Goal: Task Accomplishment & Management: Use online tool/utility

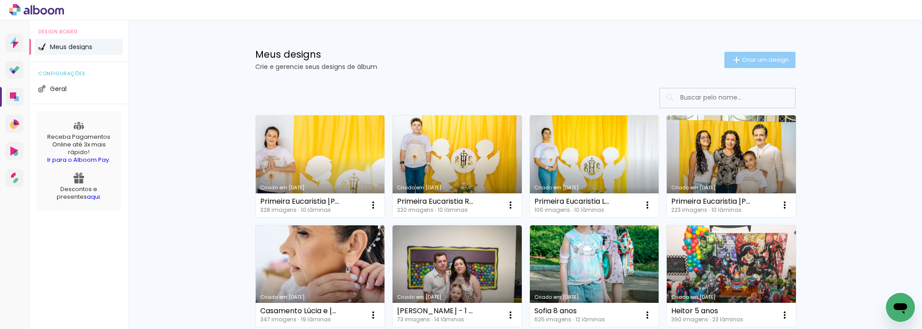
click at [756, 58] on span "Criar um design" at bounding box center [765, 60] width 47 height 6
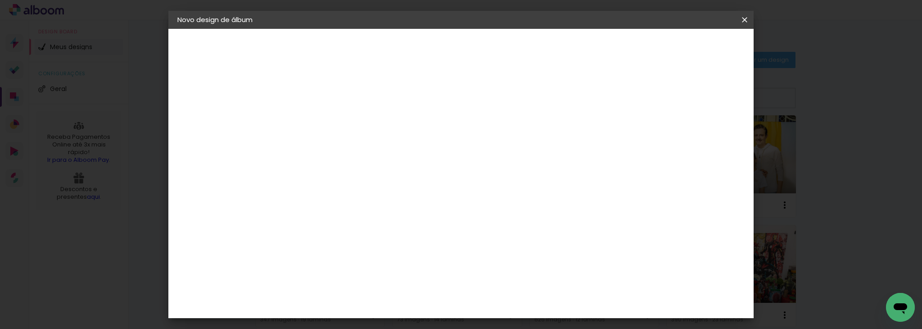
click at [350, 133] on div at bounding box center [324, 121] width 51 height 68
click at [325, 123] on input at bounding box center [325, 121] width 0 height 14
type input "Primeira Eucaristia Bianca"
type paper-input "Primeira Eucaristia Bianca"
click at [417, 42] on paper-button "Avançar" at bounding box center [395, 47] width 44 height 15
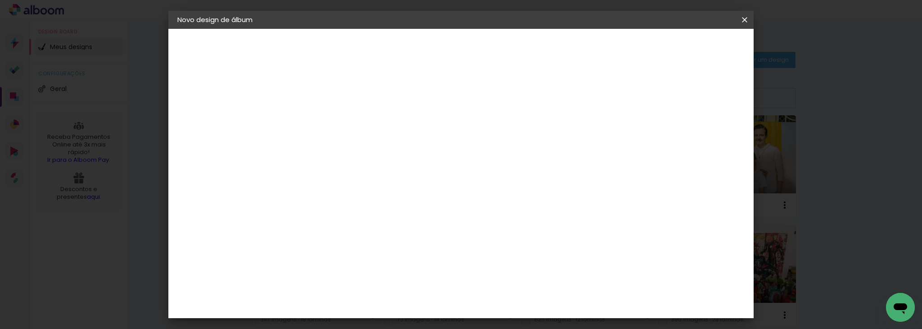
click at [493, 158] on div at bounding box center [450, 155] width 86 height 12
click at [493, 163] on paper-listbox "Tamanho Livre Sugerir uma encadernadora" at bounding box center [450, 157] width 86 height 84
click at [393, 170] on input at bounding box center [347, 171] width 91 height 11
type input "digi"
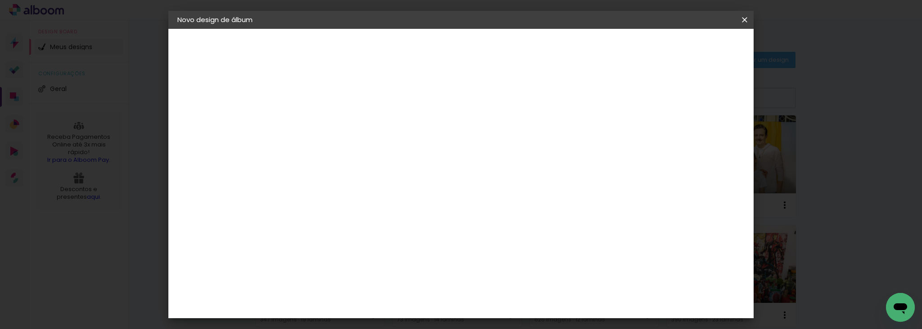
type paper-input "digi"
click at [341, 205] on div "Digipix Pro" at bounding box center [330, 205] width 23 height 14
click at [469, 53] on paper-button "Avançar" at bounding box center [447, 47] width 44 height 15
click at [374, 146] on paper-input-container "Linha" at bounding box center [347, 157] width 52 height 23
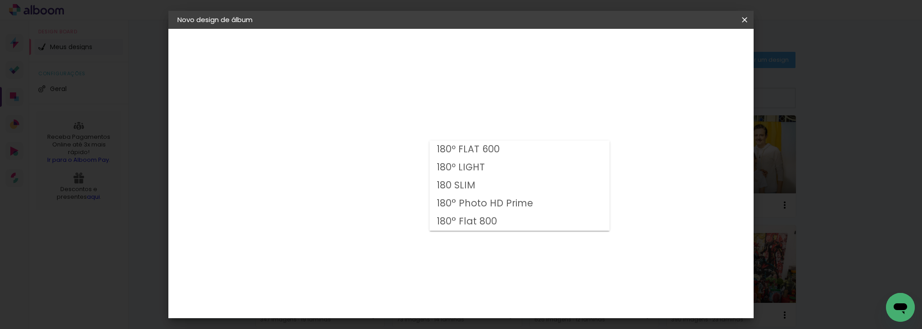
click at [525, 169] on paper-item "180º LIGHT" at bounding box center [519, 167] width 180 height 18
type input "180º LIGHT"
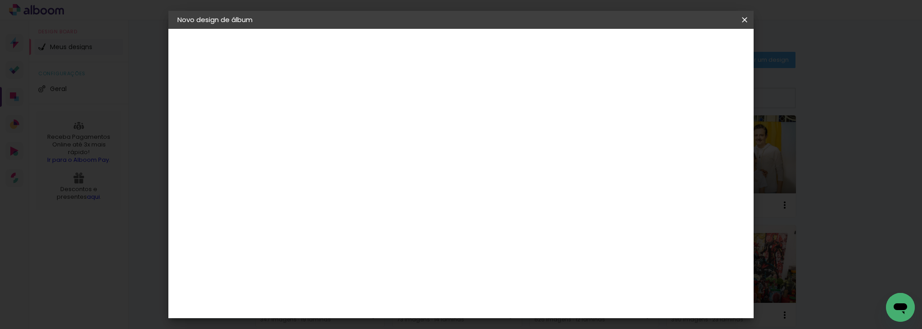
scroll to position [64, 0]
click at [419, 149] on span "15 × 21 cm" at bounding box center [401, 157] width 33 height 24
click at [0, 0] on slot "Avançar" at bounding box center [0, 0] width 0 height 0
click at [688, 47] on span "Iniciar design" at bounding box center [667, 48] width 41 height 6
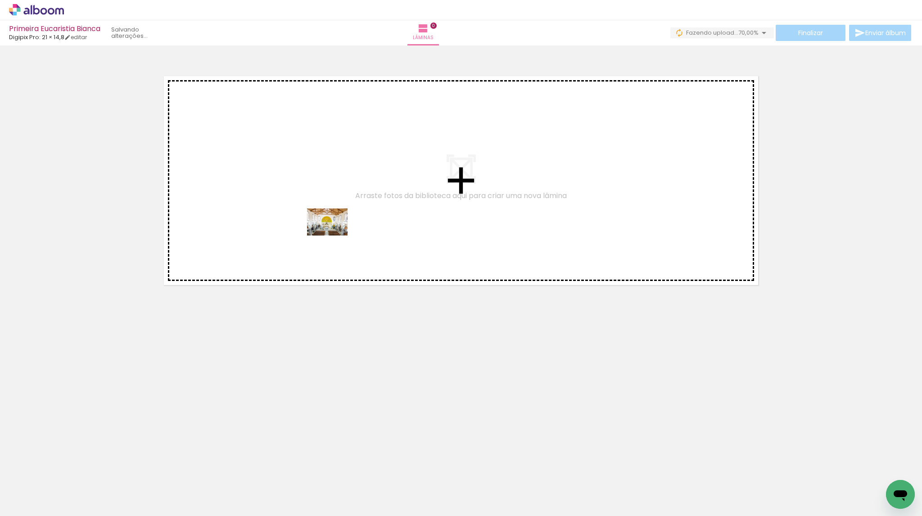
drag, startPoint x: 148, startPoint y: 484, endPoint x: 333, endPoint y: 229, distance: 314.9
click at [333, 229] on quentale-workspace at bounding box center [461, 258] width 922 height 516
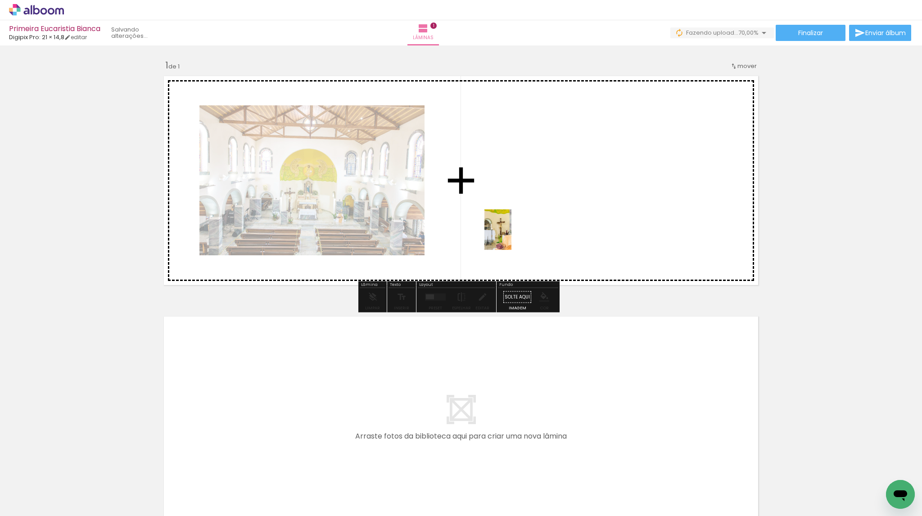
drag, startPoint x: 198, startPoint y: 496, endPoint x: 511, endPoint y: 236, distance: 406.7
click at [511, 236] on quentale-workspace at bounding box center [461, 258] width 922 height 516
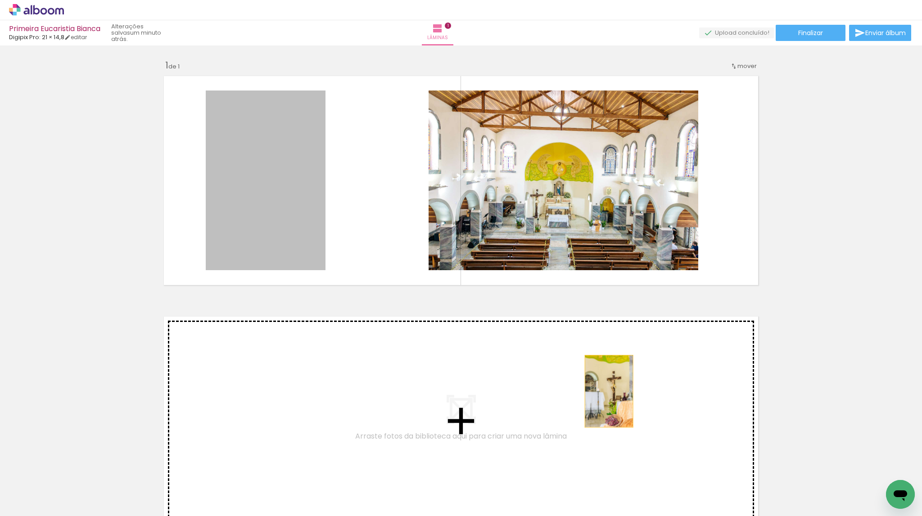
drag, startPoint x: 291, startPoint y: 215, endPoint x: 605, endPoint y: 391, distance: 360.2
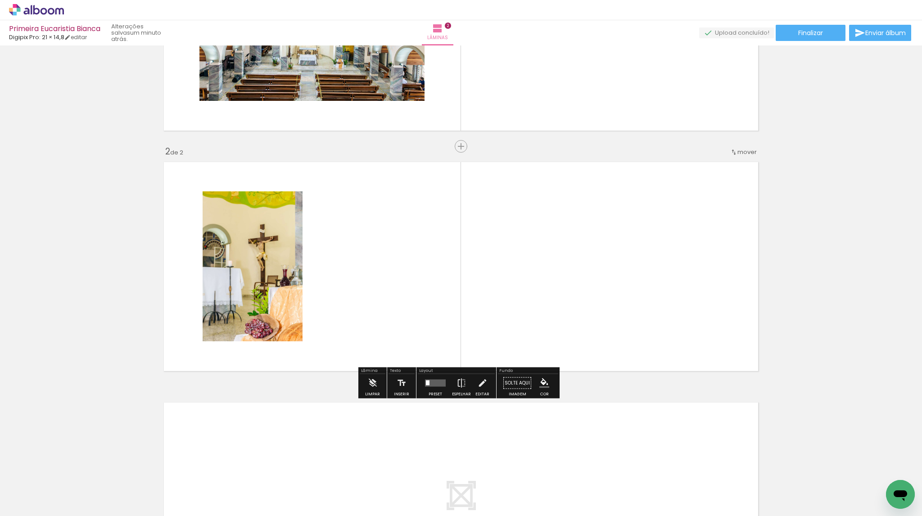
scroll to position [168, 0]
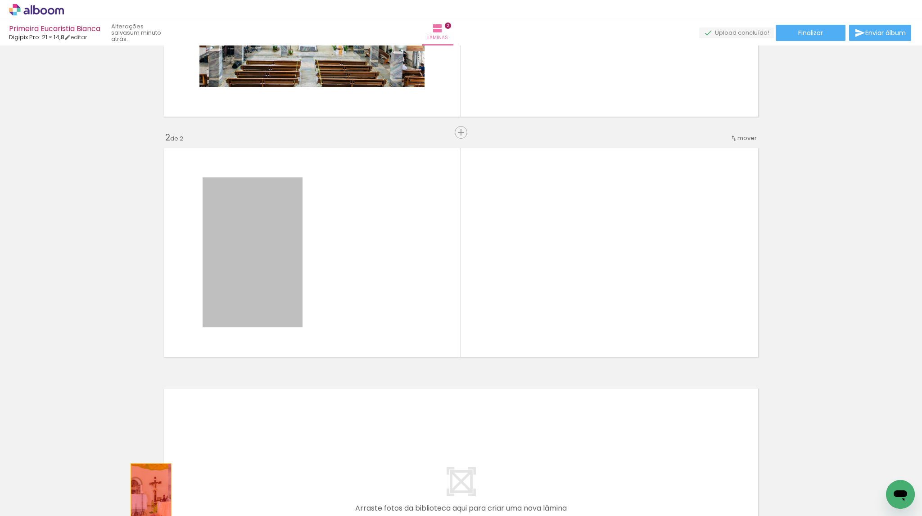
drag, startPoint x: 268, startPoint y: 273, endPoint x: 149, endPoint y: 494, distance: 250.4
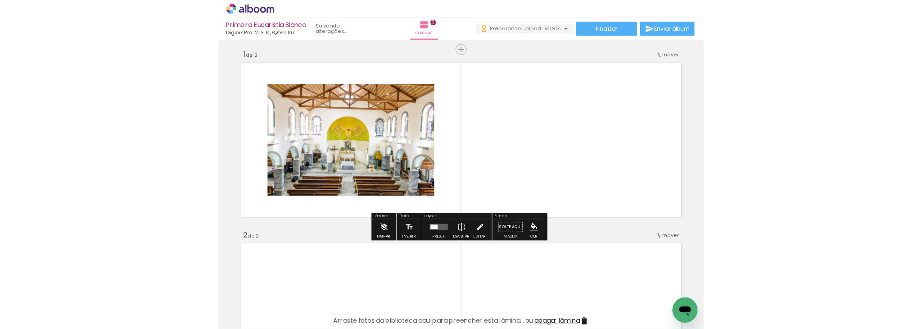
scroll to position [0, 0]
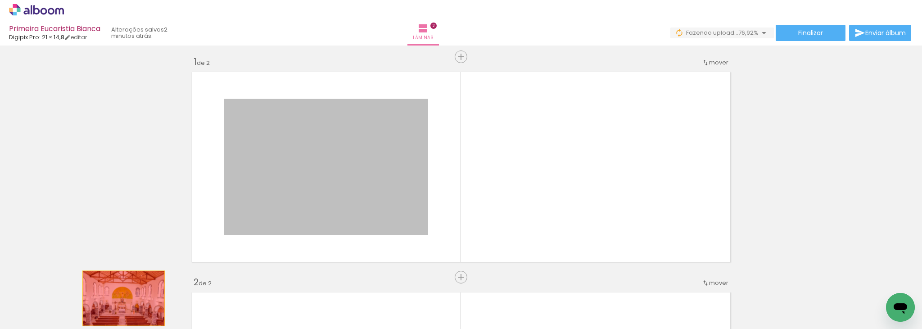
drag, startPoint x: 379, startPoint y: 190, endPoint x: 122, endPoint y: 302, distance: 279.3
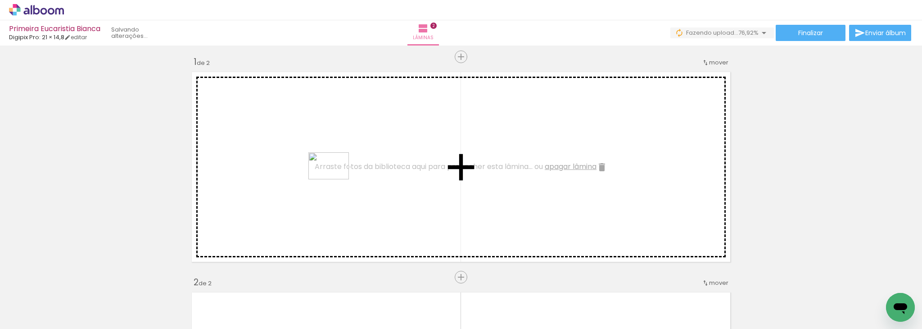
drag, startPoint x: 651, startPoint y: 303, endPoint x: 333, endPoint y: 179, distance: 341.1
click at [333, 179] on quentale-workspace at bounding box center [461, 164] width 922 height 329
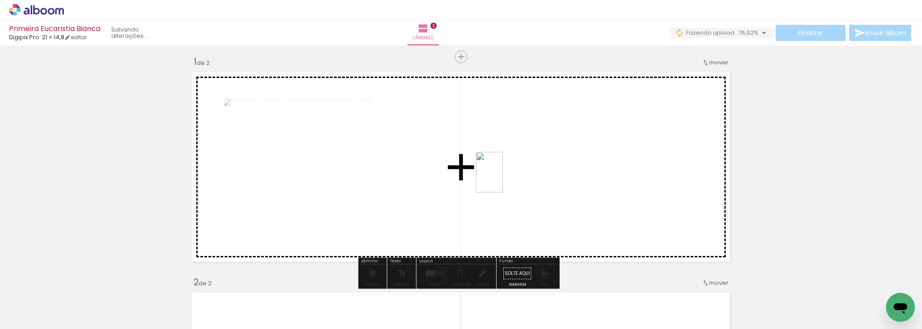
drag, startPoint x: 707, startPoint y: 298, endPoint x: 502, endPoint y: 179, distance: 236.8
click at [502, 179] on quentale-workspace at bounding box center [461, 164] width 922 height 329
drag, startPoint x: 594, startPoint y: 308, endPoint x: 398, endPoint y: 179, distance: 234.4
click at [398, 179] on quentale-workspace at bounding box center [461, 164] width 922 height 329
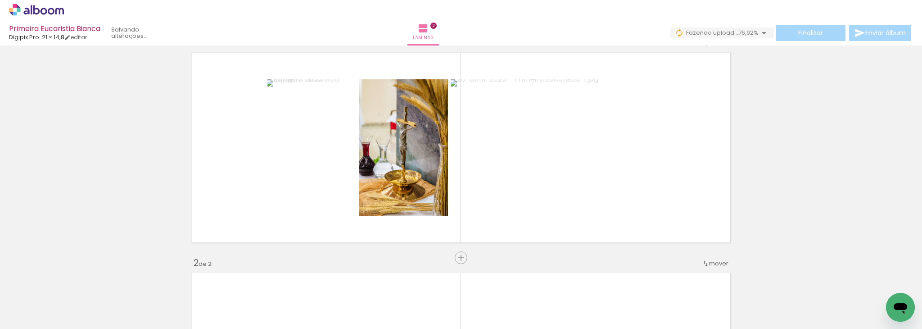
scroll to position [19, 0]
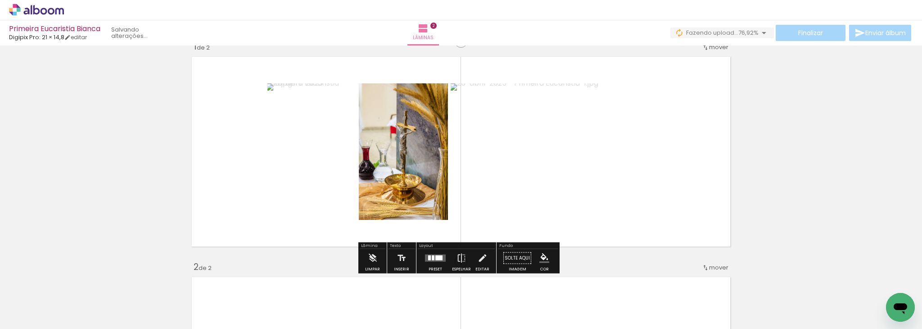
click at [435, 258] on div at bounding box center [438, 257] width 7 height 5
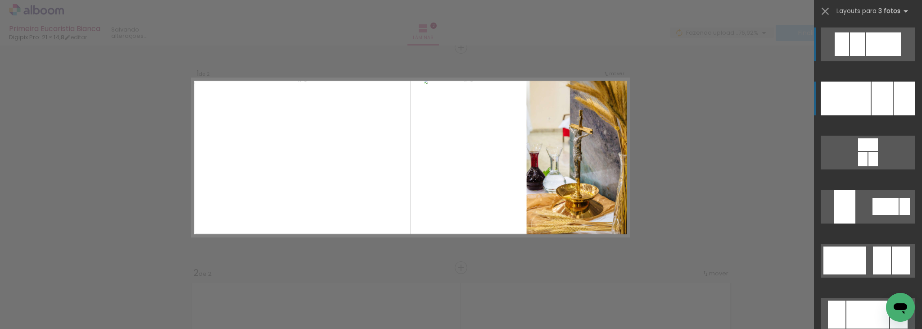
scroll to position [11, 0]
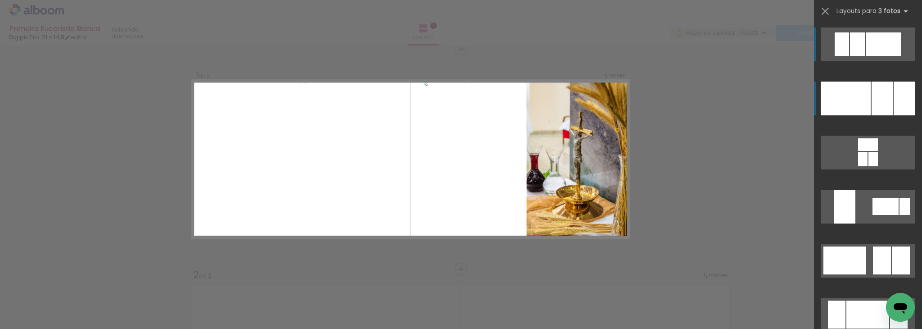
click at [865, 101] on div at bounding box center [846, 98] width 50 height 34
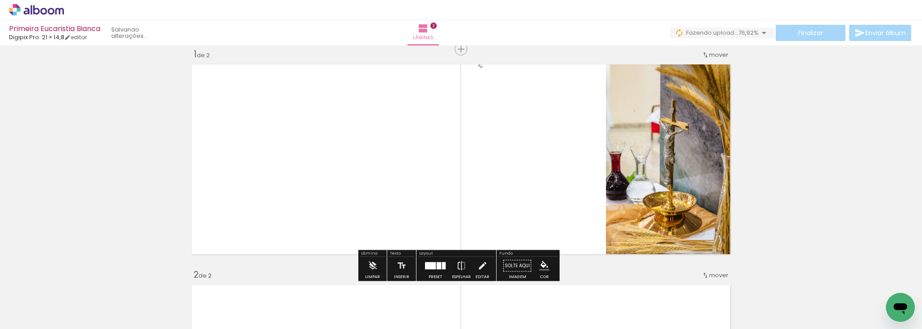
click at [431, 267] on div at bounding box center [430, 265] width 11 height 7
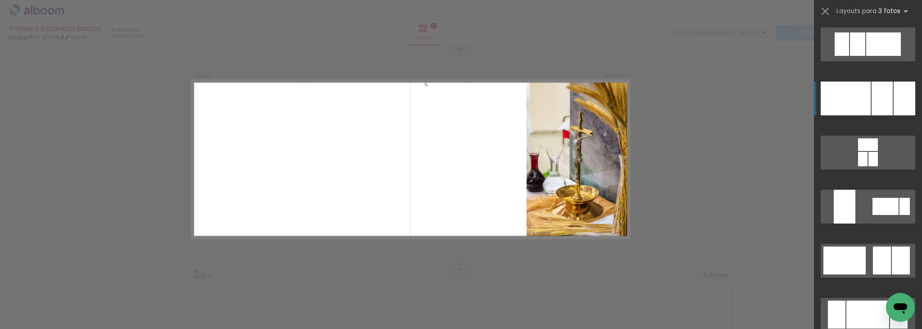
scroll to position [54, 0]
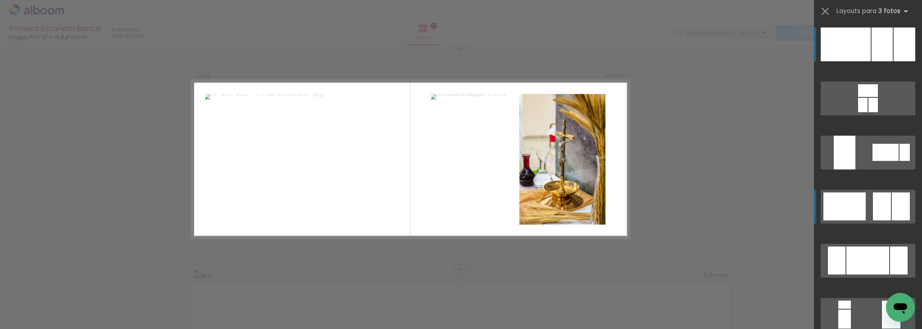
click at [881, 205] on div at bounding box center [882, 206] width 18 height 28
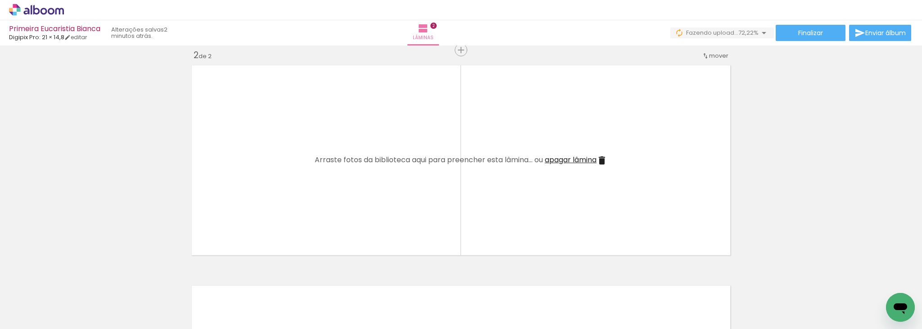
scroll to position [0, 425]
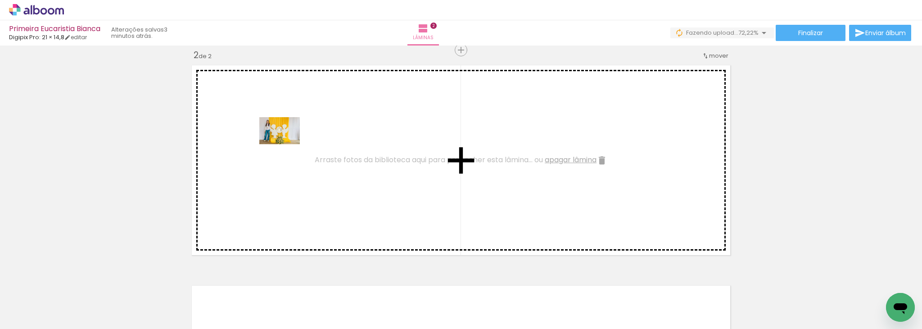
drag, startPoint x: 321, startPoint y: 302, endPoint x: 281, endPoint y: 136, distance: 170.1
click at [281, 136] on quentale-workspace at bounding box center [461, 164] width 922 height 329
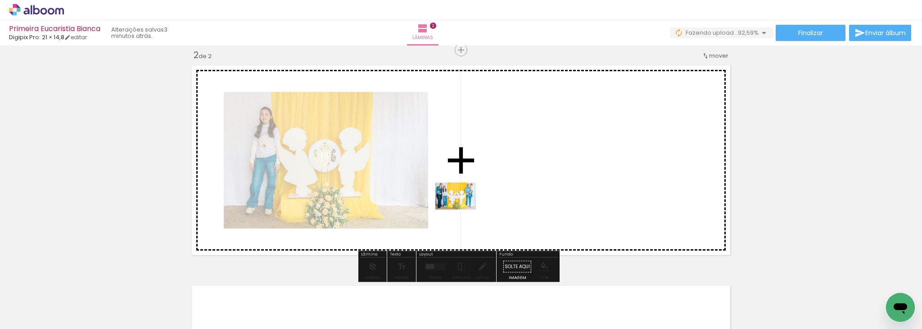
drag, startPoint x: 627, startPoint y: 306, endPoint x: 462, endPoint y: 209, distance: 190.7
click at [462, 209] on quentale-workspace at bounding box center [461, 164] width 922 height 329
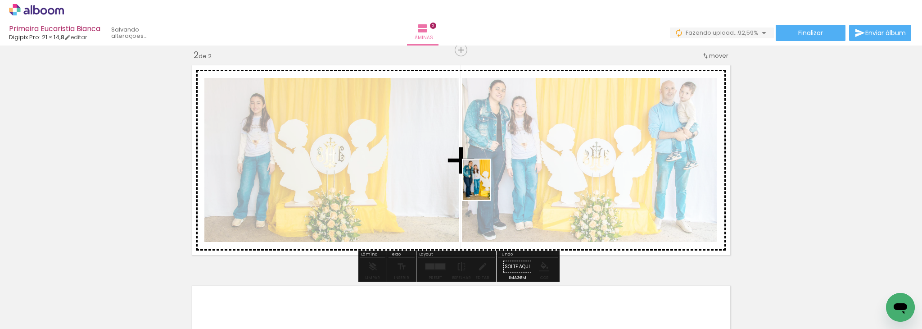
drag, startPoint x: 773, startPoint y: 297, endPoint x: 488, endPoint y: 186, distance: 305.3
click at [488, 186] on quentale-workspace at bounding box center [461, 164] width 922 height 329
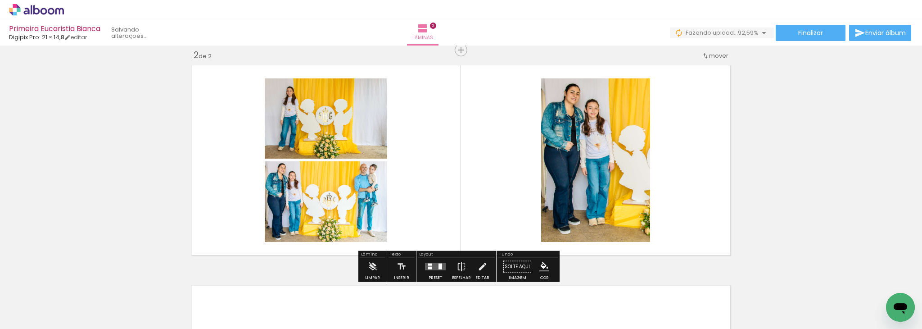
click at [425, 263] on quentale-layouter at bounding box center [435, 266] width 21 height 7
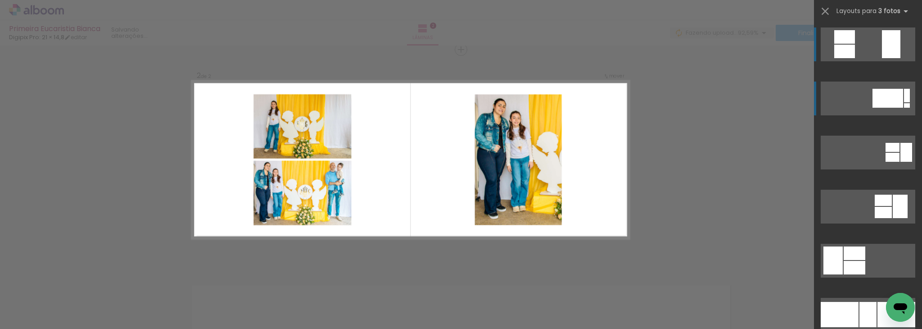
scroll to position [231, 0]
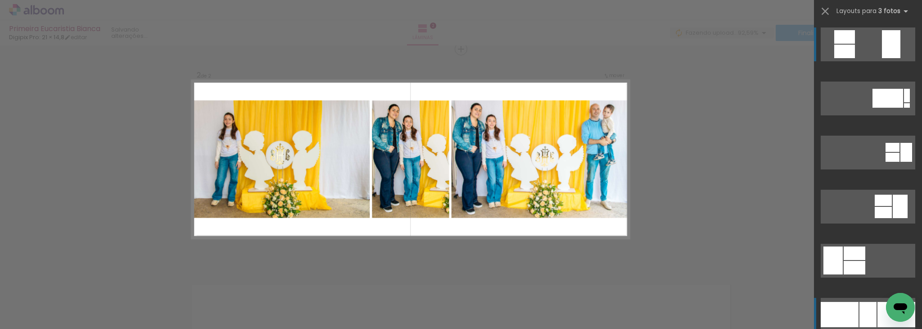
click at [859, 314] on div at bounding box center [867, 314] width 17 height 25
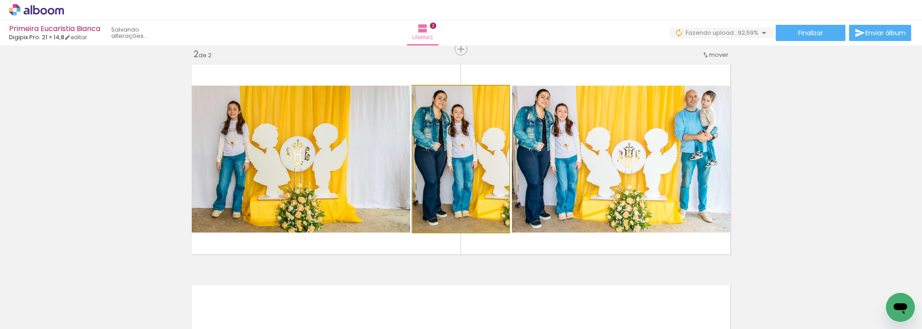
click at [479, 194] on quentale-photo at bounding box center [461, 159] width 96 height 147
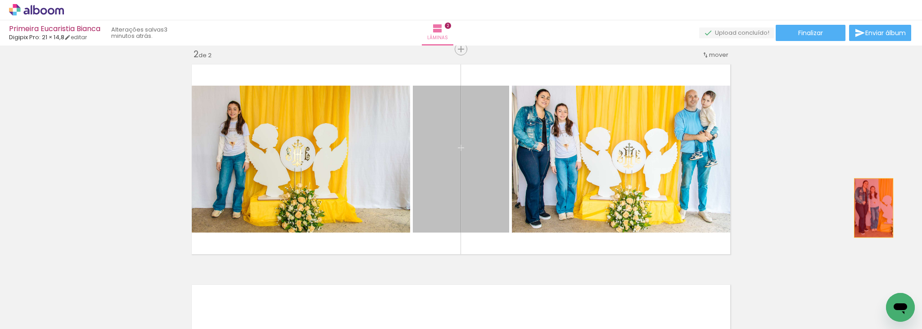
drag, startPoint x: 481, startPoint y: 171, endPoint x: 870, endPoint y: 208, distance: 390.7
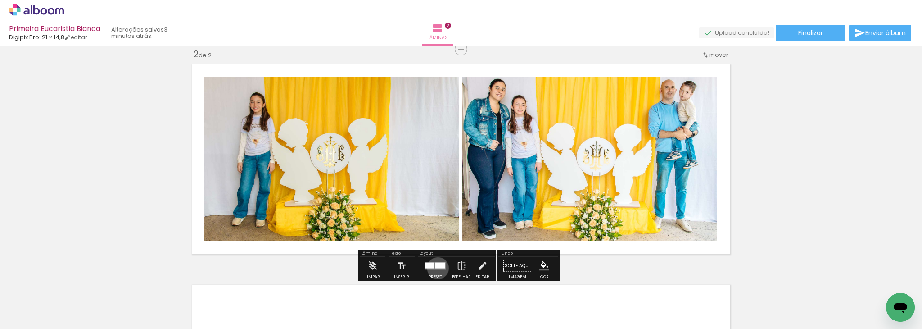
click at [436, 267] on div at bounding box center [439, 265] width 9 height 6
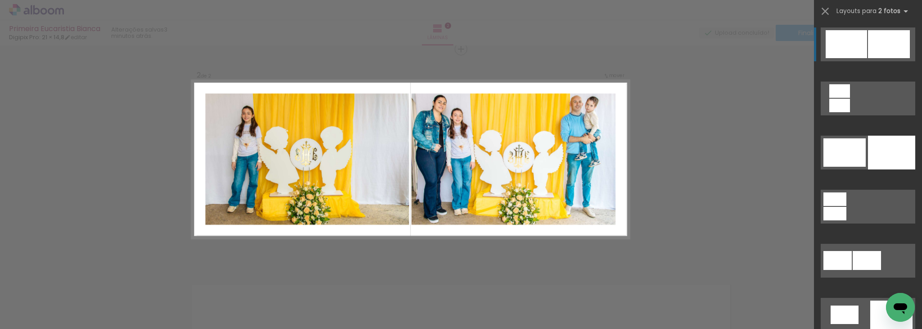
click at [879, 36] on div at bounding box center [889, 44] width 42 height 28
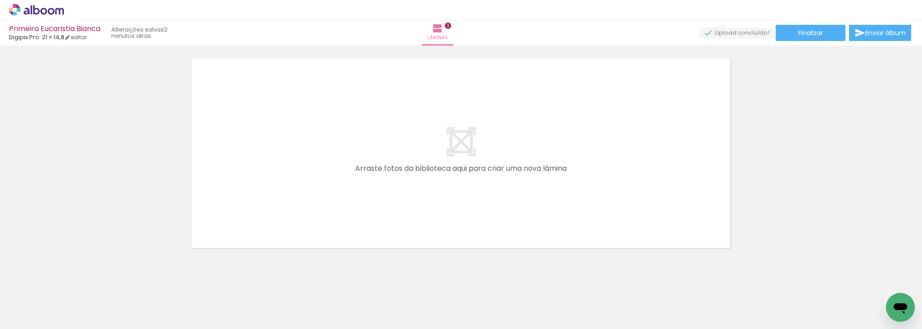
scroll to position [0, 0]
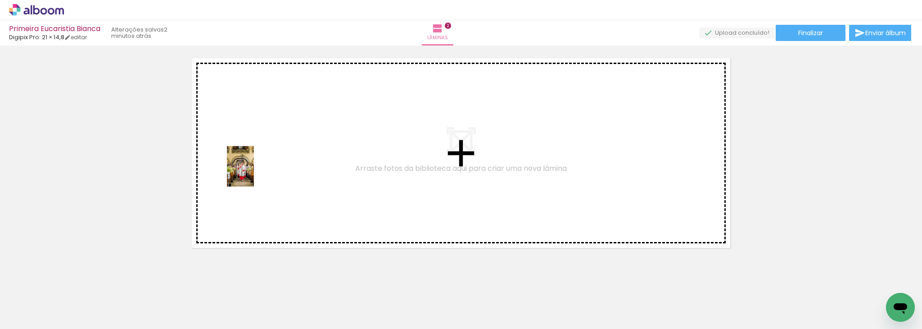
drag, startPoint x: 248, startPoint y: 305, endPoint x: 253, endPoint y: 170, distance: 135.2
click at [253, 170] on quentale-workspace at bounding box center [461, 164] width 922 height 329
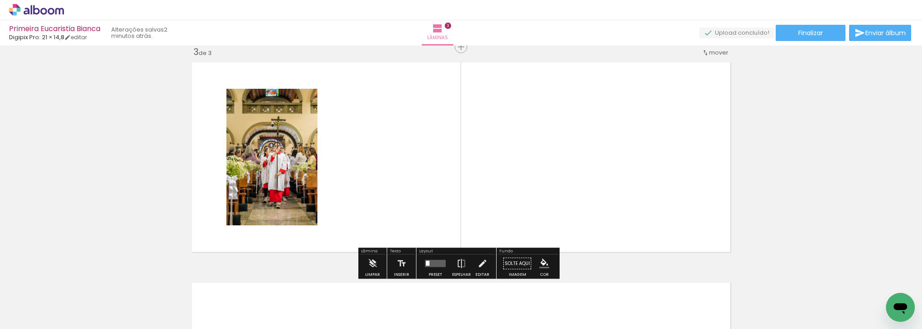
scroll to position [452, 0]
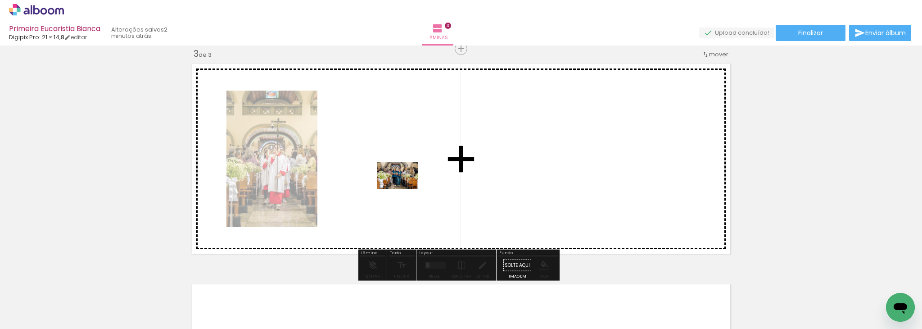
drag, startPoint x: 303, startPoint y: 299, endPoint x: 400, endPoint y: 180, distance: 154.3
click at [400, 180] on quentale-workspace at bounding box center [461, 164] width 922 height 329
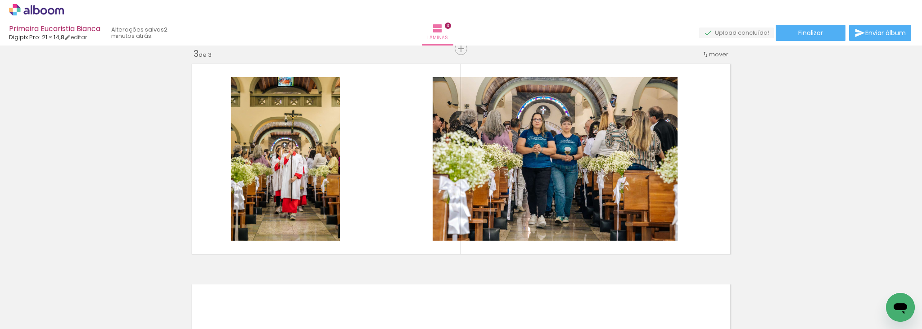
scroll to position [0, 950]
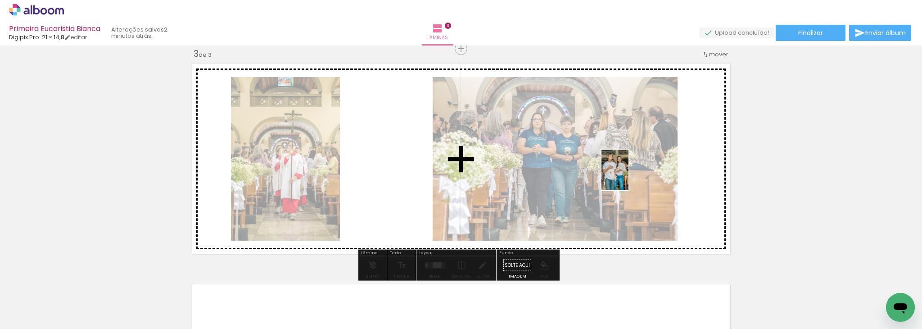
drag, startPoint x: 402, startPoint y: 303, endPoint x: 628, endPoint y: 176, distance: 259.4
click at [628, 176] on quentale-workspace at bounding box center [461, 164] width 922 height 329
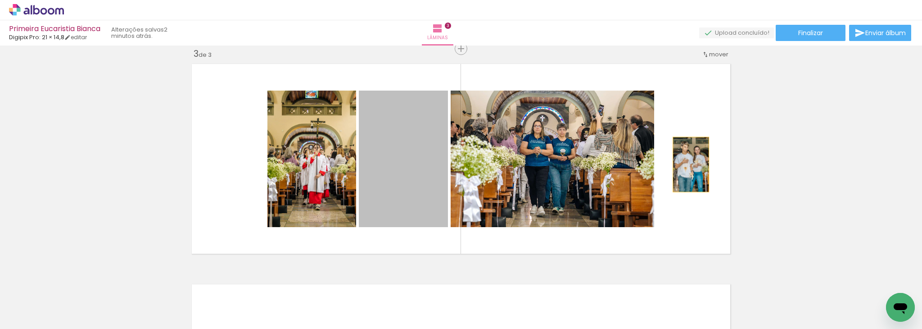
drag, startPoint x: 402, startPoint y: 177, endPoint x: 687, endPoint y: 164, distance: 286.2
click at [687, 164] on quentale-layouter at bounding box center [461, 159] width 547 height 198
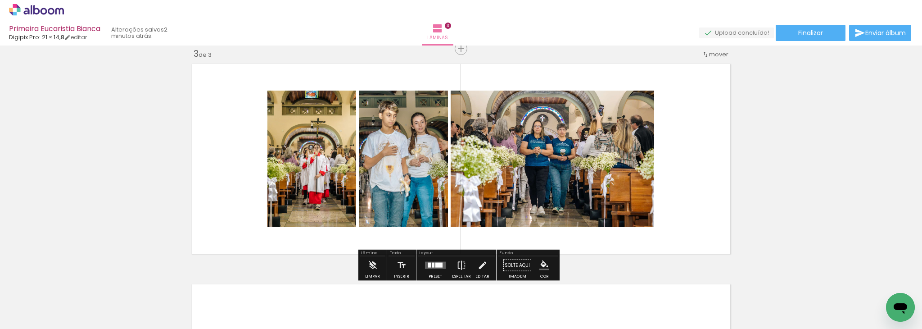
click at [432, 266] on div at bounding box center [433, 264] width 3 height 5
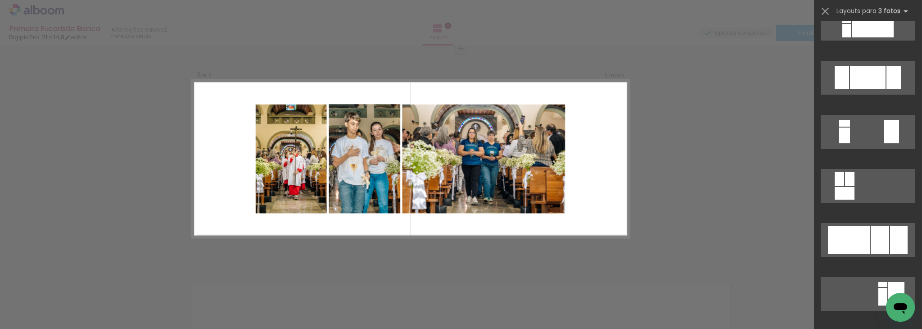
scroll to position [841, 0]
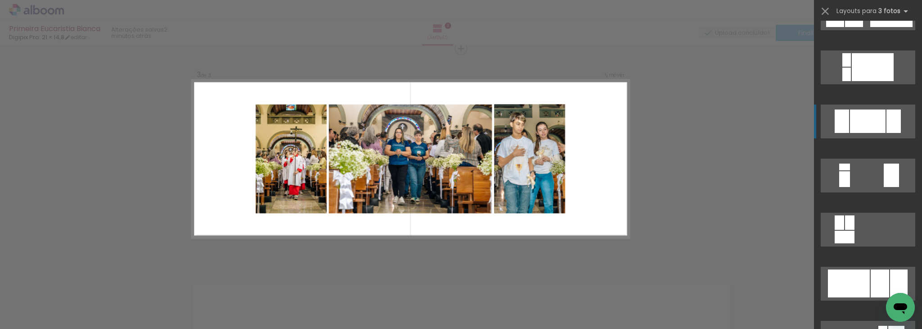
click at [859, 119] on div at bounding box center [868, 120] width 36 height 23
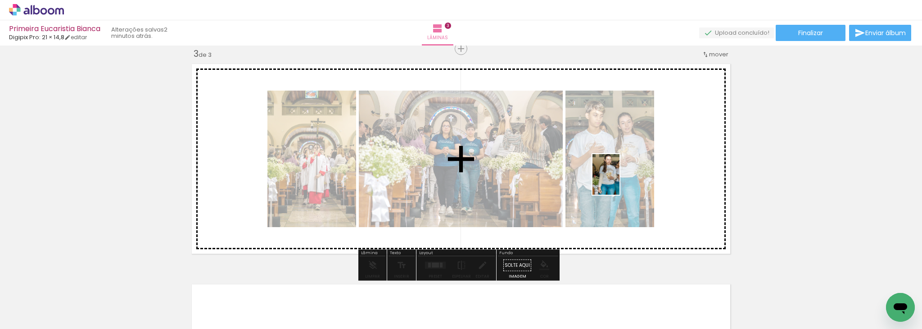
drag, startPoint x: 511, startPoint y: 306, endPoint x: 619, endPoint y: 181, distance: 166.3
click at [619, 181] on quentale-workspace at bounding box center [461, 164] width 922 height 329
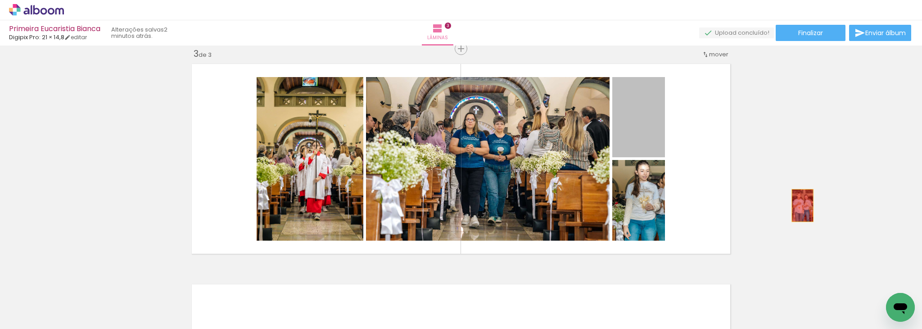
drag, startPoint x: 651, startPoint y: 134, endPoint x: 812, endPoint y: 226, distance: 185.9
click at [812, 226] on div "Inserir lâmina 1 de 3 Inserir lâmina 2 de 3 Inserir lâmina 3 de 3" at bounding box center [461, 37] width 922 height 881
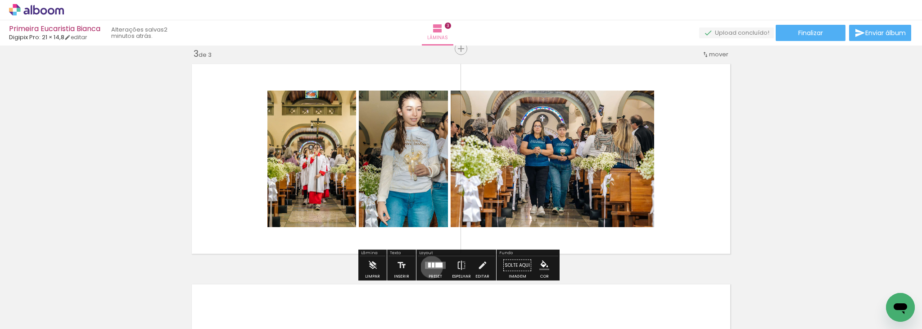
click at [432, 267] on div at bounding box center [433, 264] width 3 height 5
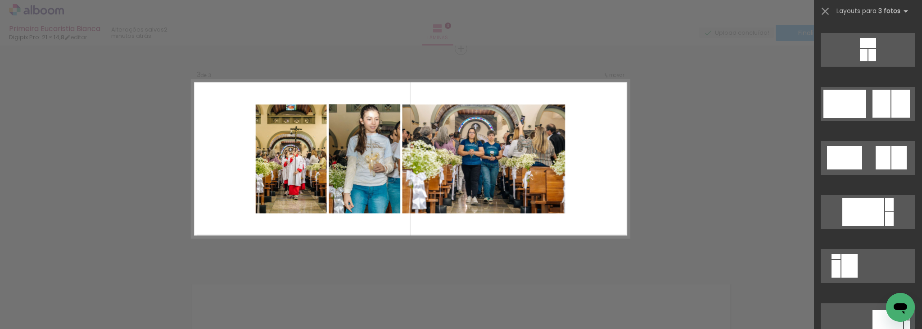
scroll to position [1614, 0]
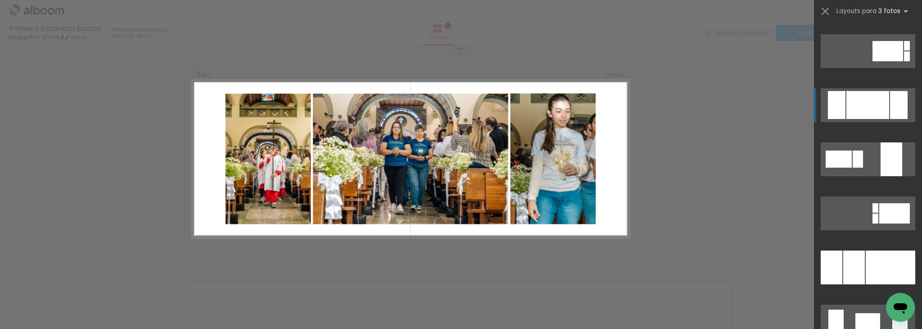
click at [874, 102] on div at bounding box center [867, 105] width 43 height 28
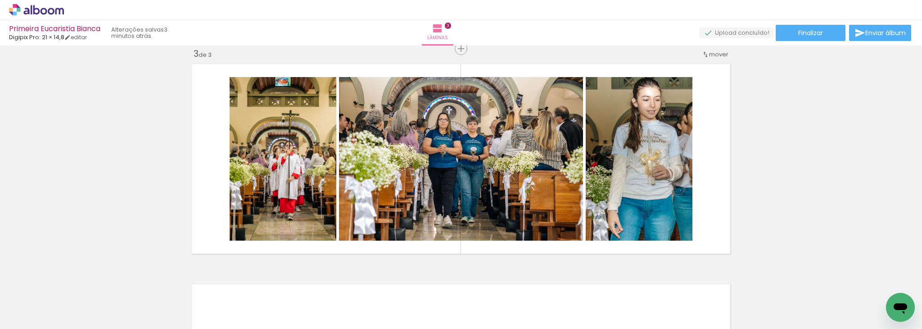
scroll to position [0, 1225]
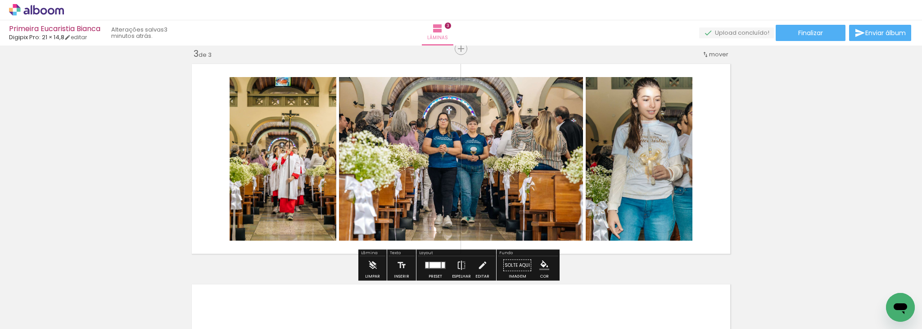
click at [845, 211] on div "Inserir lâmina 1 de 3 Inserir lâmina 2 de 3 Inserir lâmina 3 de 3" at bounding box center [461, 37] width 922 height 881
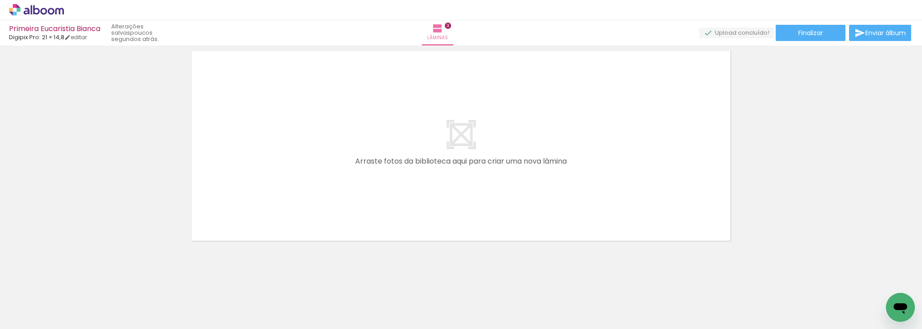
scroll to position [686, 0]
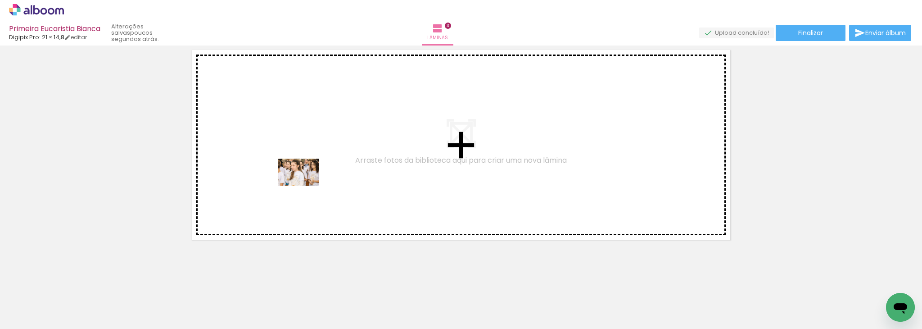
drag, startPoint x: 376, startPoint y: 305, endPoint x: 301, endPoint y: 183, distance: 143.5
click at [301, 183] on quentale-workspace at bounding box center [461, 164] width 922 height 329
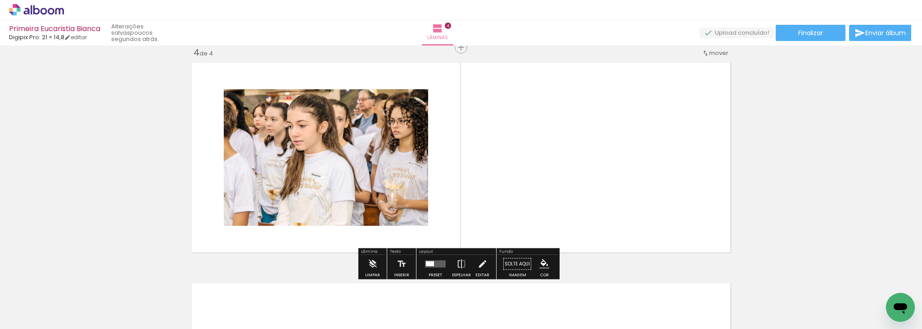
scroll to position [672, 0]
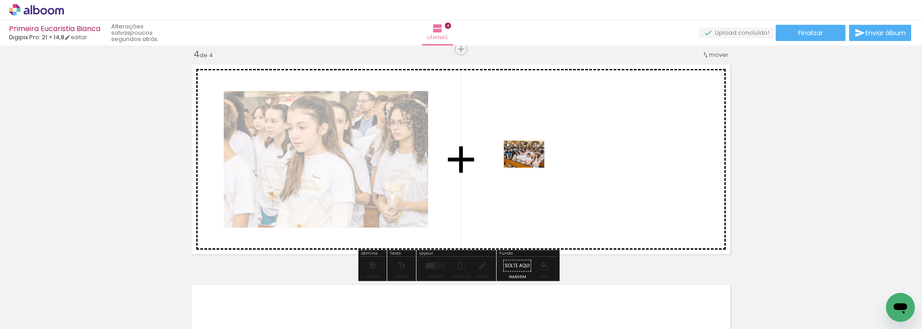
drag, startPoint x: 438, startPoint y: 298, endPoint x: 531, endPoint y: 166, distance: 161.6
click at [531, 166] on quentale-workspace at bounding box center [461, 164] width 922 height 329
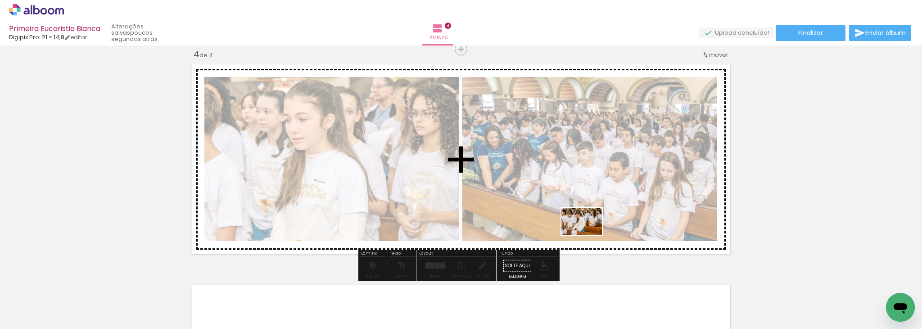
drag, startPoint x: 520, startPoint y: 305, endPoint x: 610, endPoint y: 194, distance: 142.7
click at [610, 194] on quentale-workspace at bounding box center [461, 164] width 922 height 329
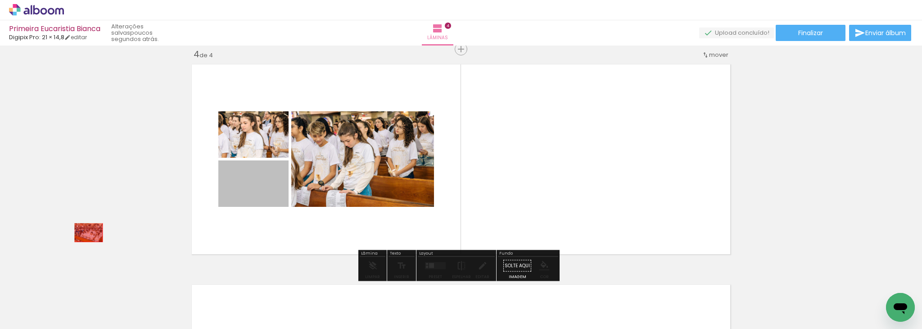
drag, startPoint x: 244, startPoint y: 185, endPoint x: 70, endPoint y: 235, distance: 181.1
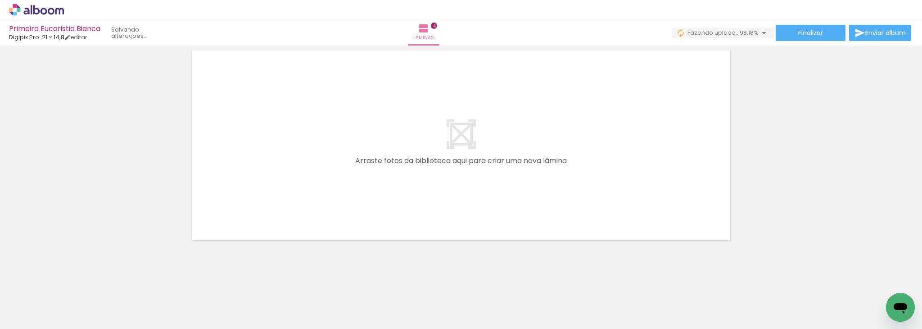
scroll to position [0, 1927]
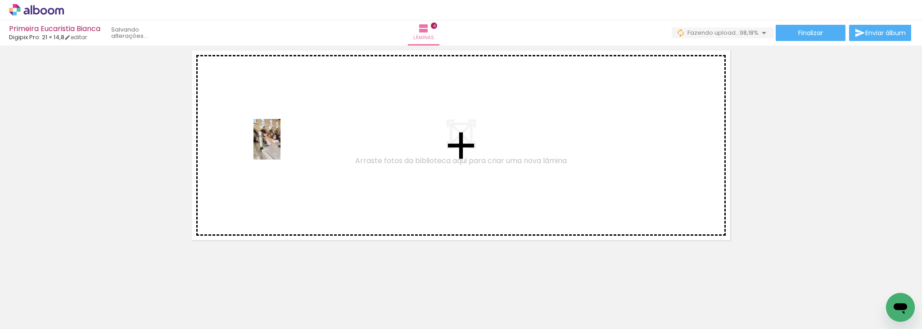
drag, startPoint x: 886, startPoint y: 289, endPoint x: 262, endPoint y: 143, distance: 640.9
click at [262, 143] on quentale-workspace at bounding box center [461, 164] width 922 height 329
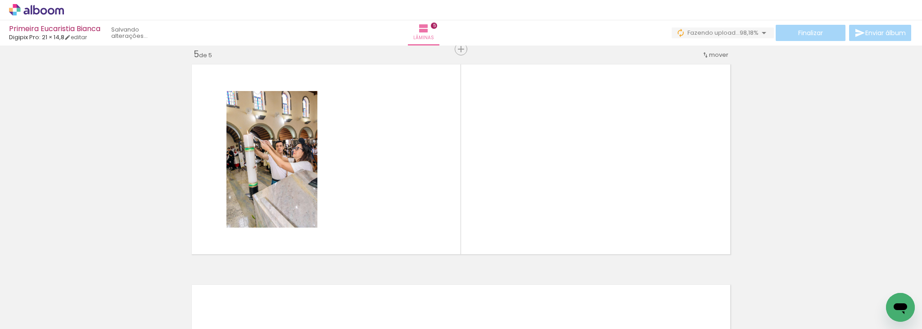
scroll to position [0, 1303]
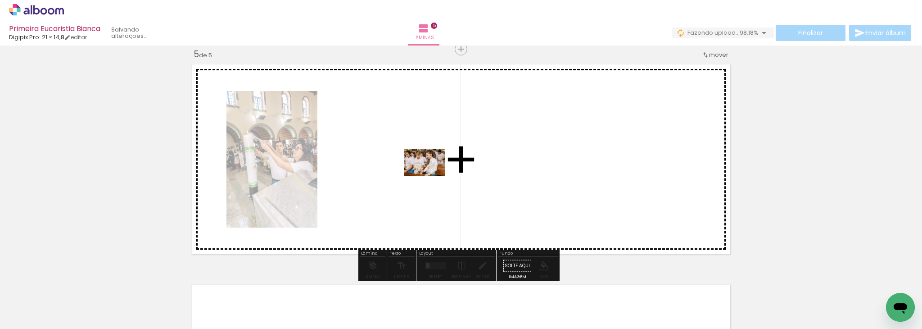
drag, startPoint x: 616, startPoint y: 303, endPoint x: 430, endPoint y: 176, distance: 225.3
click at [430, 176] on quentale-workspace at bounding box center [461, 164] width 922 height 329
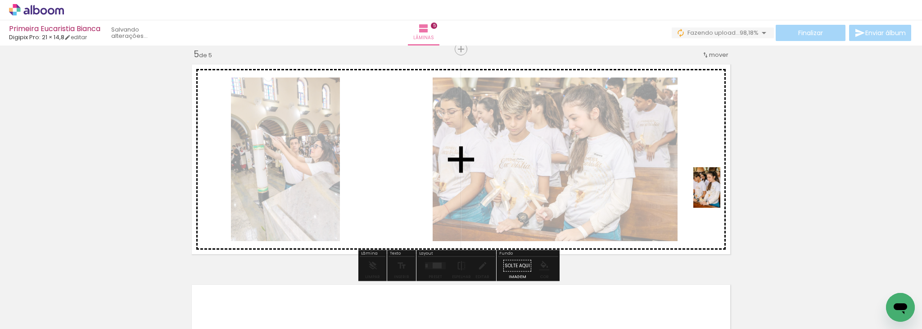
drag, startPoint x: 661, startPoint y: 303, endPoint x: 720, endPoint y: 193, distance: 124.7
click at [720, 193] on quentale-workspace at bounding box center [461, 164] width 922 height 329
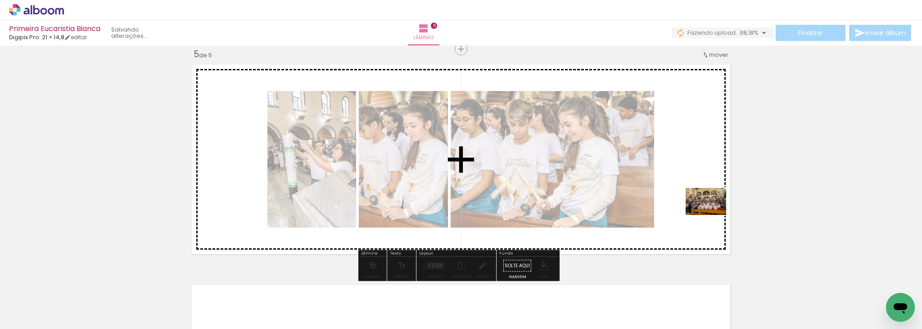
drag, startPoint x: 711, startPoint y: 306, endPoint x: 713, endPoint y: 212, distance: 93.2
click at [713, 212] on quentale-workspace at bounding box center [461, 164] width 922 height 329
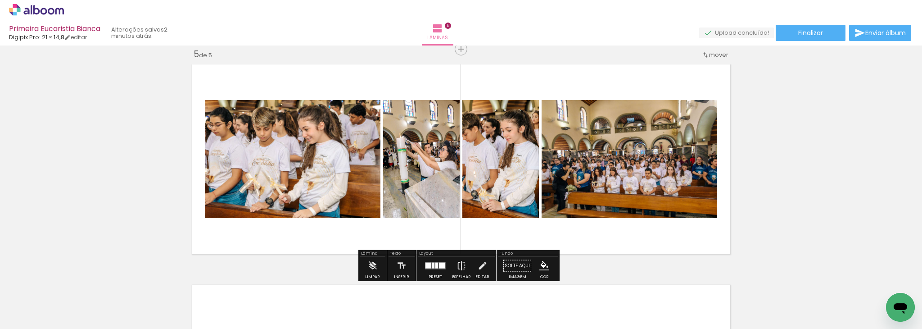
click at [432, 264] on div at bounding box center [433, 265] width 3 height 6
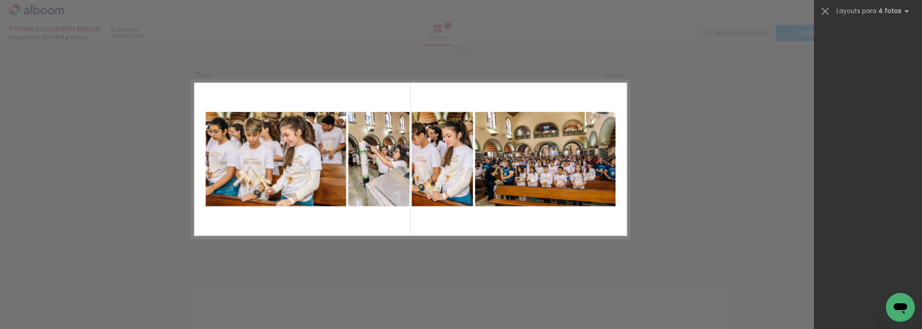
scroll to position [0, 0]
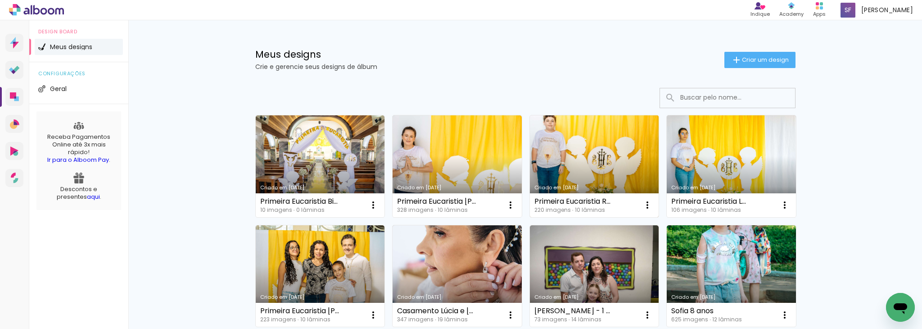
click at [586, 149] on link "Criado em [DATE]" at bounding box center [594, 166] width 129 height 102
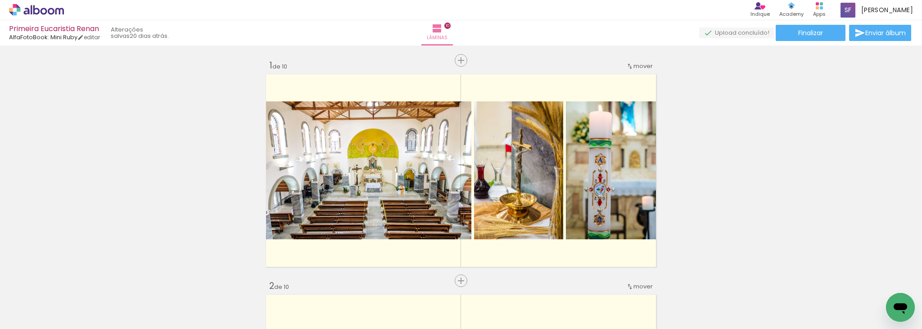
scroll to position [0, 3465]
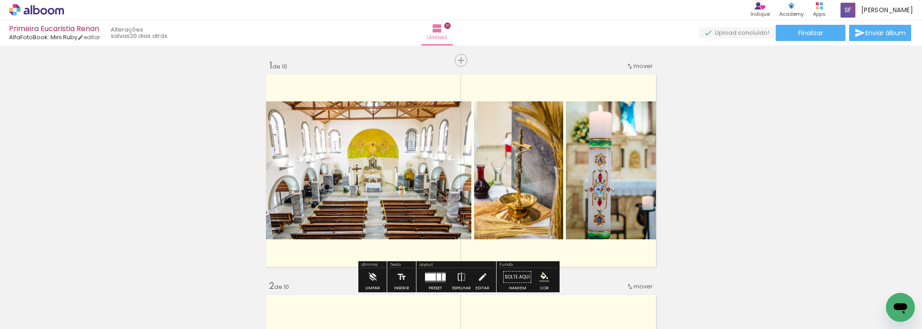
scroll to position [0, 3465]
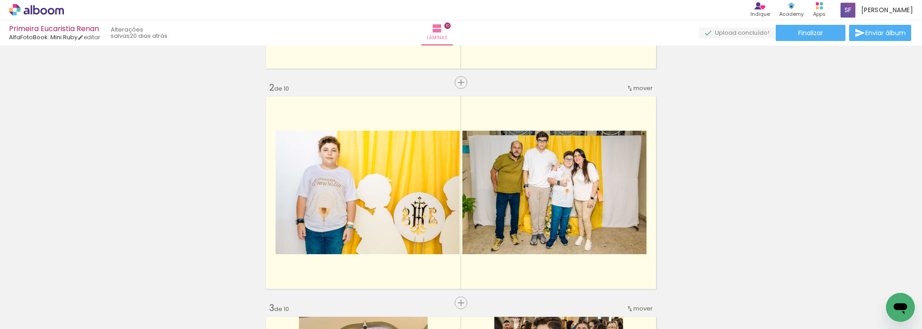
scroll to position [216, 0]
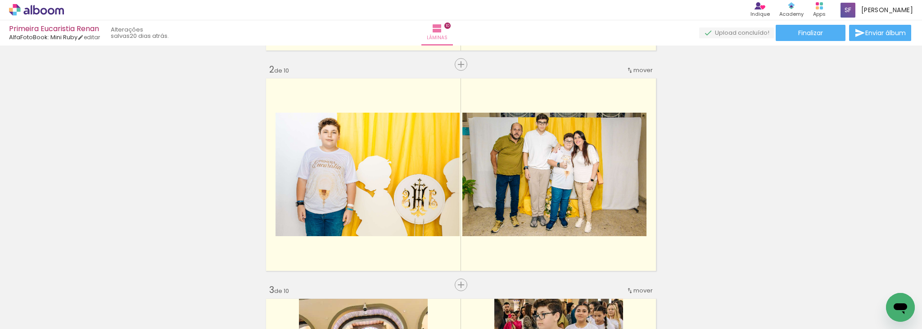
drag, startPoint x: 680, startPoint y: 15, endPoint x: 666, endPoint y: 195, distance: 181.0
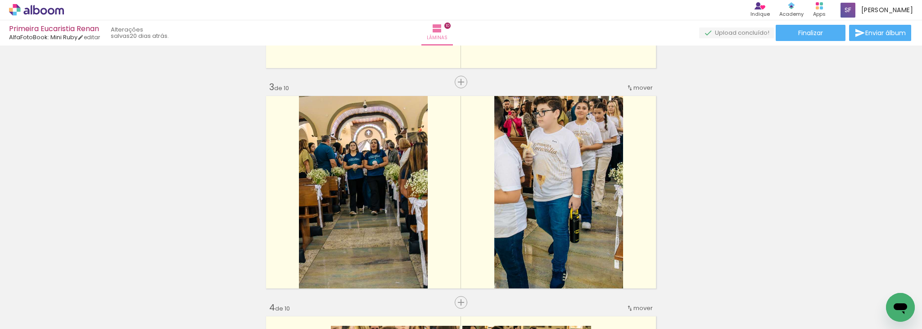
scroll to position [439, 0]
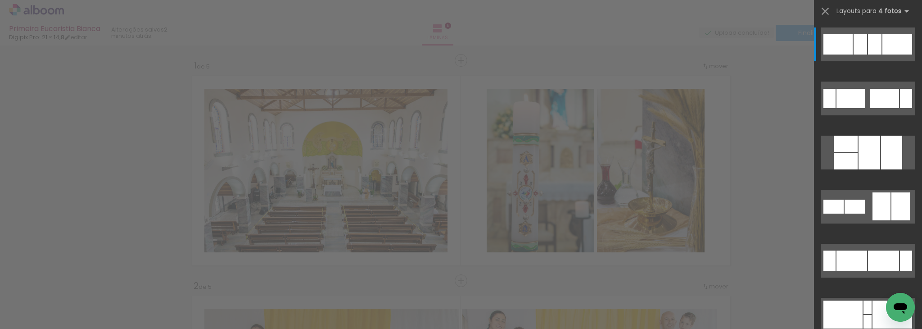
click at [866, 111] on quentale-layouter at bounding box center [868, 98] width 95 height 34
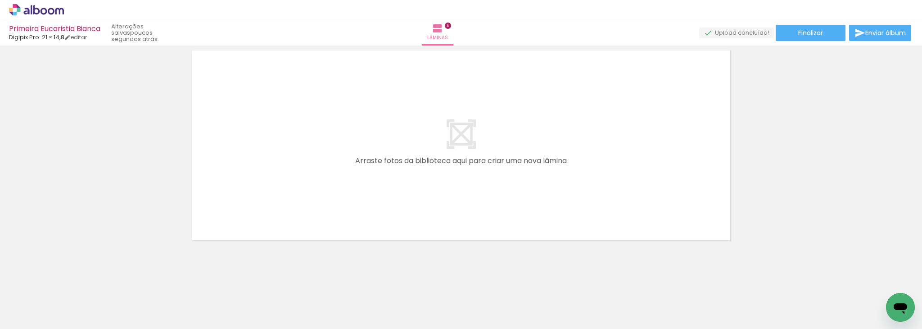
scroll to position [0, 35]
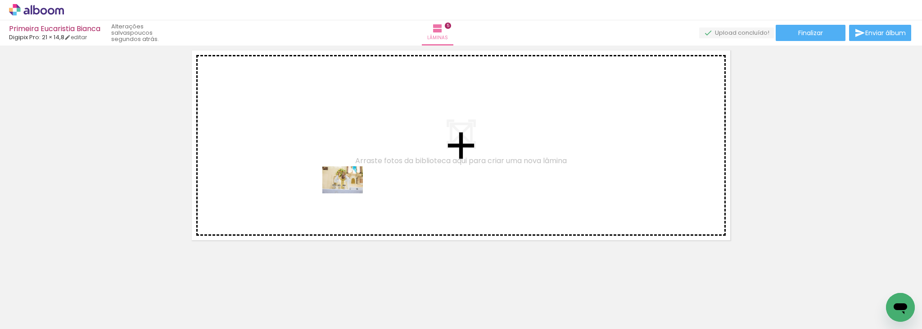
drag, startPoint x: 358, startPoint y: 303, endPoint x: 348, endPoint y: 185, distance: 118.9
click at [348, 185] on quentale-workspace at bounding box center [461, 164] width 922 height 329
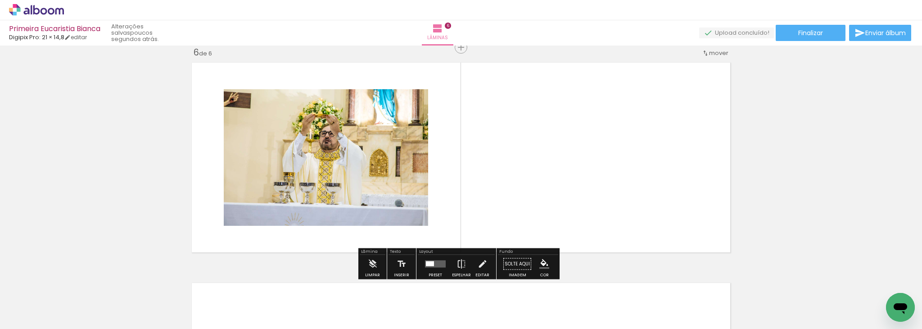
scroll to position [1112, 0]
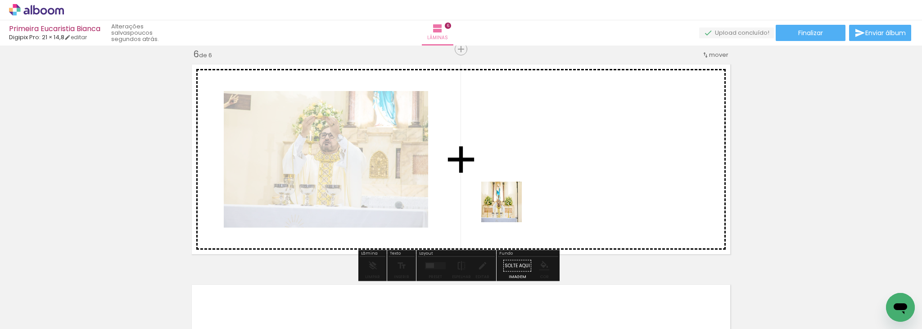
drag, startPoint x: 409, startPoint y: 298, endPoint x: 572, endPoint y: 162, distance: 212.5
click at [572, 162] on quentale-workspace at bounding box center [461, 164] width 922 height 329
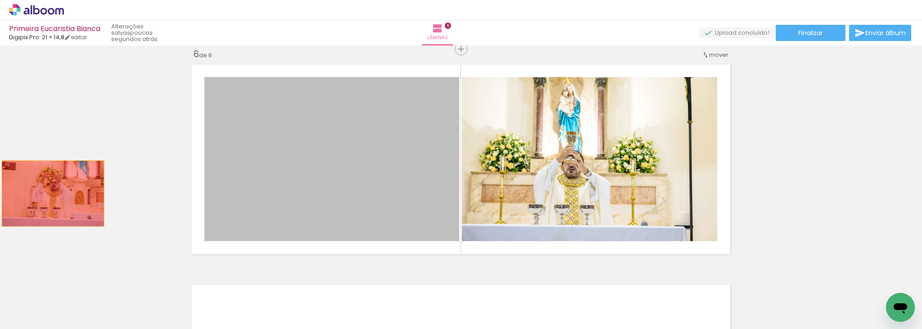
drag, startPoint x: 359, startPoint y: 157, endPoint x: 45, endPoint y: 194, distance: 315.5
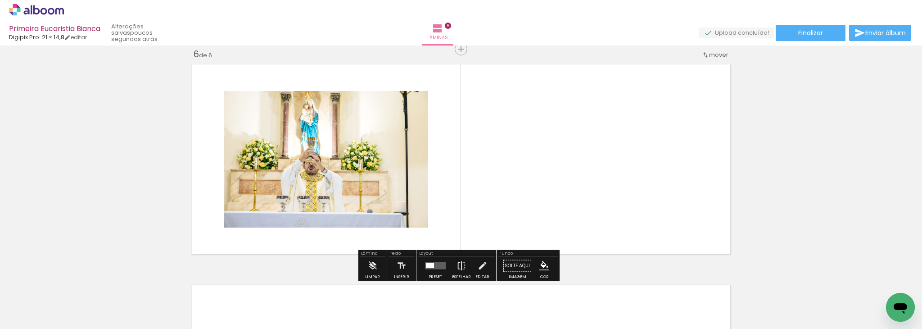
click at [461, 303] on div at bounding box center [458, 299] width 45 height 30
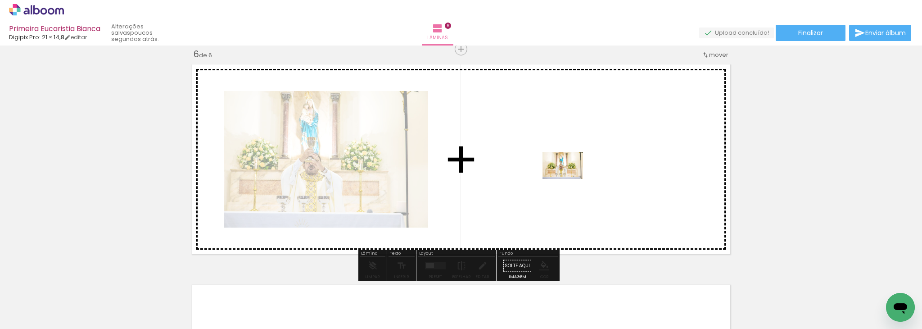
drag, startPoint x: 461, startPoint y: 305, endPoint x: 575, endPoint y: 172, distance: 175.9
click at [575, 172] on quentale-workspace at bounding box center [461, 164] width 922 height 329
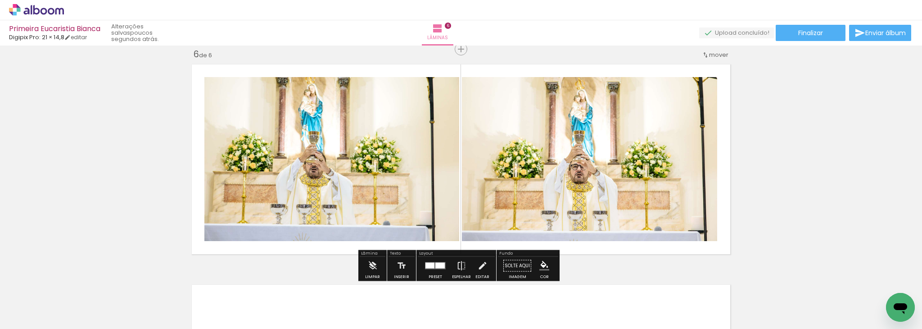
drag, startPoint x: 753, startPoint y: 164, endPoint x: 667, endPoint y: 305, distance: 165.5
click at [667, 305] on quentale-workspace at bounding box center [461, 164] width 922 height 329
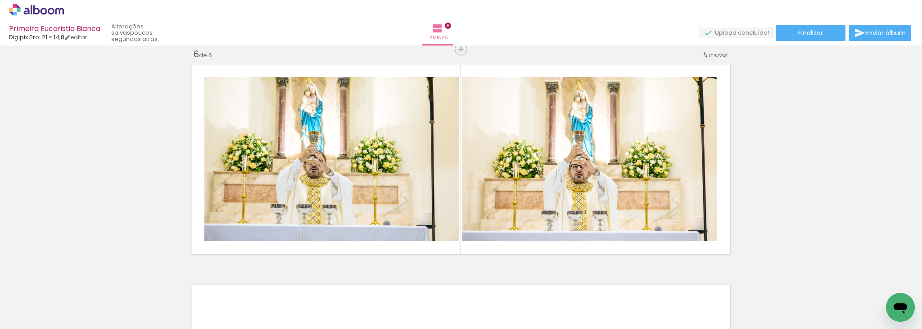
scroll to position [0, 1609]
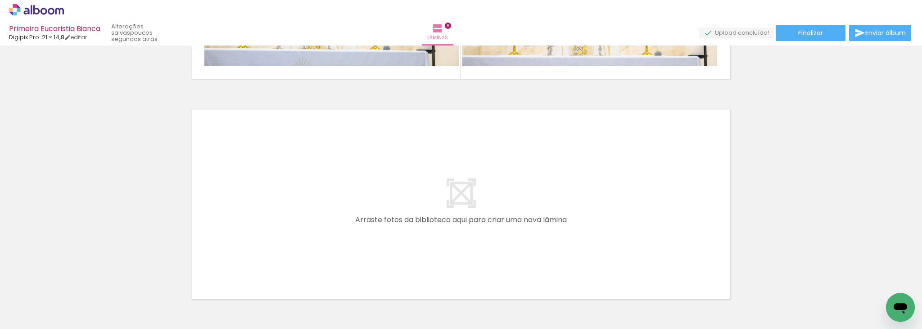
scroll to position [1328, 0]
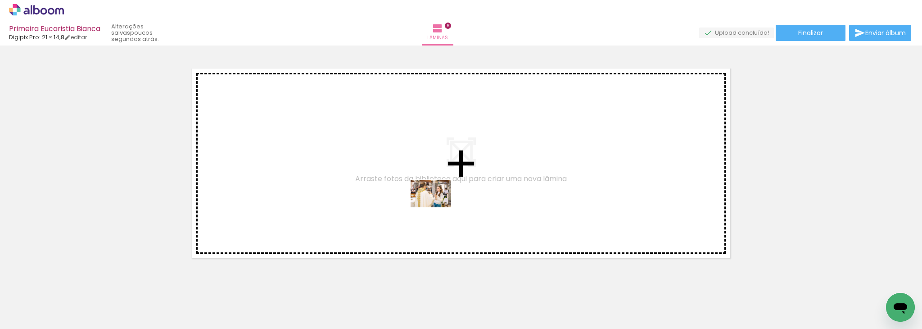
drag, startPoint x: 600, startPoint y: 301, endPoint x: 438, endPoint y: 207, distance: 187.6
click at [438, 207] on quentale-workspace at bounding box center [461, 164] width 922 height 329
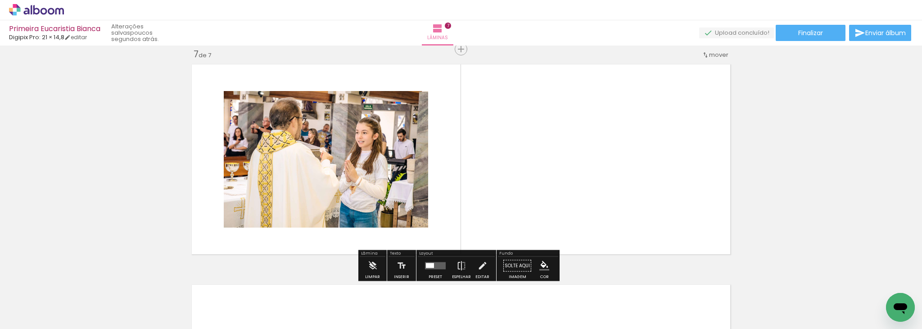
scroll to position [1333, 0]
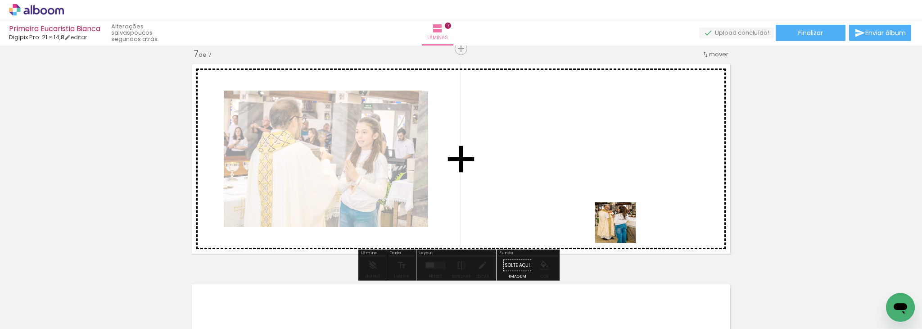
drag, startPoint x: 657, startPoint y: 306, endPoint x: 594, endPoint y: 200, distance: 123.1
click at [594, 200] on quentale-workspace at bounding box center [461, 164] width 922 height 329
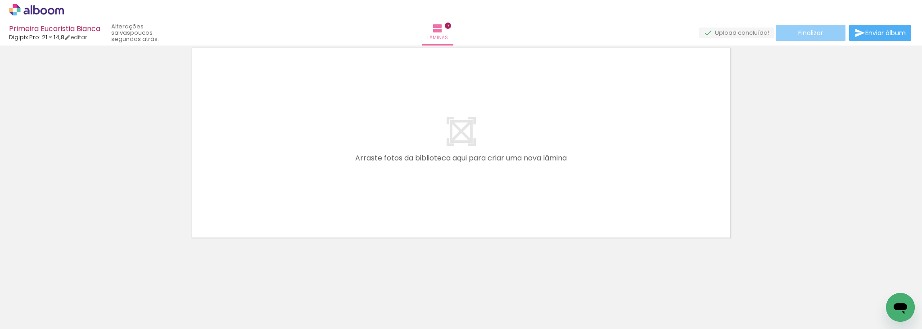
scroll to position [1569, 0]
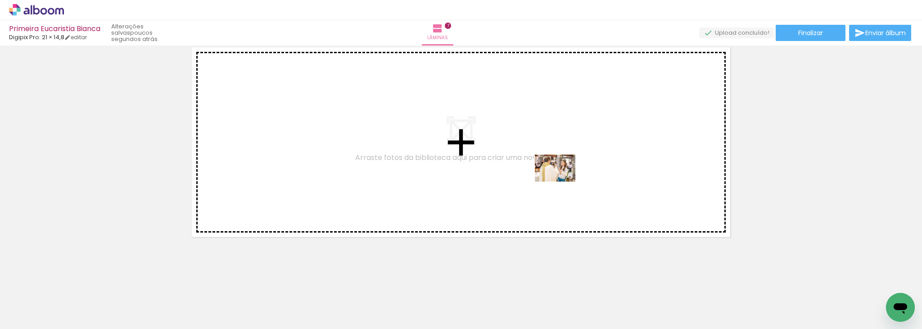
drag, startPoint x: 703, startPoint y: 297, endPoint x: 486, endPoint y: 166, distance: 253.3
click at [486, 166] on quentale-workspace at bounding box center [461, 164] width 922 height 329
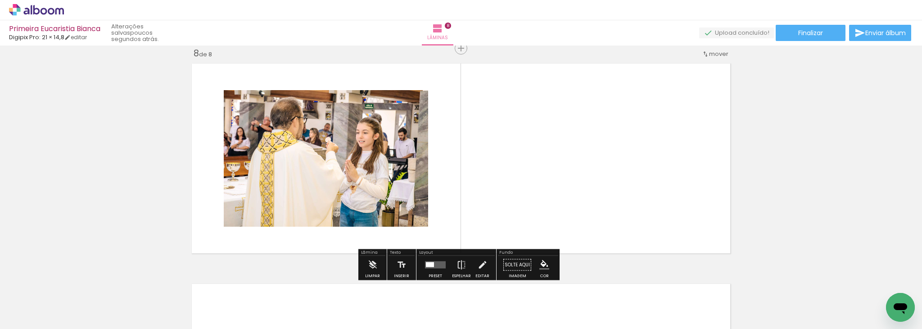
scroll to position [1552, 0]
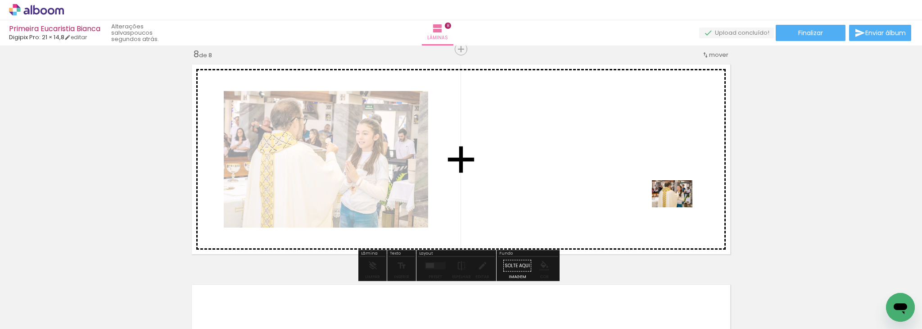
drag, startPoint x: 860, startPoint y: 303, endPoint x: 667, endPoint y: 203, distance: 217.7
click at [667, 203] on quentale-workspace at bounding box center [461, 164] width 922 height 329
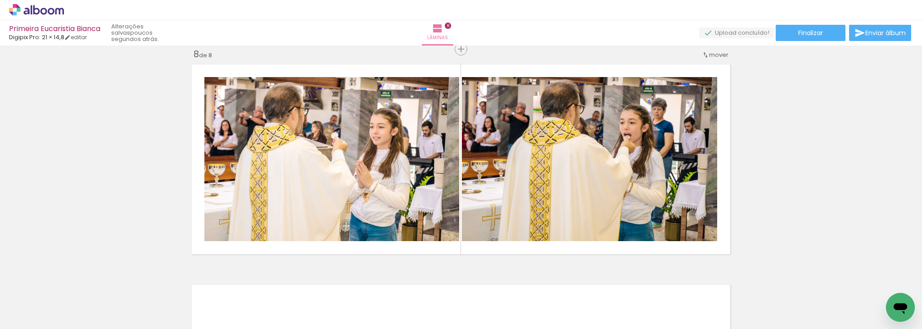
scroll to position [0, 1871]
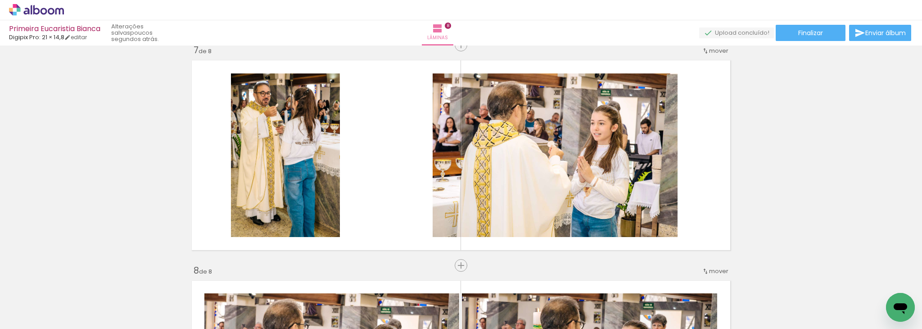
scroll to position [1339, 0]
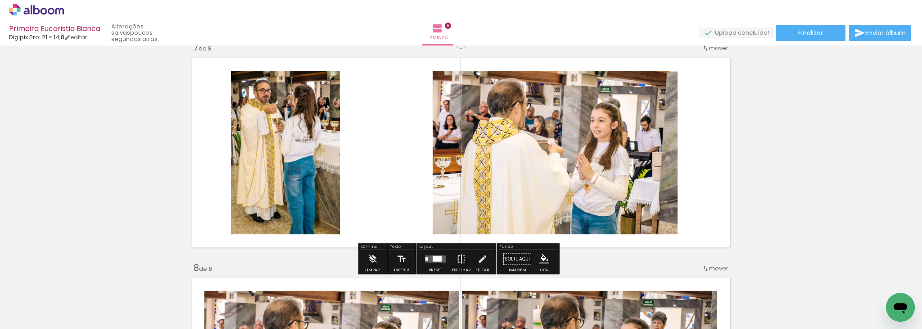
click at [634, 157] on quentale-photo at bounding box center [555, 152] width 245 height 163
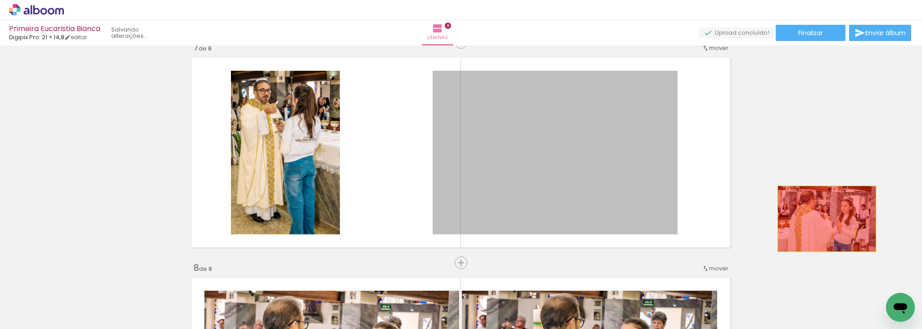
drag, startPoint x: 634, startPoint y: 157, endPoint x: 840, endPoint y: 236, distance: 220.9
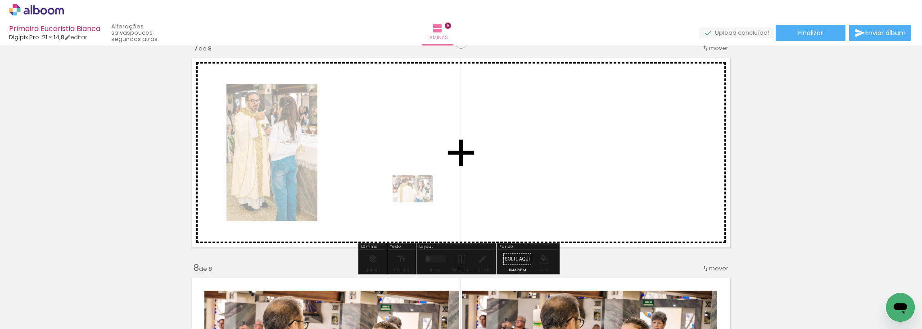
drag, startPoint x: 442, startPoint y: 305, endPoint x: 405, endPoint y: 175, distance: 134.7
click at [405, 175] on quentale-workspace at bounding box center [461, 164] width 922 height 329
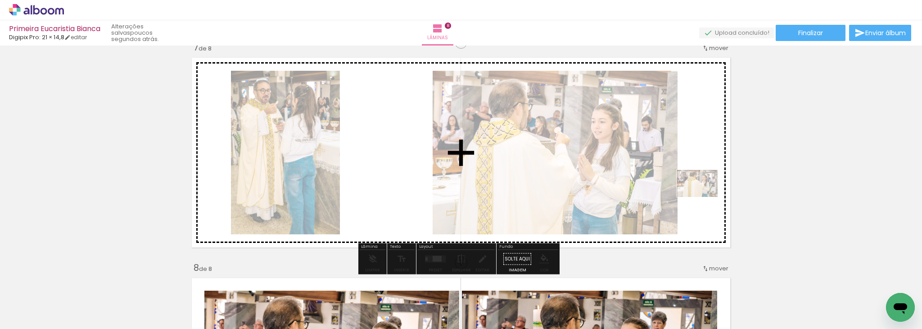
drag, startPoint x: 600, startPoint y: 307, endPoint x: 704, endPoint y: 197, distance: 151.9
click at [704, 197] on quentale-workspace at bounding box center [461, 164] width 922 height 329
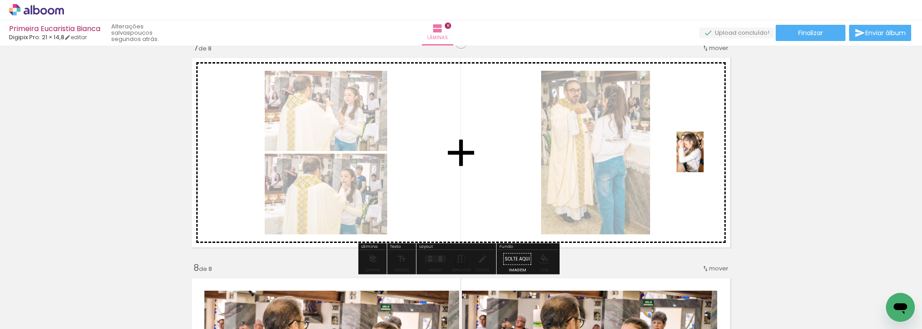
drag, startPoint x: 692, startPoint y: 299, endPoint x: 703, endPoint y: 157, distance: 142.7
click at [703, 157] on quentale-workspace at bounding box center [461, 164] width 922 height 329
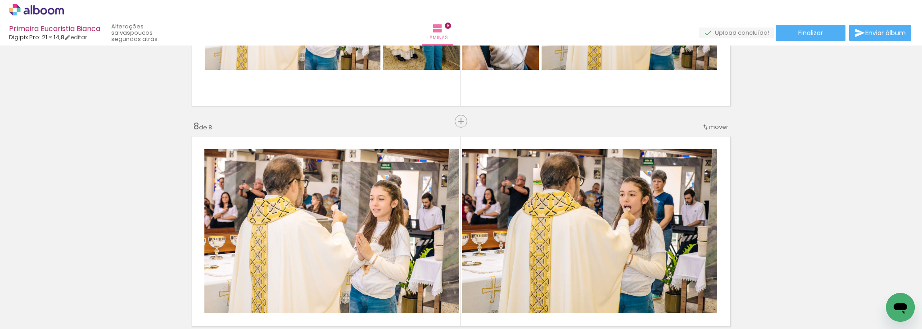
scroll to position [1573, 0]
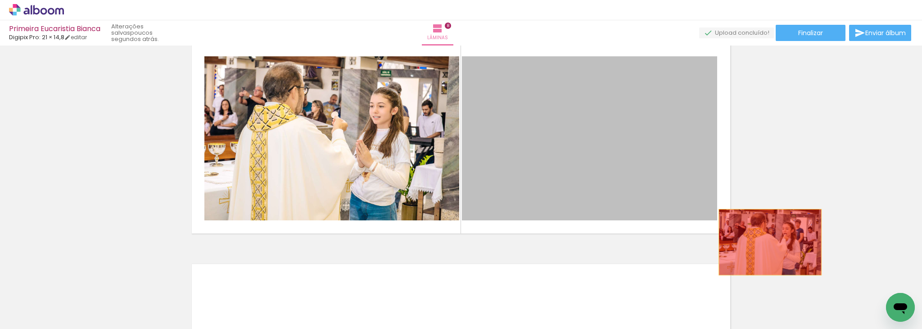
drag, startPoint x: 589, startPoint y: 179, endPoint x: 813, endPoint y: 267, distance: 240.1
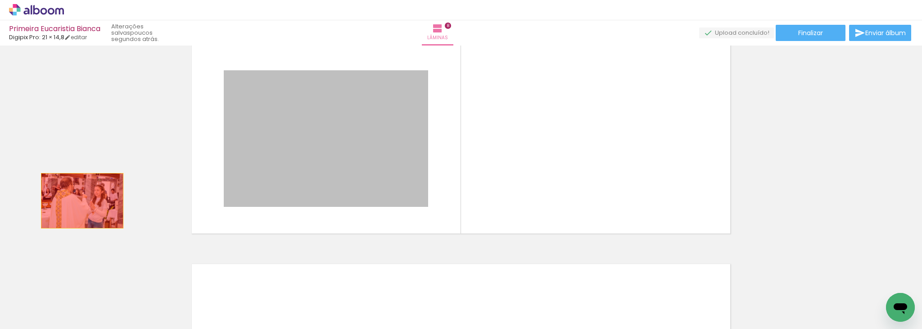
drag, startPoint x: 344, startPoint y: 129, endPoint x: 76, endPoint y: 202, distance: 278.6
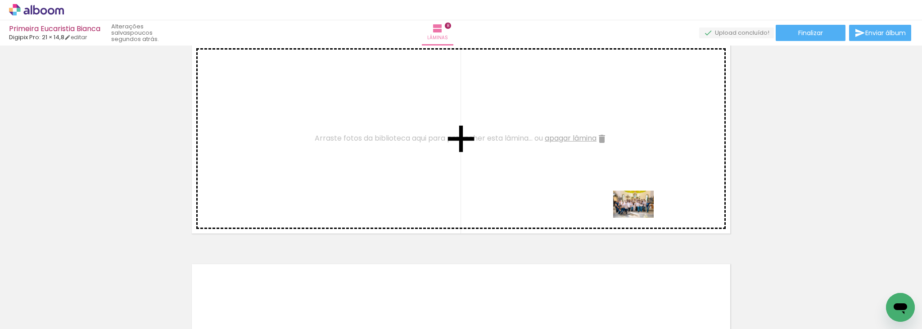
drag, startPoint x: 797, startPoint y: 301, endPoint x: 599, endPoint y: 205, distance: 220.5
click at [599, 205] on quentale-workspace at bounding box center [461, 164] width 922 height 329
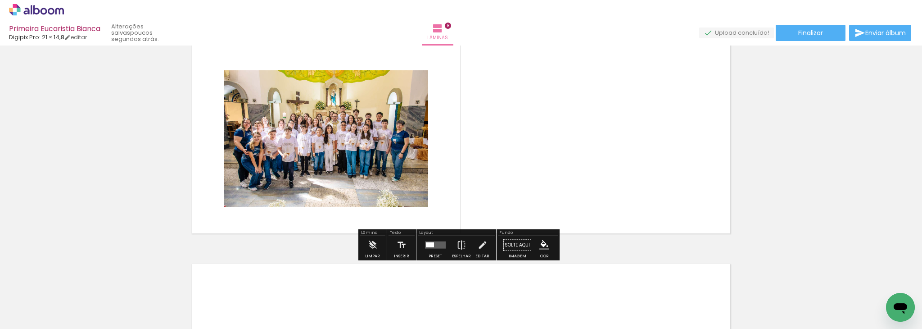
click at [442, 247] on quentale-layouter at bounding box center [435, 244] width 21 height 7
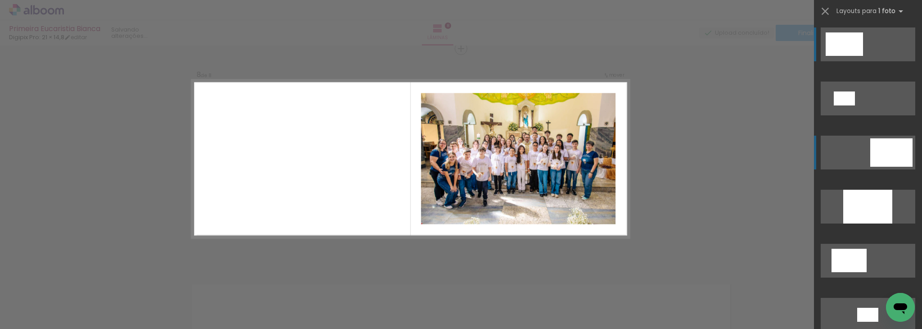
scroll to position [1552, 0]
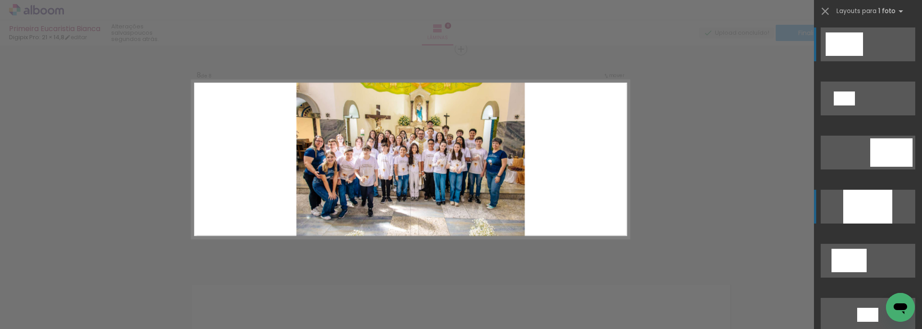
click at [863, 205] on div at bounding box center [867, 207] width 49 height 34
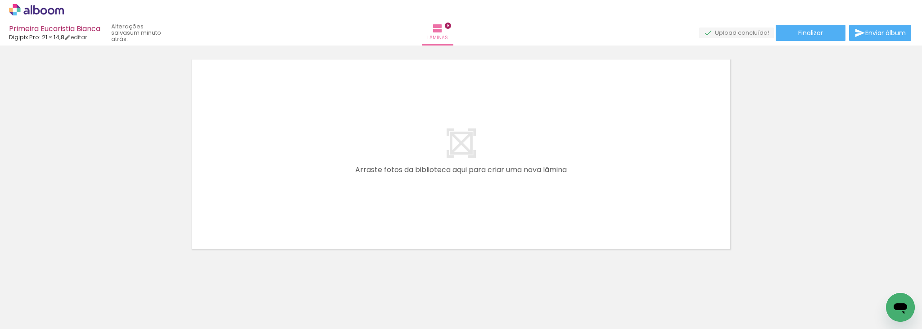
scroll to position [1786, 0]
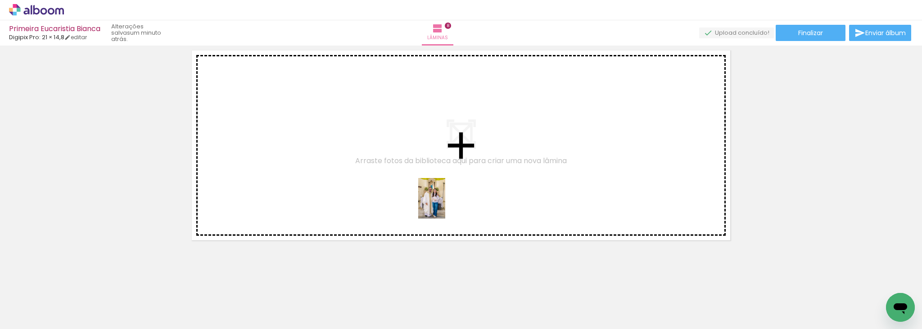
drag, startPoint x: 848, startPoint y: 301, endPoint x: 425, endPoint y: 186, distance: 438.0
click at [425, 186] on quentale-workspace at bounding box center [461, 164] width 922 height 329
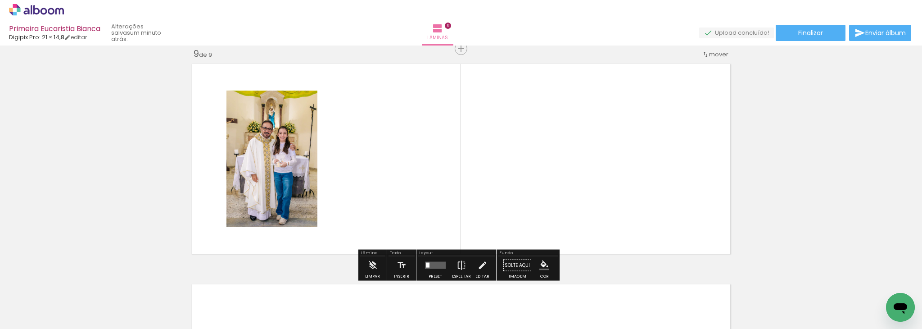
scroll to position [1772, 0]
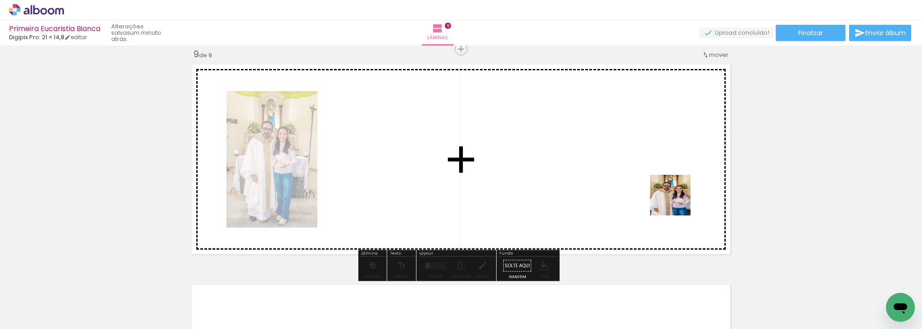
drag, startPoint x: 891, startPoint y: 288, endPoint x: 560, endPoint y: 155, distance: 357.0
click at [560, 155] on quentale-workspace at bounding box center [461, 164] width 922 height 329
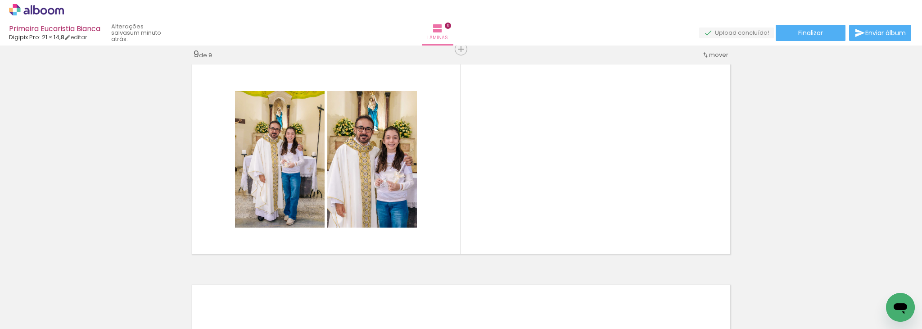
scroll to position [0, 473]
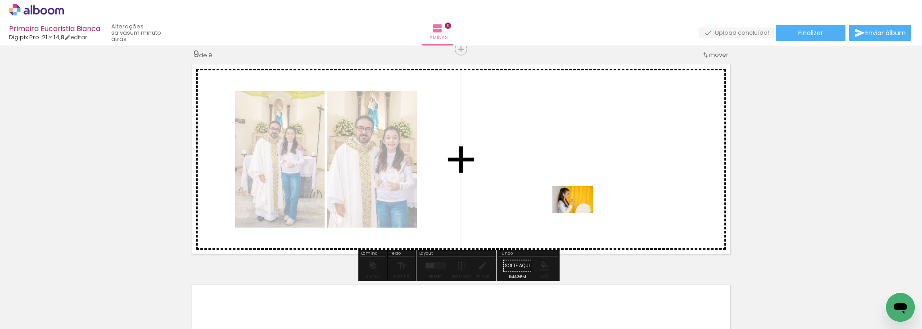
drag, startPoint x: 429, startPoint y: 303, endPoint x: 580, endPoint y: 211, distance: 176.8
click at [580, 211] on quentale-workspace at bounding box center [461, 164] width 922 height 329
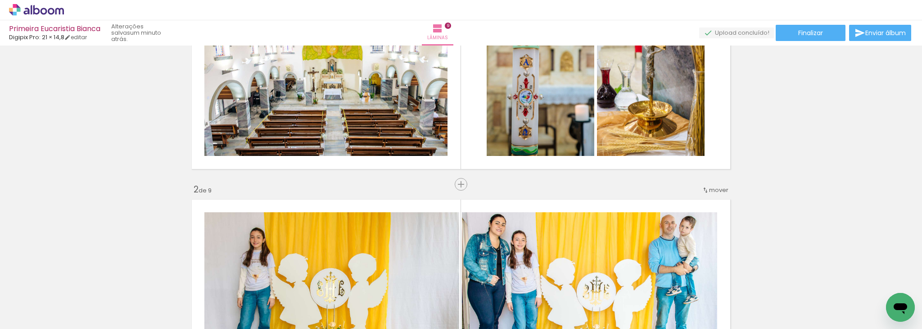
scroll to position [0, 0]
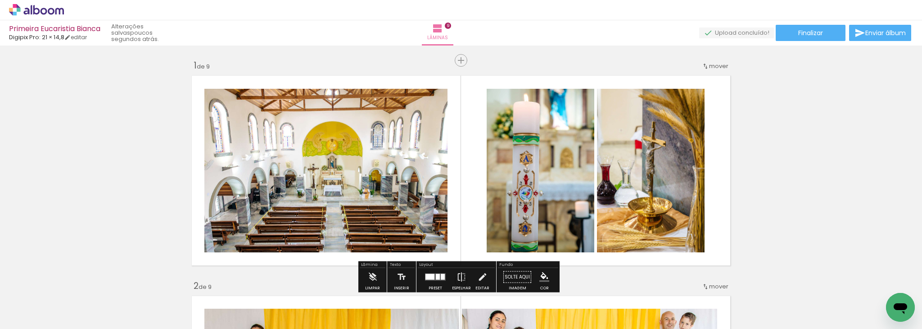
click at [514, 268] on paper-button "Solte aqui Imagem" at bounding box center [517, 279] width 32 height 23
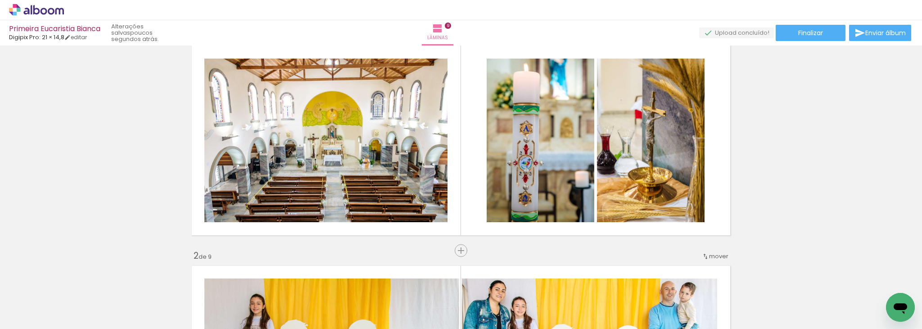
scroll to position [64, 0]
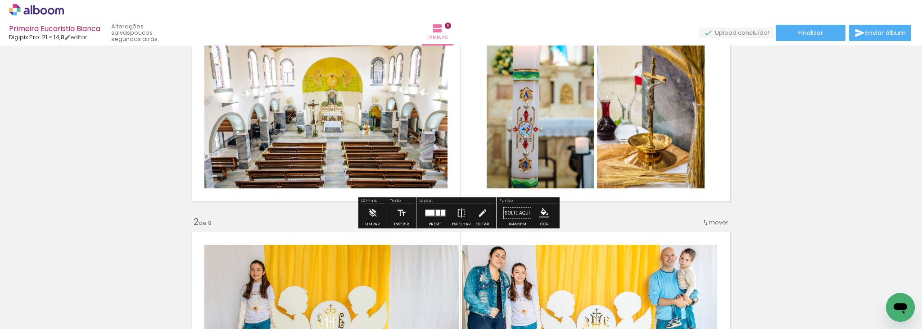
click at [544, 209] on iron-icon "color picker" at bounding box center [544, 213] width 10 height 10
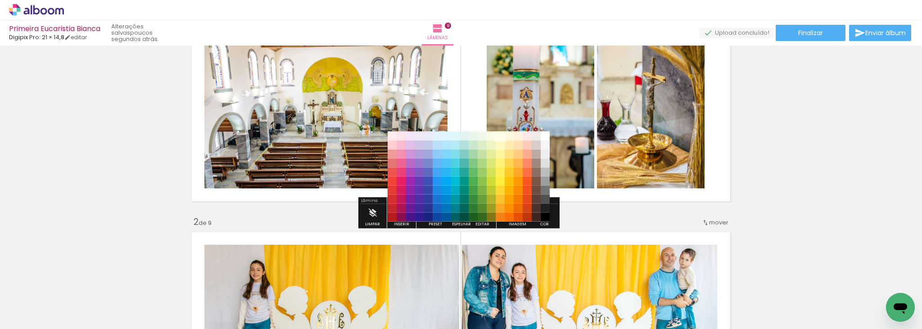
click at [499, 134] on paper-item "#fffde7" at bounding box center [500, 135] width 9 height 9
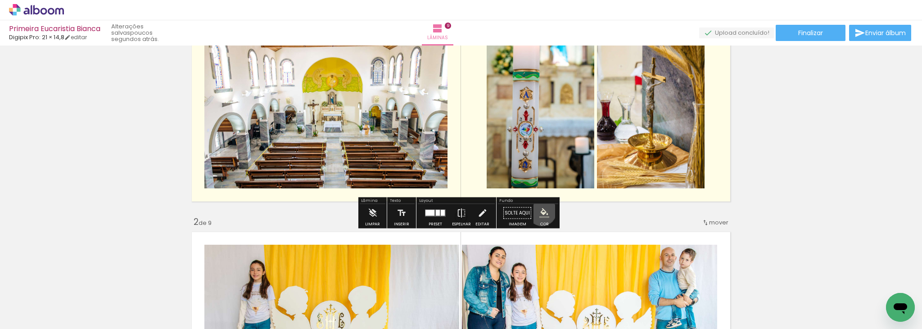
click at [539, 211] on iron-icon "color picker" at bounding box center [544, 213] width 10 height 10
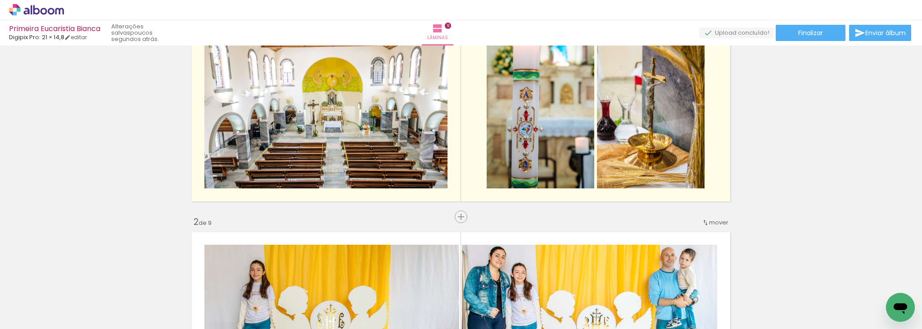
click at [723, 241] on quentale-layouter at bounding box center [461, 327] width 547 height 198
click at [714, 241] on quentale-layouter at bounding box center [461, 327] width 547 height 198
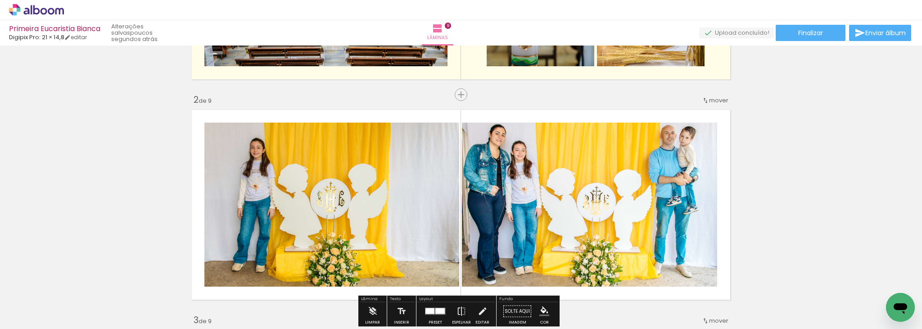
scroll to position [262, 0]
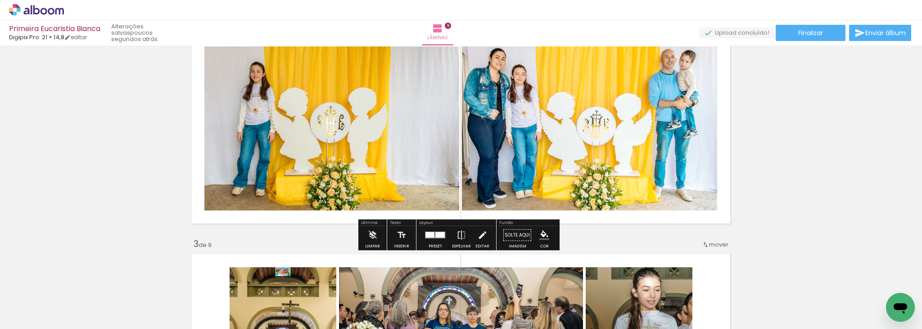
click at [541, 235] on iron-icon "color picker" at bounding box center [544, 235] width 10 height 10
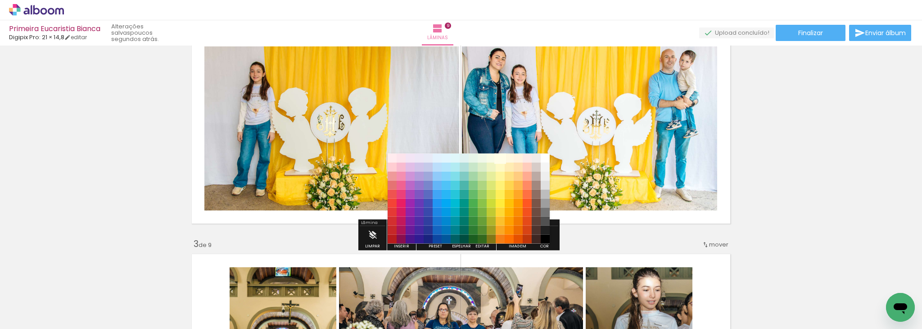
click at [498, 158] on paper-item "#fffde7" at bounding box center [500, 157] width 9 height 9
click at [505, 158] on paper-item "#fffde7" at bounding box center [500, 157] width 9 height 9
click at [512, 159] on paper-item "#fff8e1" at bounding box center [509, 157] width 9 height 9
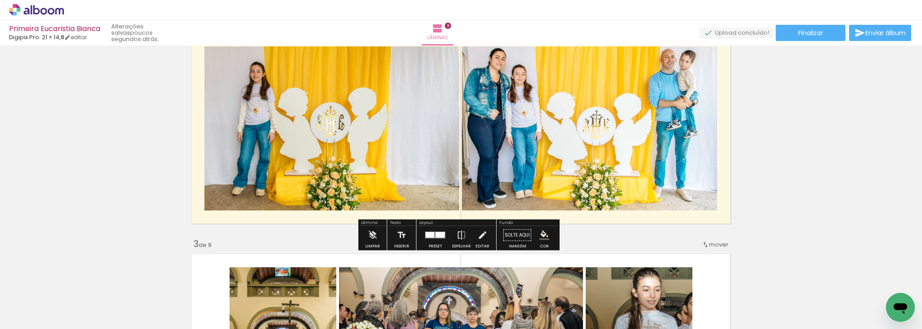
click at [541, 238] on iron-icon "color picker" at bounding box center [544, 235] width 10 height 10
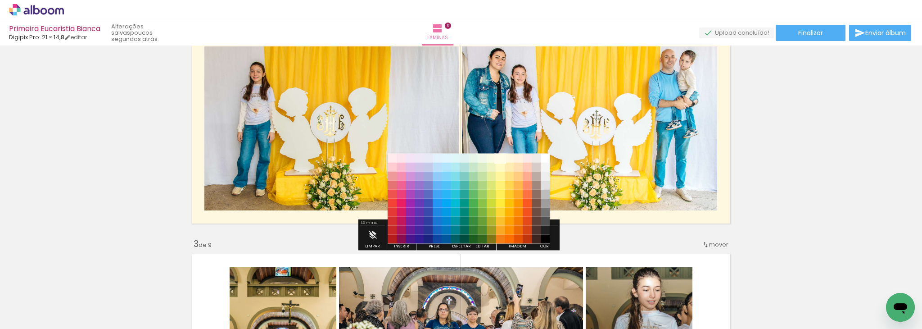
click at [498, 159] on paper-item "#fffde7" at bounding box center [500, 157] width 9 height 9
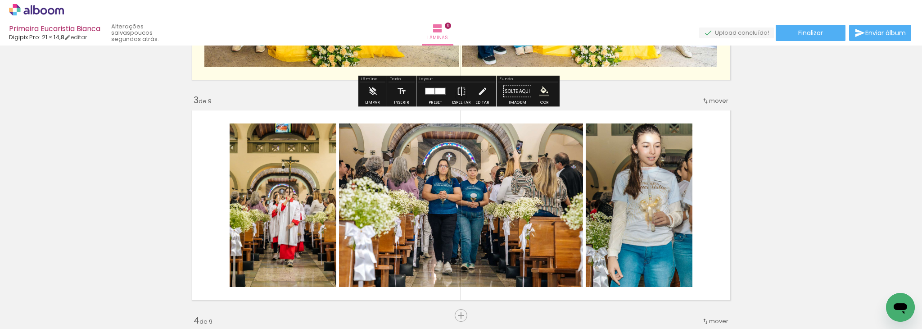
scroll to position [442, 0]
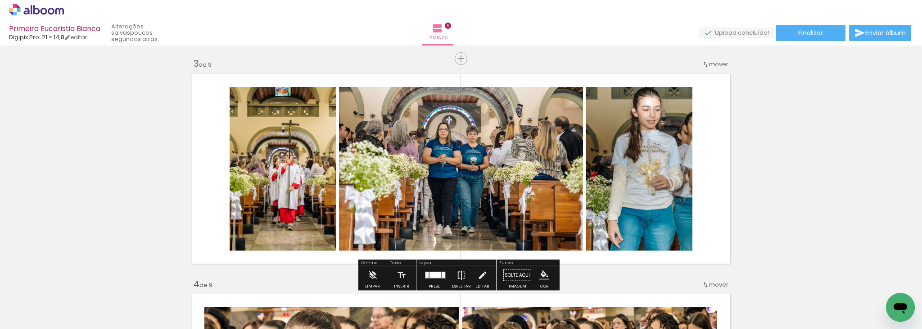
click at [704, 136] on quentale-layouter at bounding box center [461, 169] width 547 height 198
click at [541, 268] on paper-menu-button "#ffebee #ffcdd2 #ef9a9a #e57373 #ef5350 #f44336 #e53935 #d32f2f #c62828 #b71c1c…" at bounding box center [544, 275] width 17 height 17
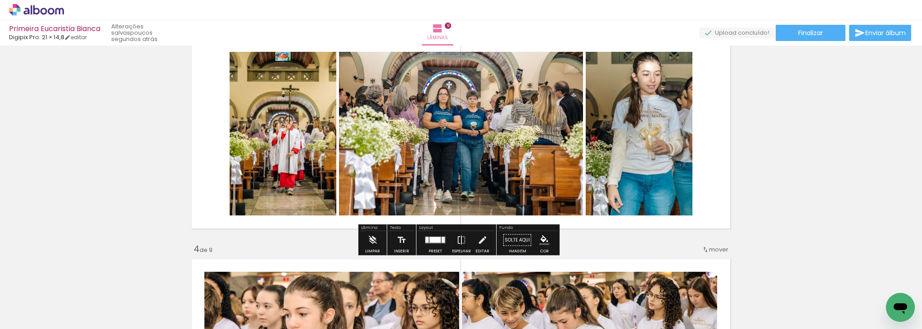
scroll to position [478, 0]
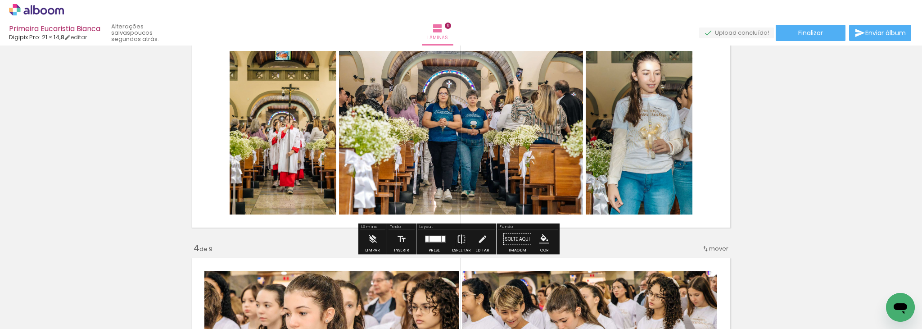
click at [536, 241] on paper-menu-button "#ffebee #ffcdd2 #ef9a9a #e57373 #ef5350 #f44336 #e53935 #d32f2f #c62828 #b71c1c…" at bounding box center [544, 239] width 17 height 17
click at [542, 236] on iron-icon "color picker" at bounding box center [544, 239] width 10 height 10
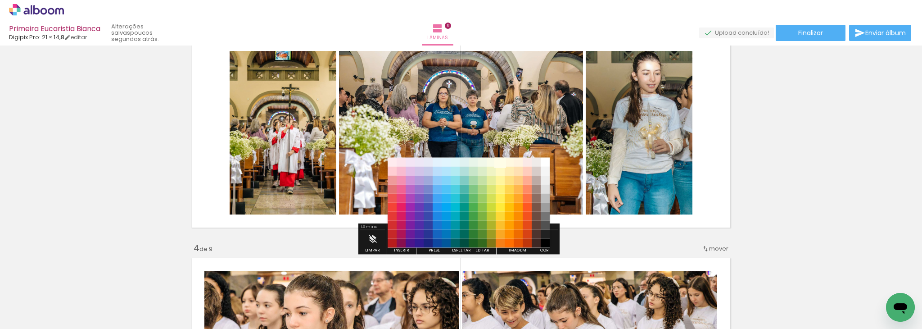
click at [499, 162] on paper-item "#fffde7" at bounding box center [500, 161] width 9 height 9
click at [500, 159] on paper-item "#fffde7" at bounding box center [500, 161] width 9 height 9
click at [511, 196] on paper-item "#ffca28" at bounding box center [509, 197] width 9 height 9
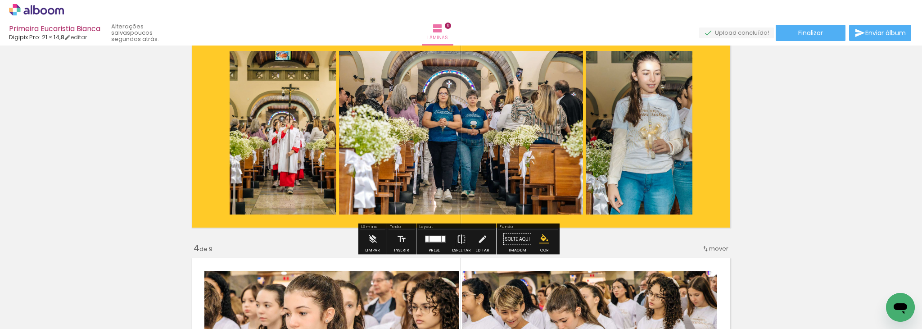
click at [539, 240] on iron-icon "color picker" at bounding box center [544, 239] width 10 height 10
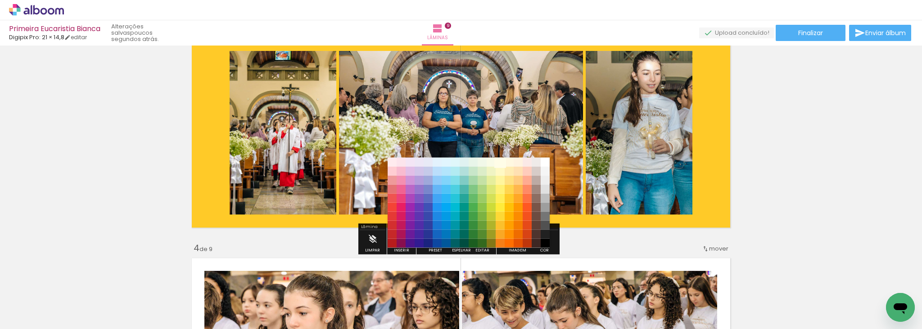
click at [500, 163] on paper-item "#fffde7" at bounding box center [500, 161] width 9 height 9
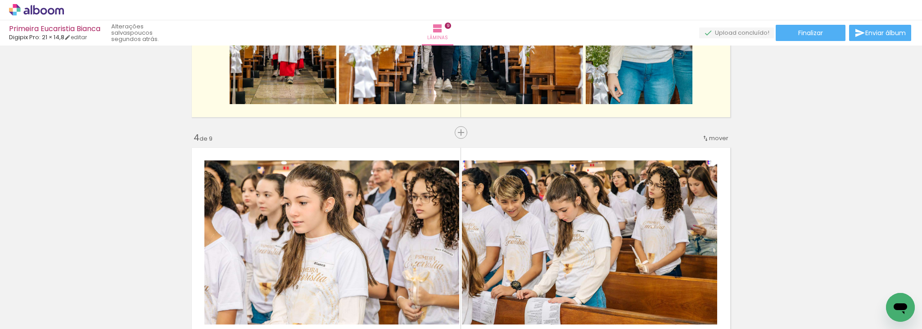
scroll to position [694, 0]
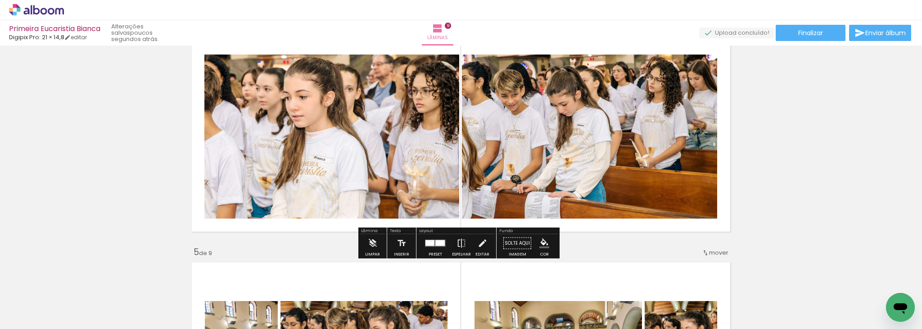
click at [719, 130] on quentale-layouter at bounding box center [461, 137] width 547 height 198
click at [541, 241] on iron-icon "color picker" at bounding box center [544, 243] width 10 height 10
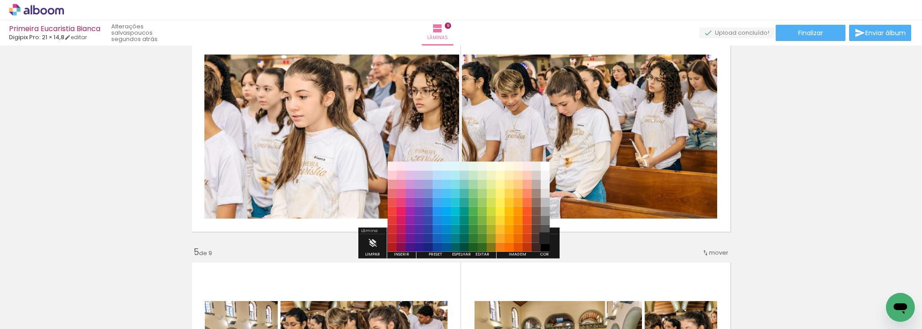
click at [541, 233] on paper-item "#212121" at bounding box center [545, 237] width 9 height 9
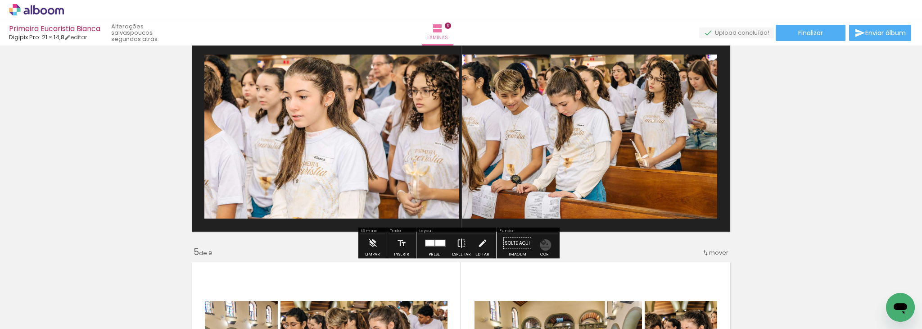
click at [542, 244] on iron-icon "color picker" at bounding box center [544, 243] width 10 height 10
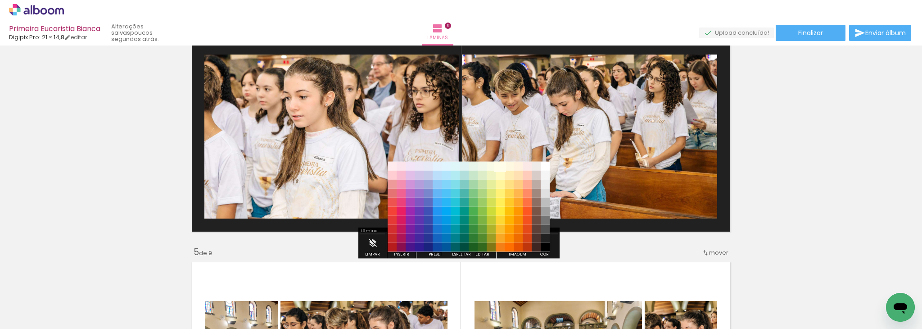
click at [498, 166] on paper-item "#fffde7" at bounding box center [500, 165] width 9 height 9
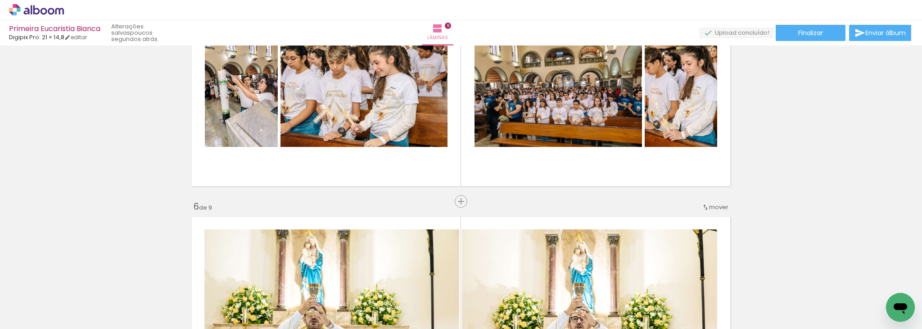
scroll to position [964, 0]
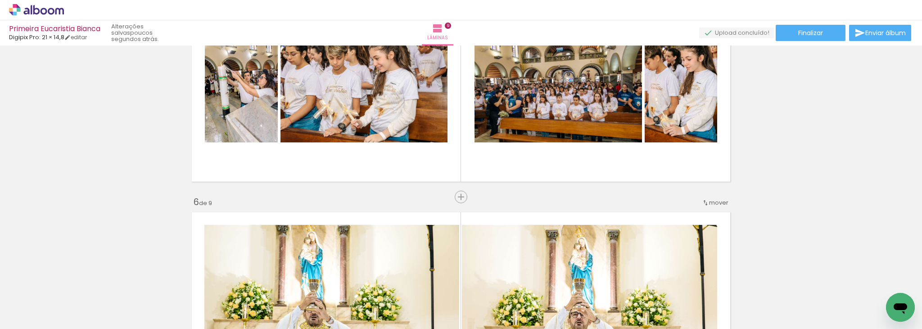
click at [810, 79] on div "Inserir lâmina 1 de 9 Inserir lâmina 2 de 9 Inserir lâmina 3 de 9 Inserir lâmin…" at bounding box center [461, 185] width 922 height 2202
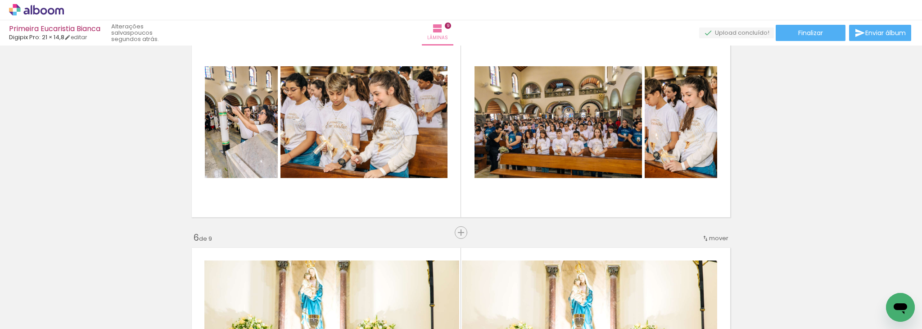
scroll to position [904, 0]
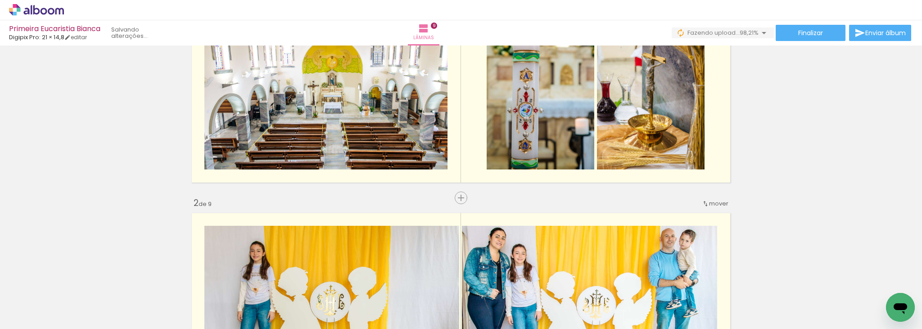
scroll to position [0, 1978]
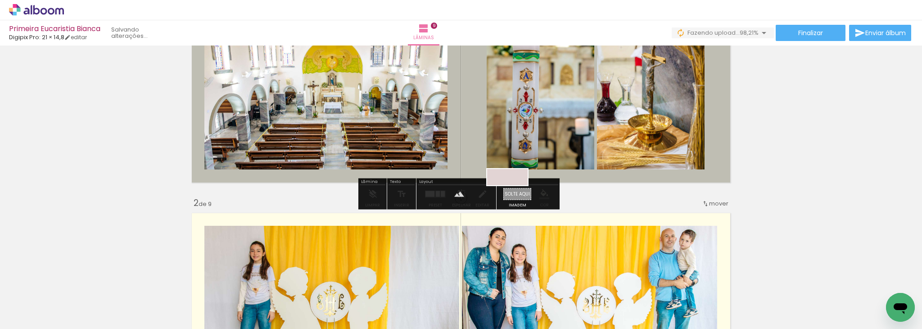
drag, startPoint x: 875, startPoint y: 297, endPoint x: 514, endPoint y: 197, distance: 374.3
click at [514, 197] on quentale-workspace at bounding box center [461, 164] width 922 height 329
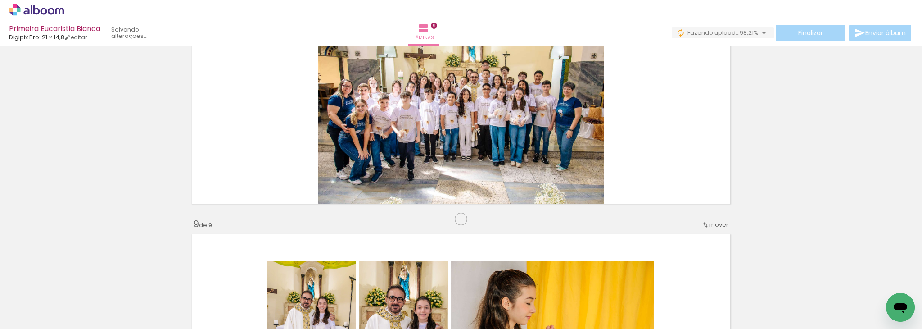
scroll to position [1772, 0]
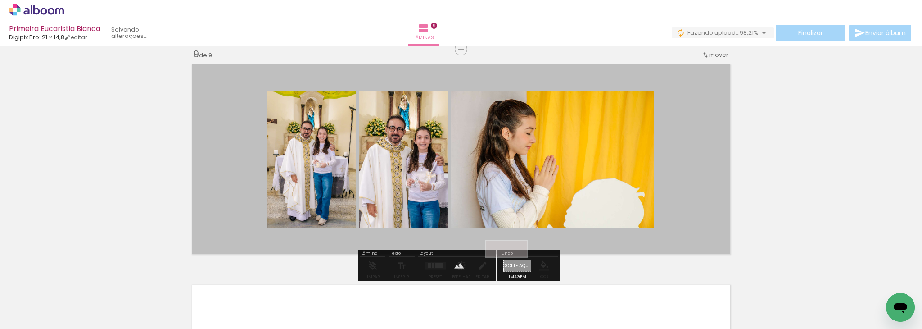
drag, startPoint x: 873, startPoint y: 300, endPoint x: 513, endPoint y: 267, distance: 361.2
click at [513, 267] on quentale-workspace at bounding box center [461, 164] width 922 height 329
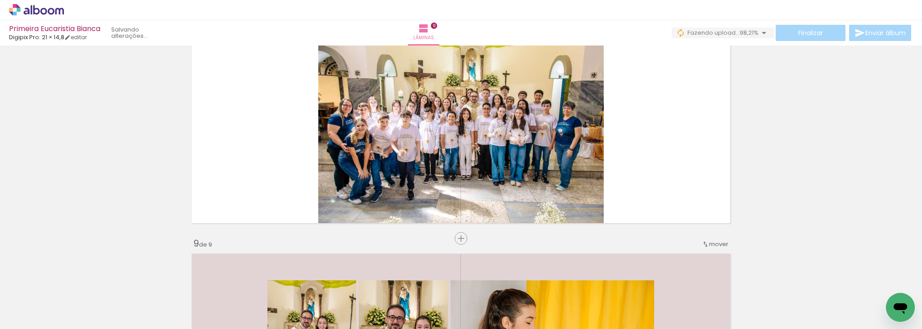
scroll to position [1559, 0]
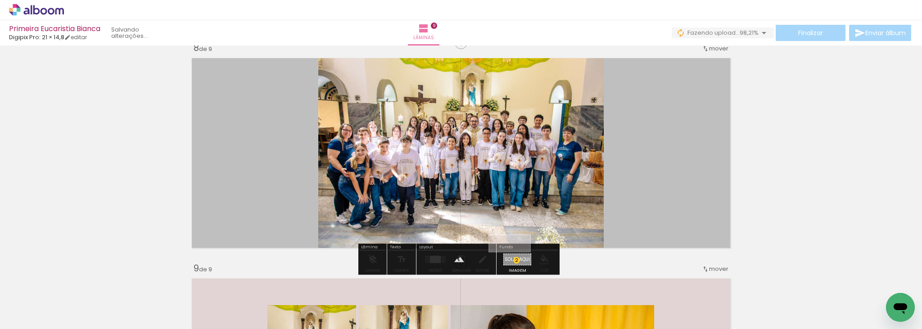
drag, startPoint x: 875, startPoint y: 300, endPoint x: 516, endPoint y: 262, distance: 360.4
click at [516, 262] on quentale-workspace at bounding box center [461, 164] width 922 height 329
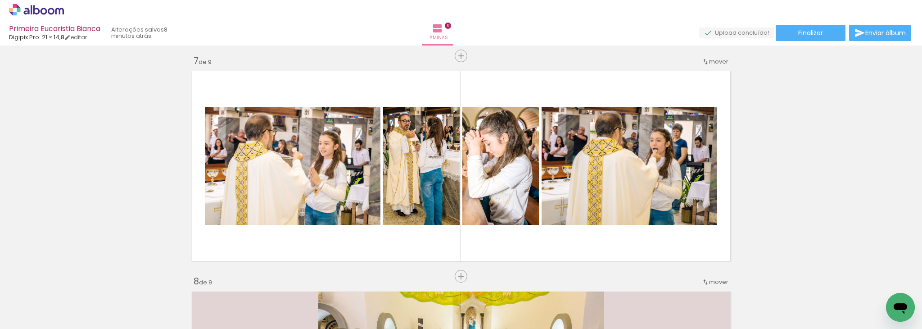
scroll to position [1322, 0]
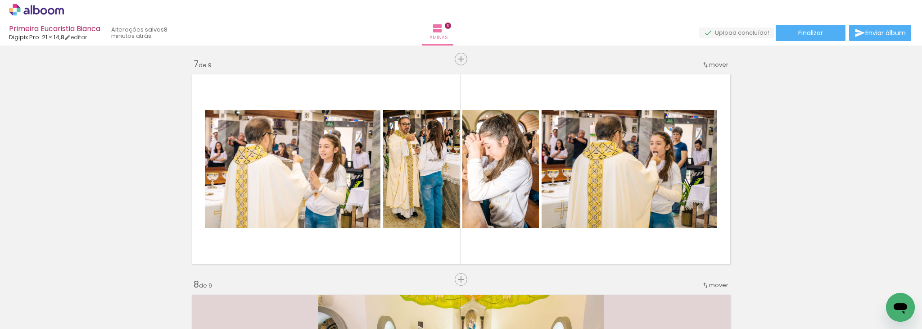
click at [878, 298] on div at bounding box center [885, 298] width 45 height 18
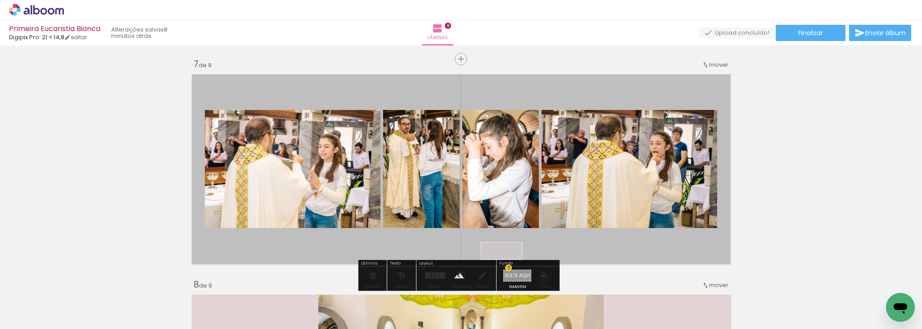
drag, startPoint x: 874, startPoint y: 303, endPoint x: 508, endPoint y: 270, distance: 367.1
click at [508, 270] on quentale-workspace at bounding box center [461, 164] width 922 height 329
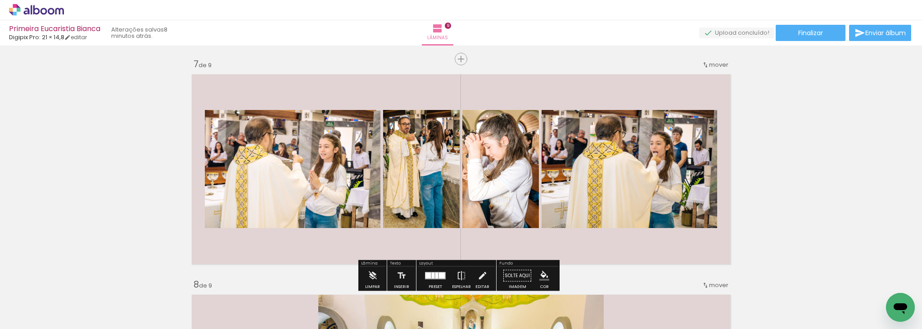
click at [435, 271] on div at bounding box center [435, 276] width 24 height 18
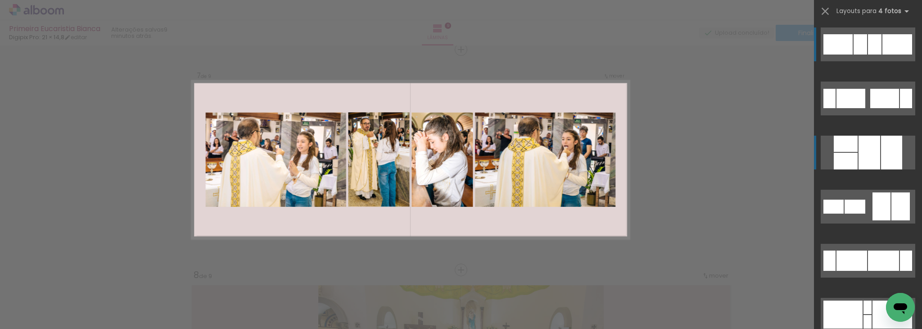
scroll to position [1333, 0]
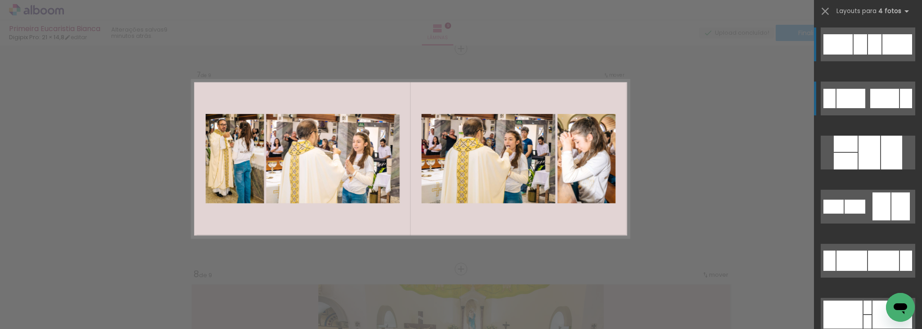
click at [873, 114] on quentale-layouter at bounding box center [868, 98] width 95 height 34
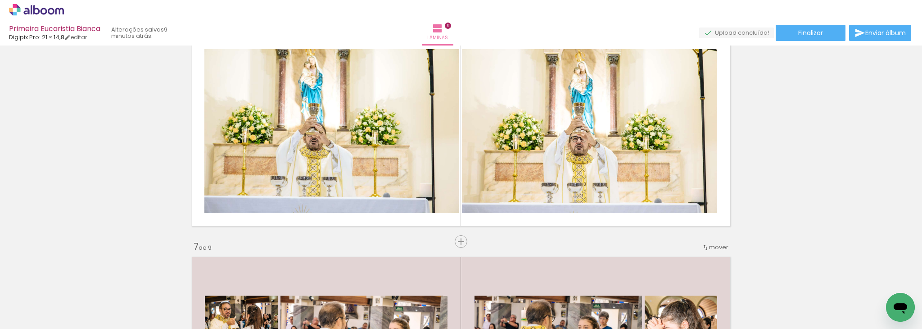
scroll to position [1127, 0]
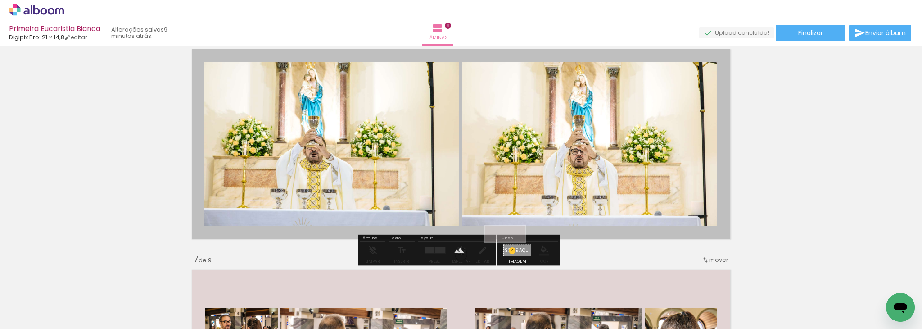
drag, startPoint x: 882, startPoint y: 299, endPoint x: 512, endPoint y: 253, distance: 373.0
click at [512, 253] on quentale-workspace at bounding box center [461, 164] width 922 height 329
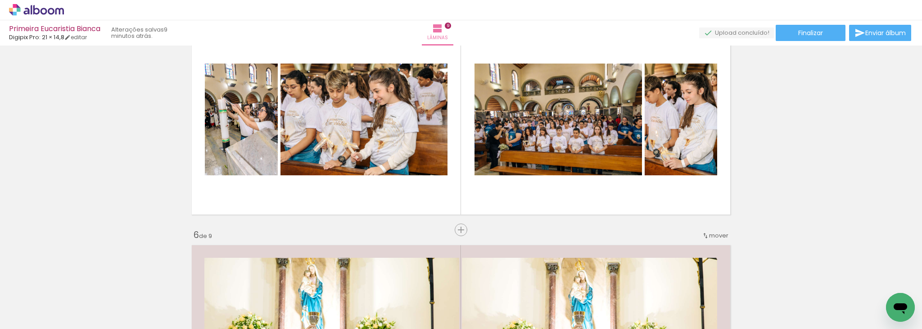
scroll to position [928, 0]
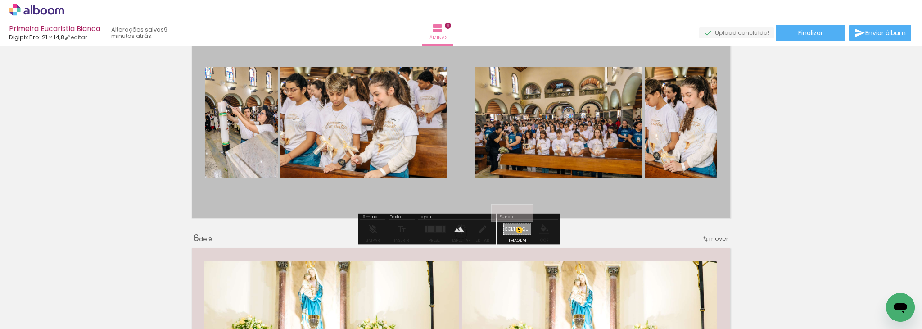
drag, startPoint x: 877, startPoint y: 299, endPoint x: 519, endPoint y: 232, distance: 364.1
click at [519, 232] on quentale-workspace at bounding box center [461, 164] width 922 height 329
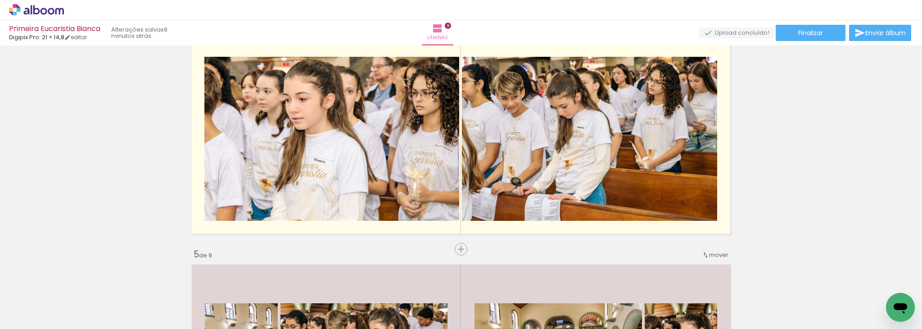
scroll to position [689, 0]
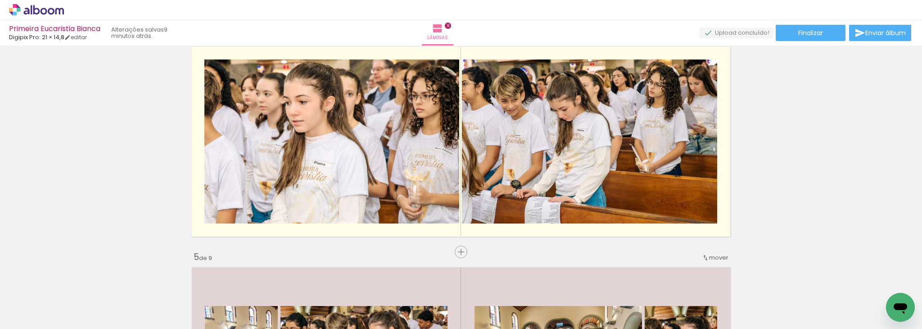
click at [877, 298] on div at bounding box center [885, 298] width 45 height 18
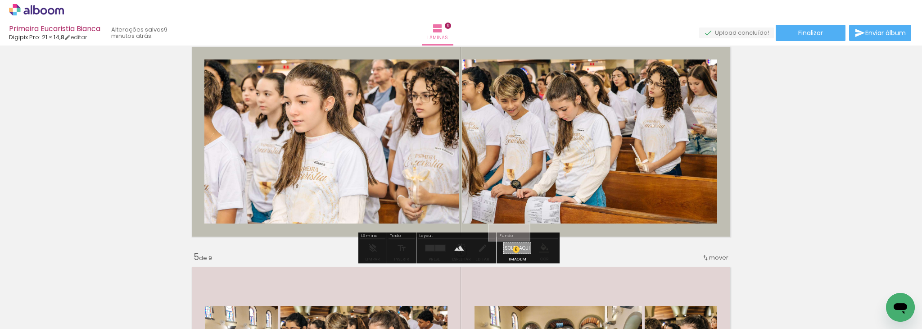
drag, startPoint x: 877, startPoint y: 298, endPoint x: 516, endPoint y: 251, distance: 364.0
click at [516, 251] on quentale-workspace at bounding box center [461, 164] width 922 height 329
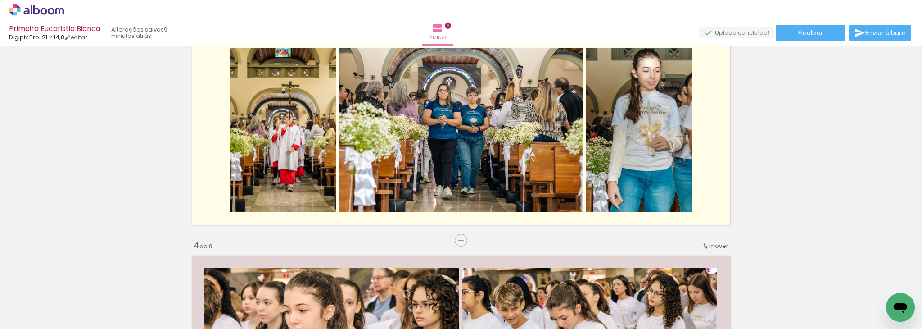
scroll to position [478, 0]
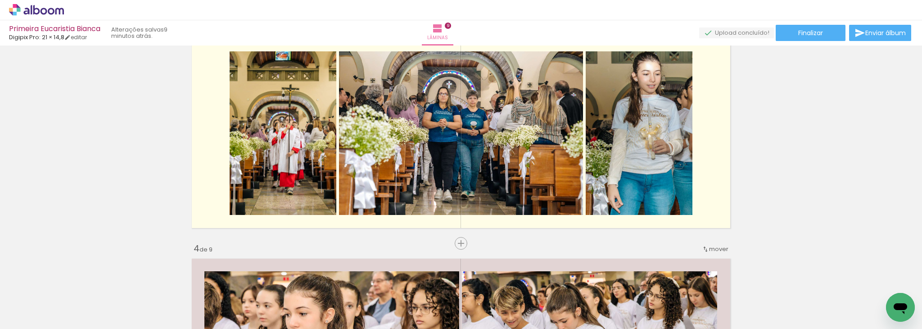
click at [882, 298] on div at bounding box center [885, 298] width 45 height 18
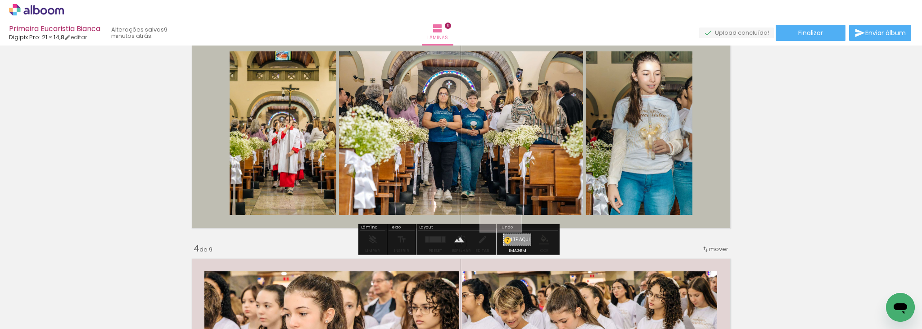
drag, startPoint x: 881, startPoint y: 298, endPoint x: 507, endPoint y: 242, distance: 377.3
click at [507, 242] on quentale-workspace at bounding box center [461, 164] width 922 height 329
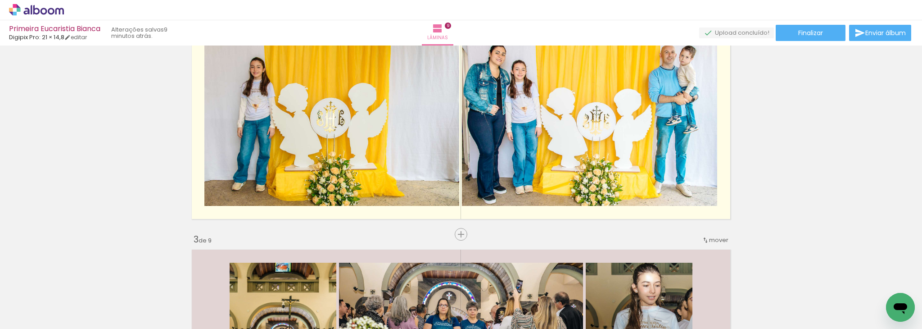
scroll to position [254, 0]
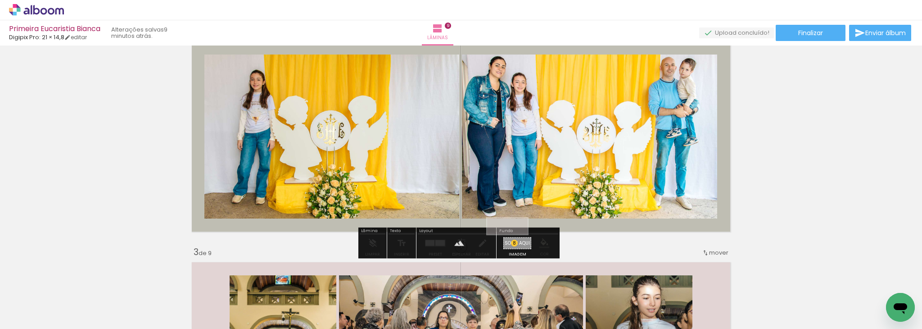
drag, startPoint x: 883, startPoint y: 298, endPoint x: 514, endPoint y: 245, distance: 373.0
click at [514, 245] on quentale-workspace at bounding box center [461, 164] width 922 height 329
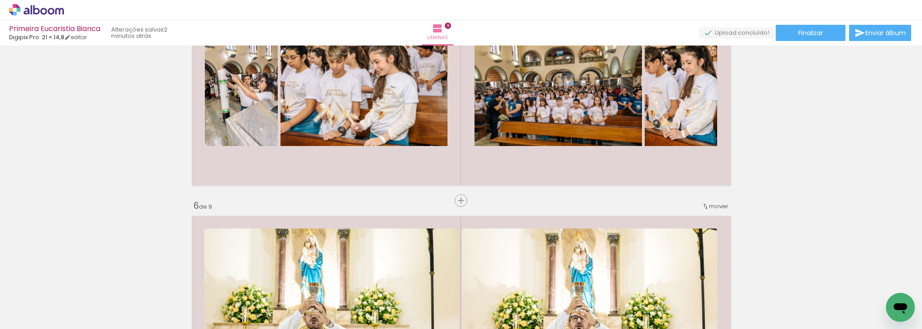
scroll to position [967, 0]
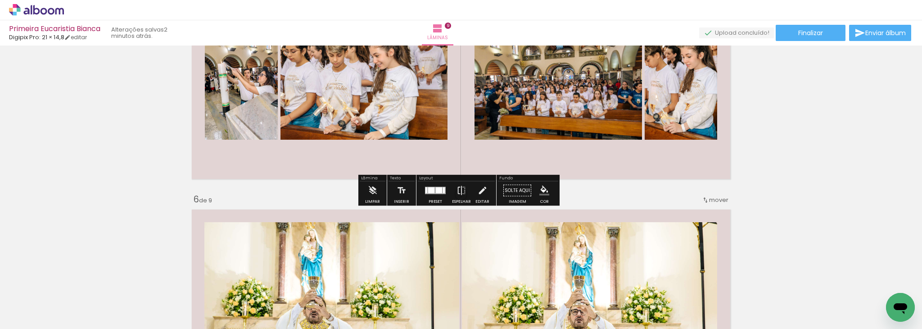
click at [622, 200] on div "Inserir lâmina 1 de 9 Inserir lâmina 2 de 9 Inserir lâmina 3 de 9 Inserir lâmin…" at bounding box center [461, 183] width 922 height 2202
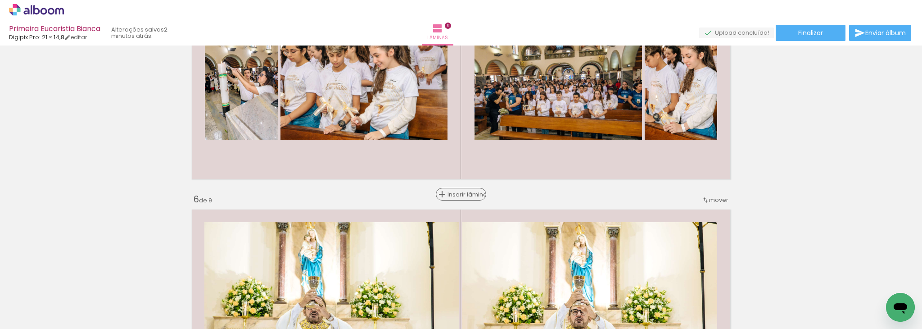
click at [456, 195] on span "Inserir lâmina" at bounding box center [464, 194] width 35 height 6
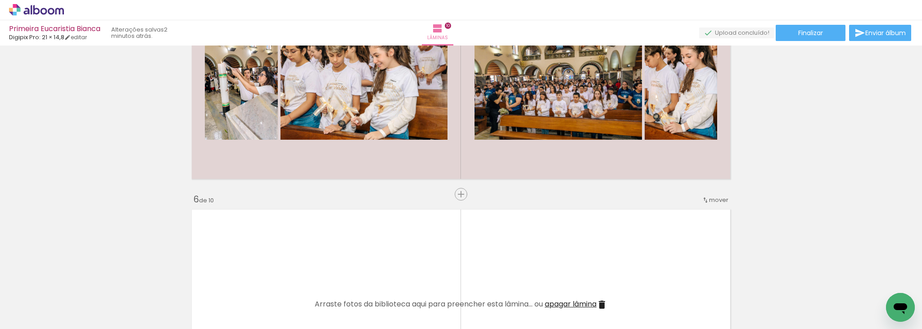
scroll to position [0, 1978]
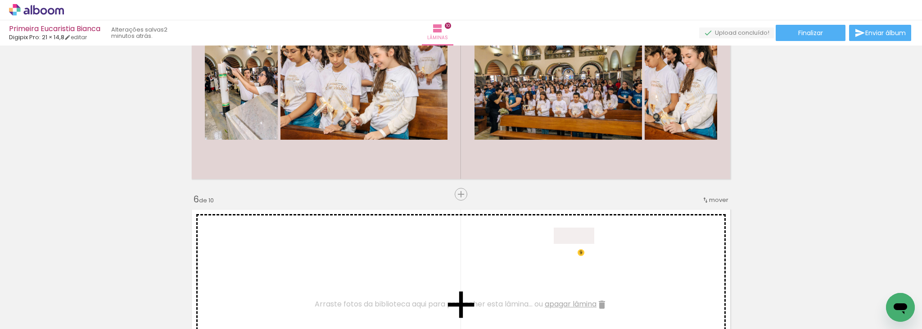
drag, startPoint x: 872, startPoint y: 298, endPoint x: 581, endPoint y: 254, distance: 295.0
click at [581, 254] on quentale-workspace at bounding box center [461, 164] width 922 height 329
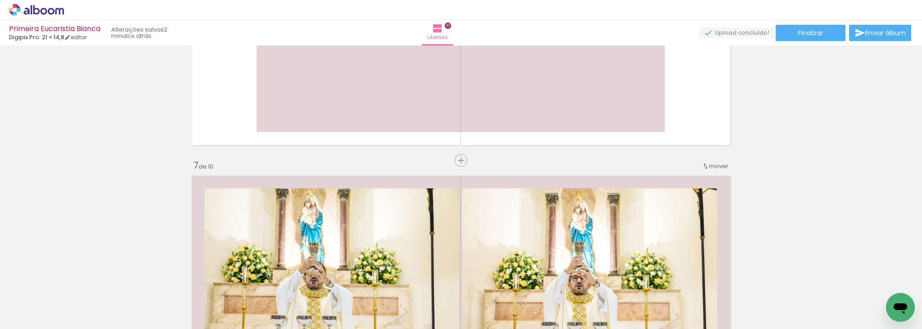
scroll to position [1193, 0]
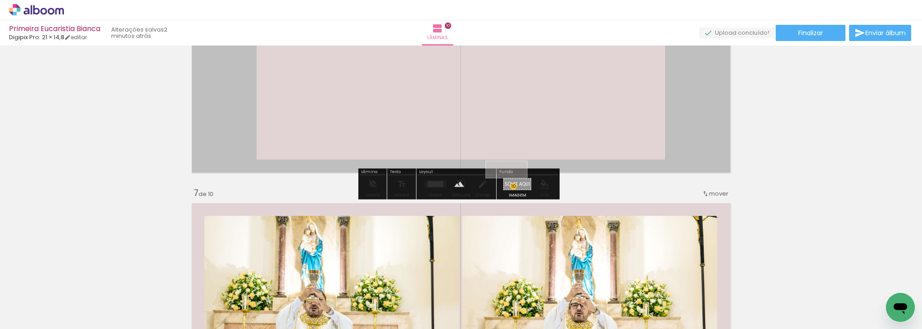
drag, startPoint x: 875, startPoint y: 298, endPoint x: 513, endPoint y: 188, distance: 378.1
click at [513, 188] on quentale-workspace at bounding box center [461, 164] width 922 height 329
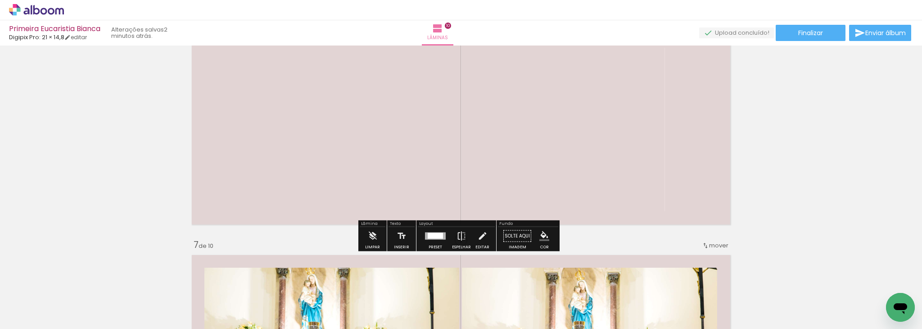
scroll to position [1118, 0]
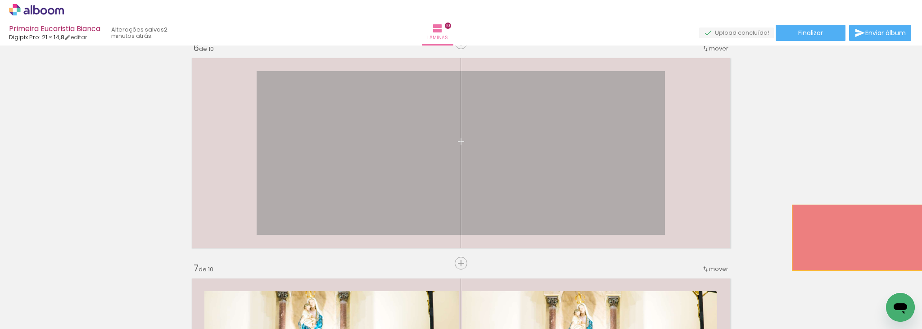
drag, startPoint x: 546, startPoint y: 161, endPoint x: 875, endPoint y: 238, distance: 337.6
click at [875, 238] on div "Inserir lâmina 1 de 10 Inserir lâmina 2 de 10 Inserir lâmina 3 de 10 Inserir lâ…" at bounding box center [461, 141] width 922 height 2422
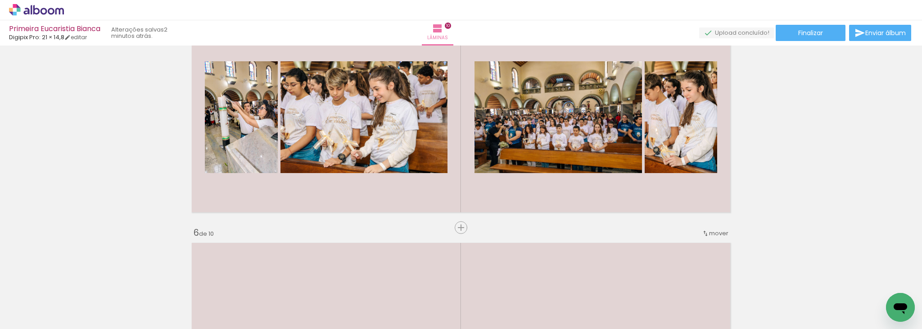
scroll to position [944, 0]
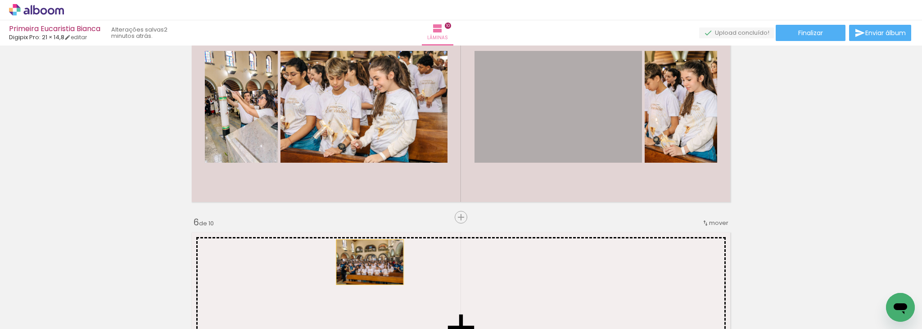
drag, startPoint x: 573, startPoint y: 127, endPoint x: 366, endPoint y: 262, distance: 246.9
click at [366, 262] on div "Inserir lâmina 1 de 10 Inserir lâmina 2 de 10 Inserir lâmina 3 de 10 Inserir lâ…" at bounding box center [461, 316] width 922 height 2422
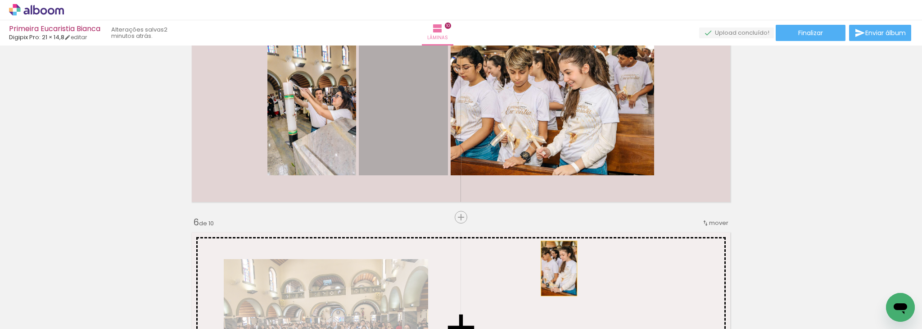
drag, startPoint x: 400, startPoint y: 127, endPoint x: 556, endPoint y: 268, distance: 209.7
click at [556, 268] on div "Inserir lâmina 1 de 10 Inserir lâmina 2 de 10 Inserir lâmina 3 de 10 Inserir lâ…" at bounding box center [461, 316] width 922 height 2422
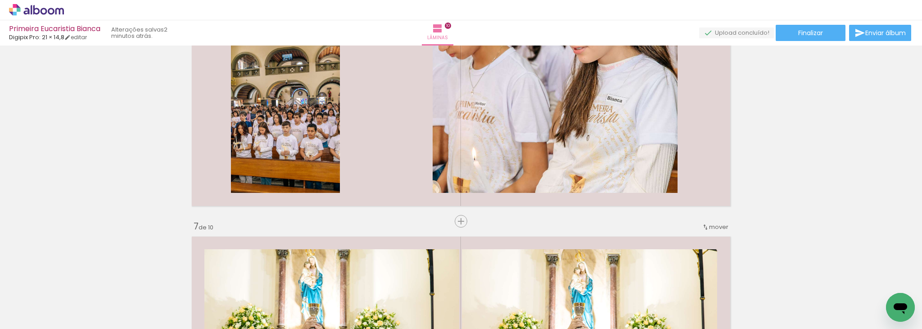
scroll to position [1171, 0]
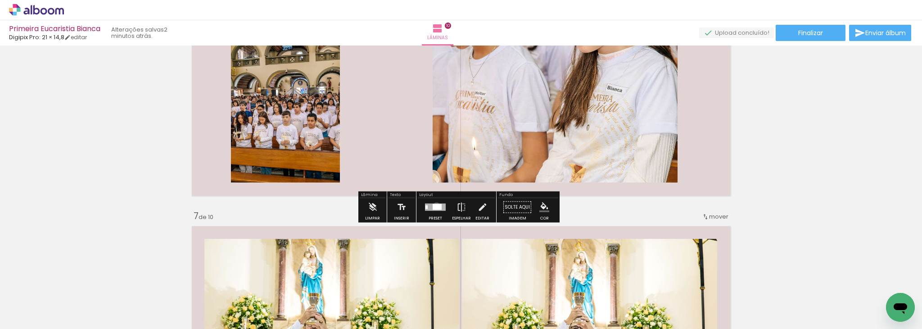
click at [434, 205] on div at bounding box center [437, 207] width 9 height 6
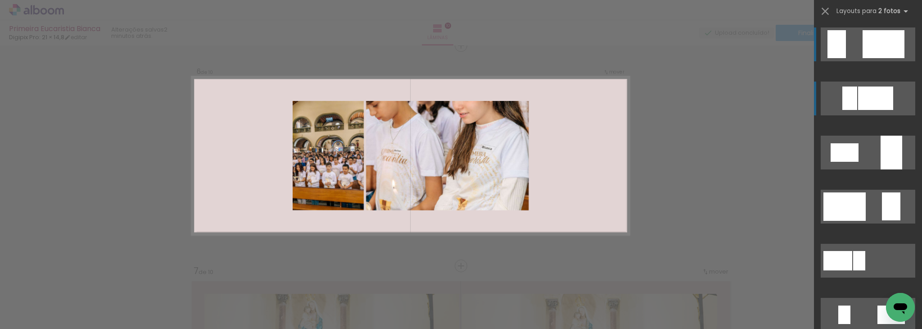
scroll to position [1112, 0]
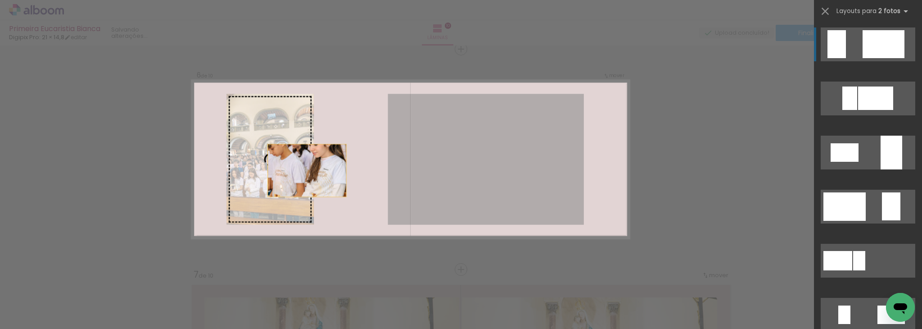
drag, startPoint x: 425, startPoint y: 155, endPoint x: 252, endPoint y: 173, distance: 173.8
click at [0, 0] on slot at bounding box center [0, 0] width 0 height 0
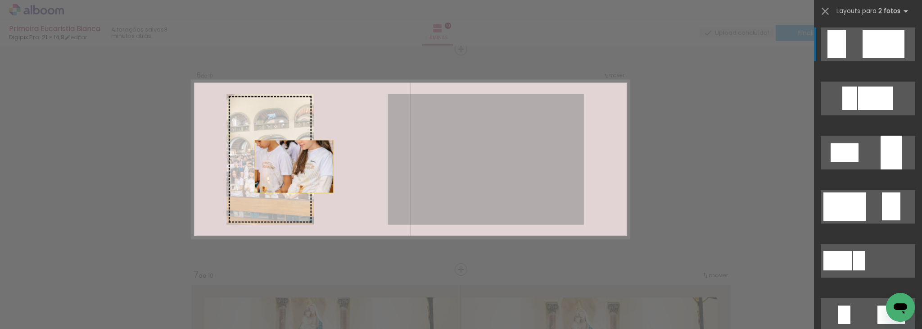
drag, startPoint x: 482, startPoint y: 167, endPoint x: 242, endPoint y: 169, distance: 240.4
click at [0, 0] on slot at bounding box center [0, 0] width 0 height 0
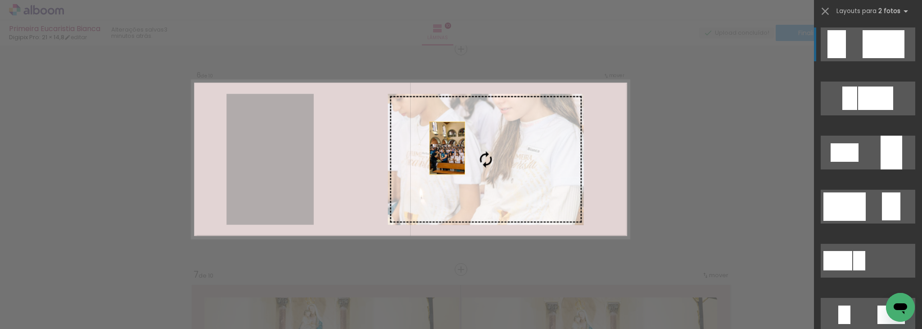
drag, startPoint x: 242, startPoint y: 169, endPoint x: 488, endPoint y: 145, distance: 247.9
click at [0, 0] on slot at bounding box center [0, 0] width 0 height 0
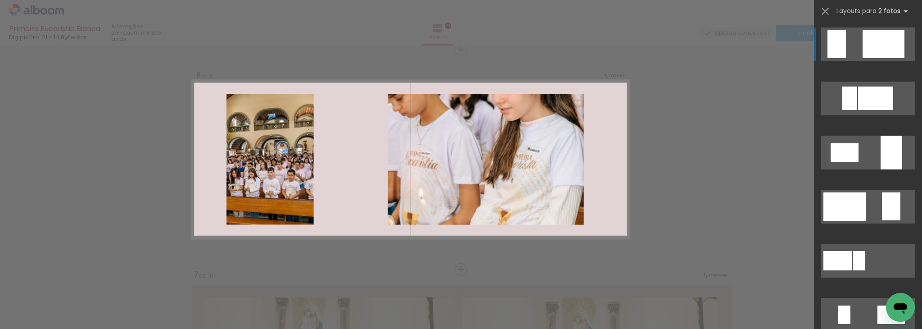
scroll to position [0, 1978]
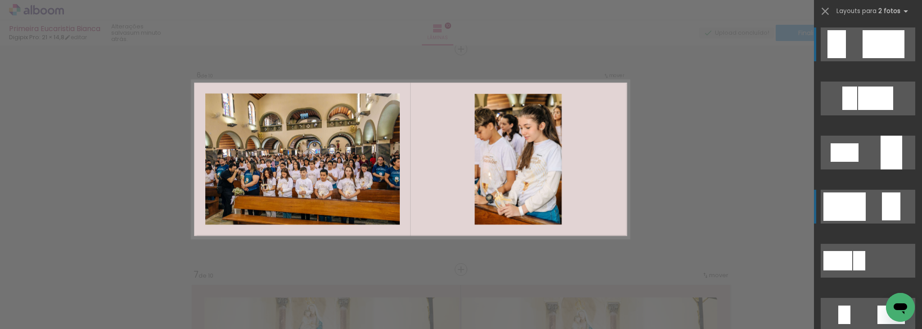
click at [857, 197] on div at bounding box center [844, 206] width 42 height 28
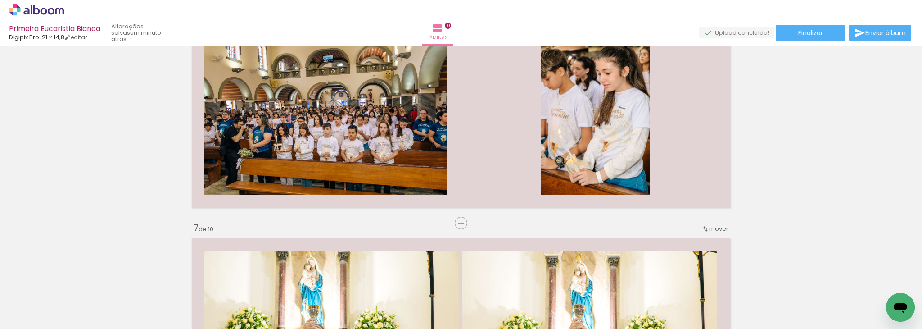
scroll to position [1145, 0]
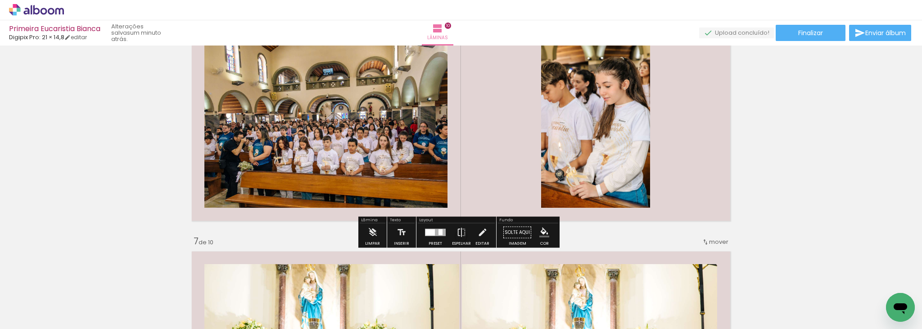
click at [515, 233] on paper-button "Solte aqui Imagem" at bounding box center [517, 234] width 32 height 23
click at [438, 233] on div at bounding box center [440, 232] width 4 height 6
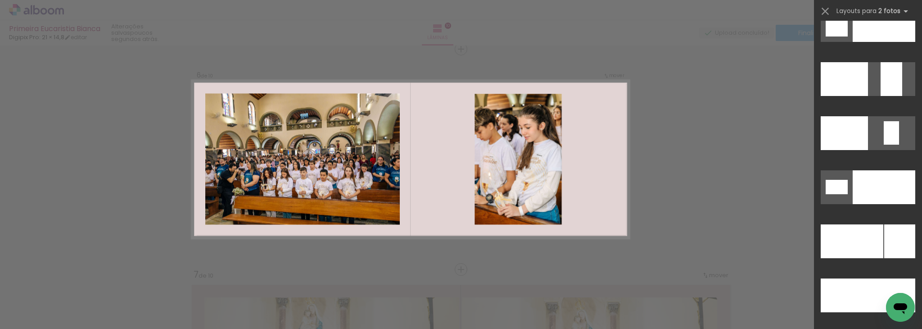
scroll to position [3922, 0]
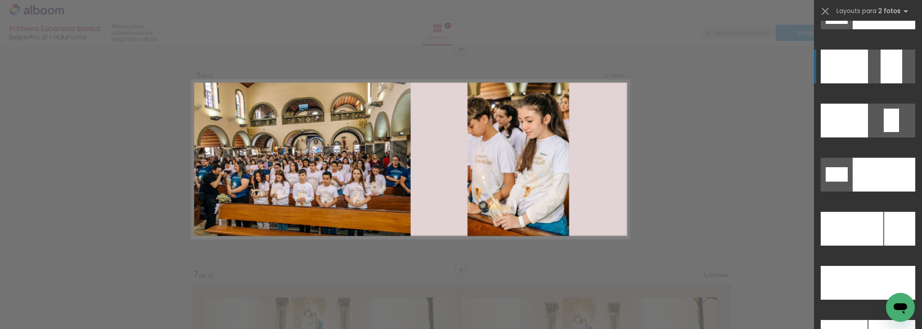
click at [891, 70] on div at bounding box center [892, 67] width 22 height 34
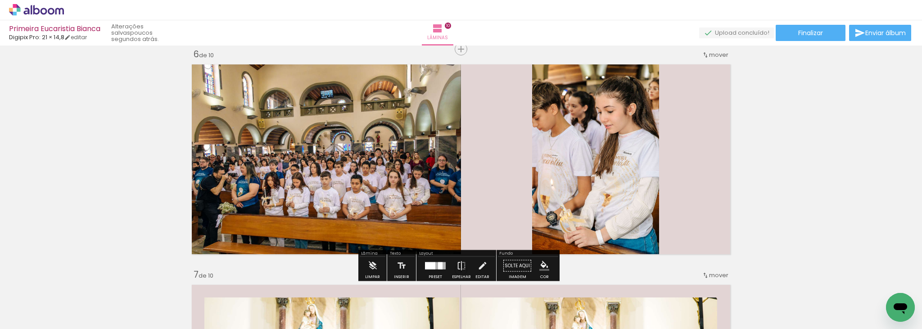
click at [349, 192] on quentale-photo at bounding box center [324, 159] width 273 height 198
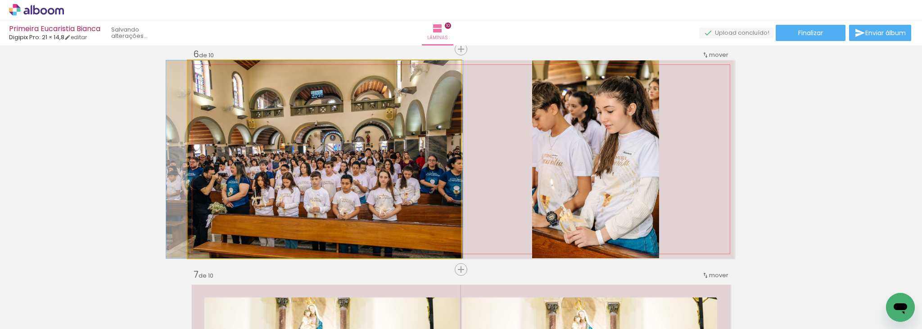
drag, startPoint x: 349, startPoint y: 192, endPoint x: 339, endPoint y: 196, distance: 10.5
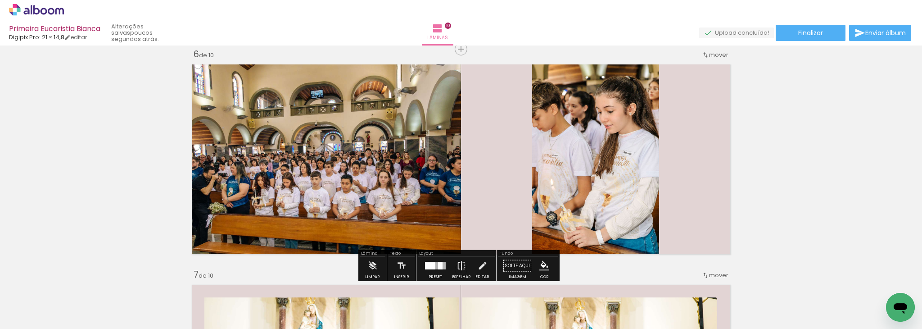
click at [193, 68] on iron-icon at bounding box center [197, 69] width 9 height 9
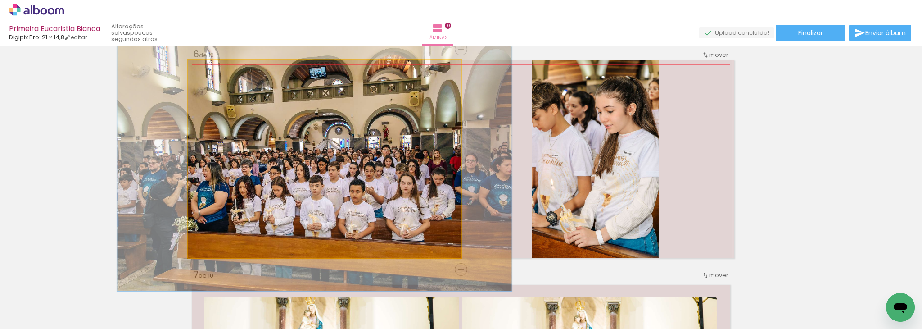
drag, startPoint x: 203, startPoint y: 71, endPoint x: 214, endPoint y: 72, distance: 10.5
type paper-slider "133"
click at [215, 72] on div at bounding box center [219, 70] width 8 height 8
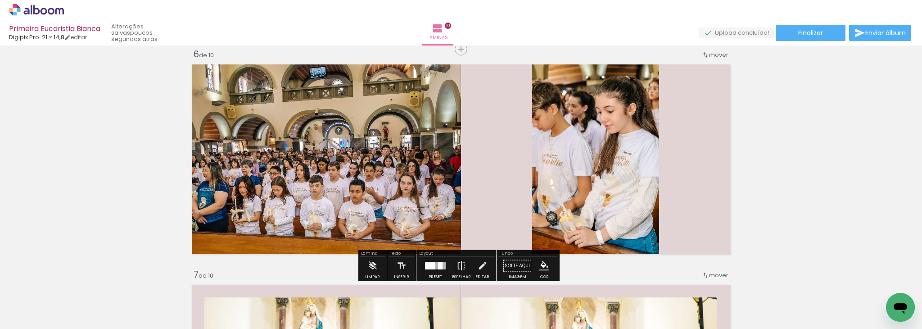
click at [845, 134] on div "Inserir lâmina 1 de 10 Inserir lâmina 2 de 10 Inserir lâmina 3 de 10 Inserir lâ…" at bounding box center [461, 148] width 922 height 2422
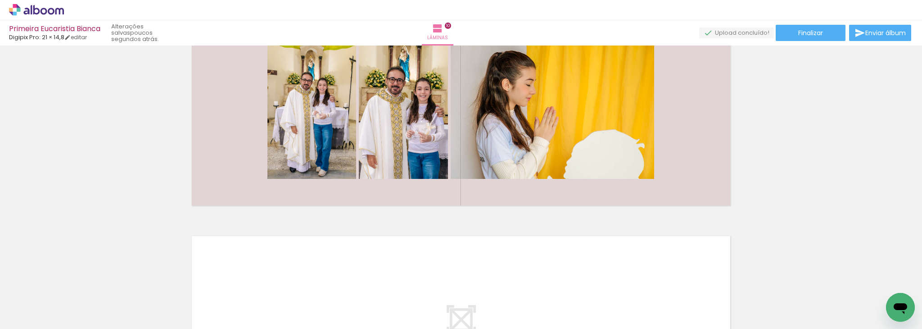
scroll to position [2034, 0]
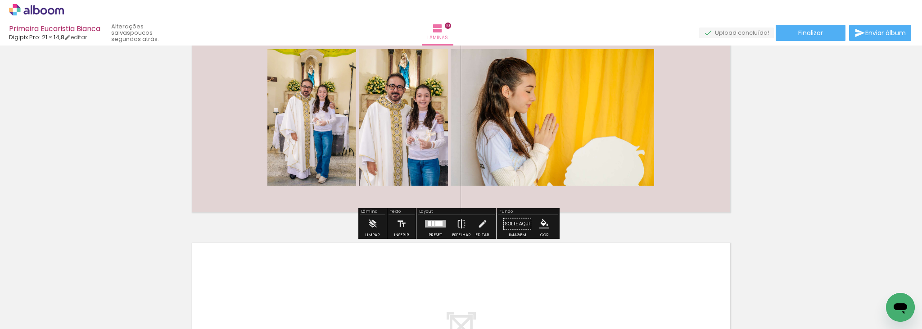
click at [437, 223] on div at bounding box center [438, 223] width 7 height 5
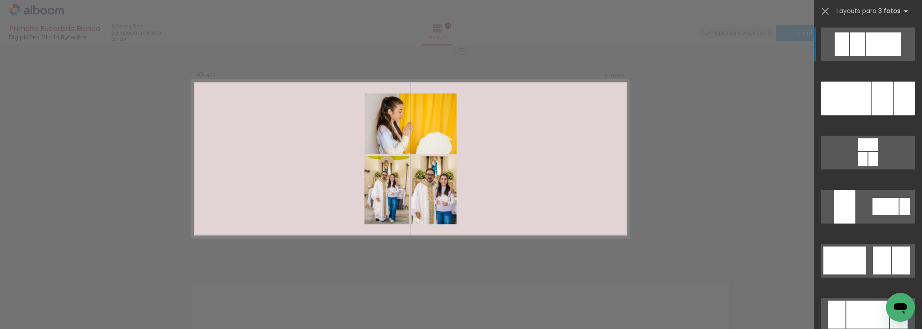
scroll to position [1993, 0]
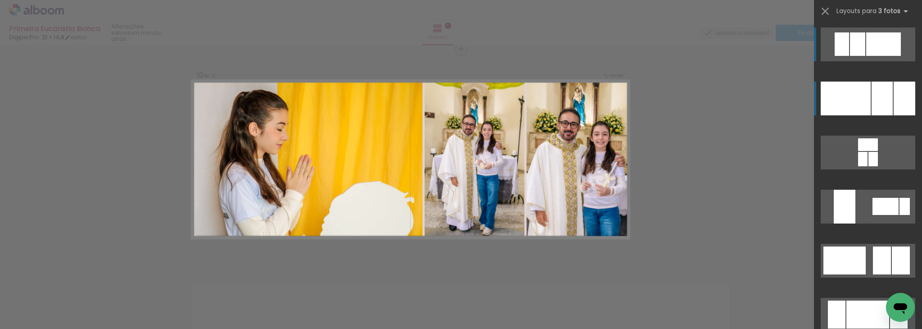
click at [903, 91] on div at bounding box center [905, 98] width 22 height 34
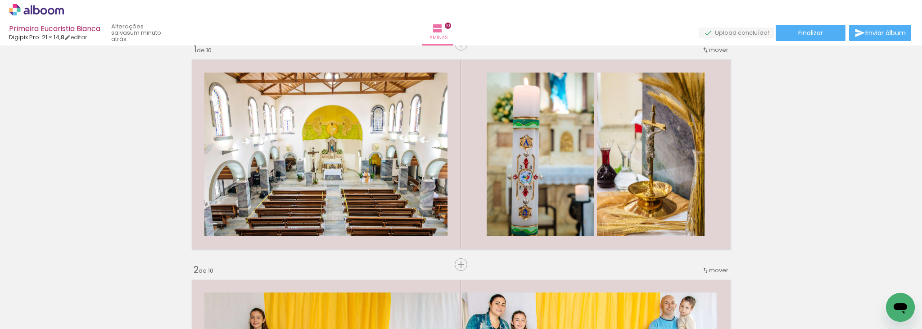
scroll to position [0, 0]
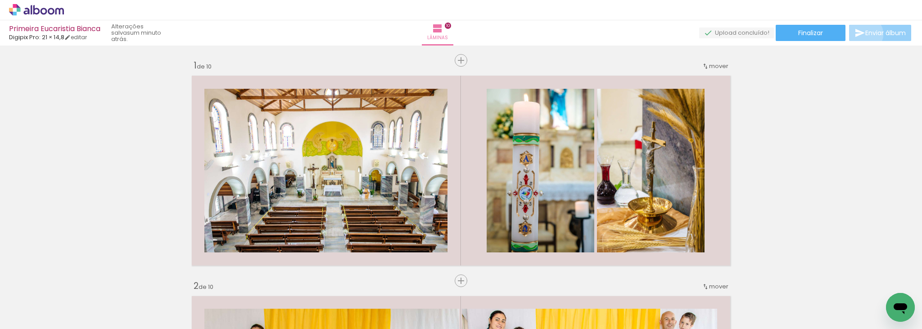
click at [865, 34] on span "Enviar álbum" at bounding box center [885, 33] width 41 height 6
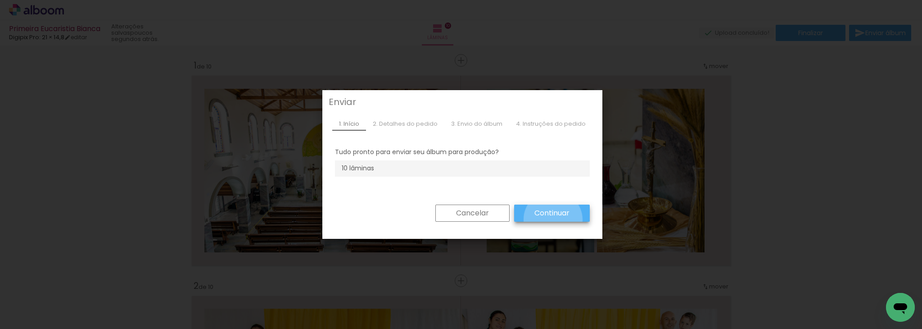
click at [549, 220] on paper-button "Continuar" at bounding box center [552, 212] width 76 height 17
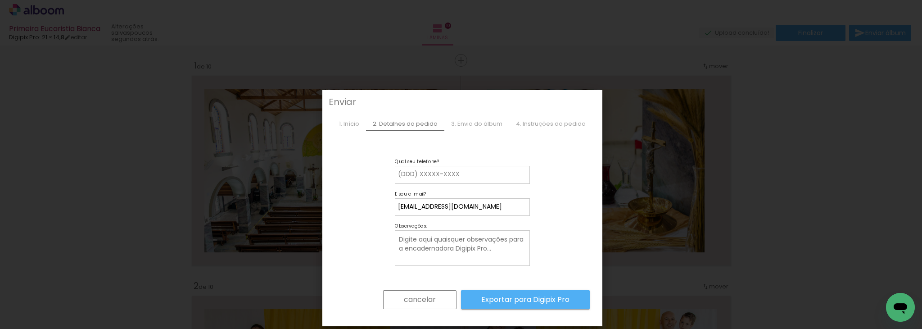
click at [0, 0] on slot "cancelar" at bounding box center [0, 0] width 0 height 0
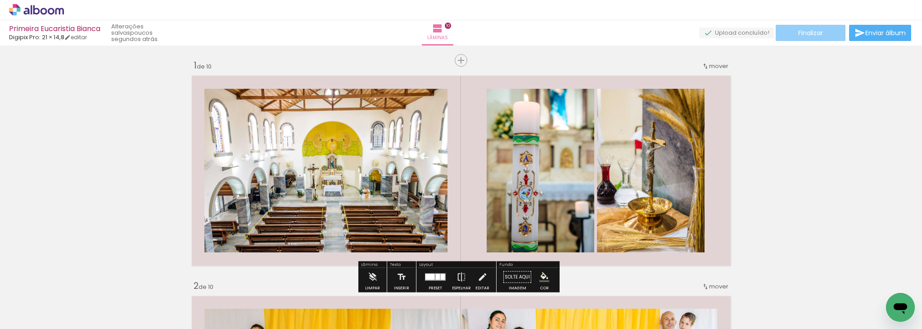
click at [805, 31] on span "Finalizar" at bounding box center [810, 33] width 25 height 6
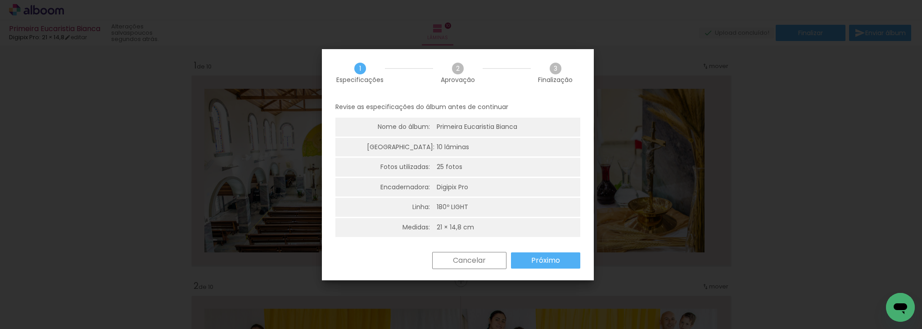
click at [0, 0] on slot "Próximo" at bounding box center [0, 0] width 0 height 0
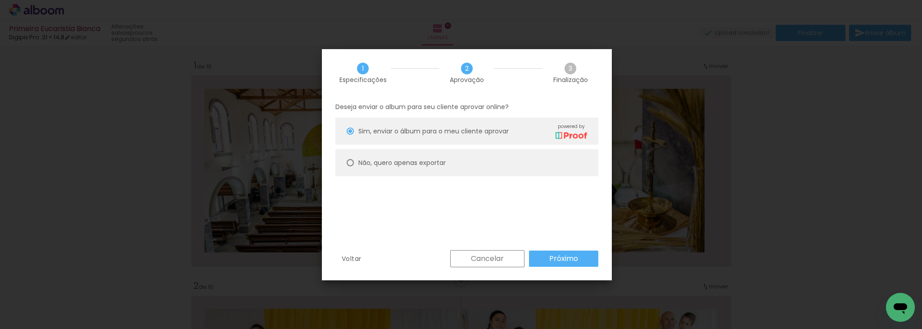
click at [0, 0] on slot "Não, quero apenas exportar" at bounding box center [0, 0] width 0 height 0
type paper-radio-button "on"
click at [0, 0] on slot "Próximo" at bounding box center [0, 0] width 0 height 0
type input "Alta, 300 DPI"
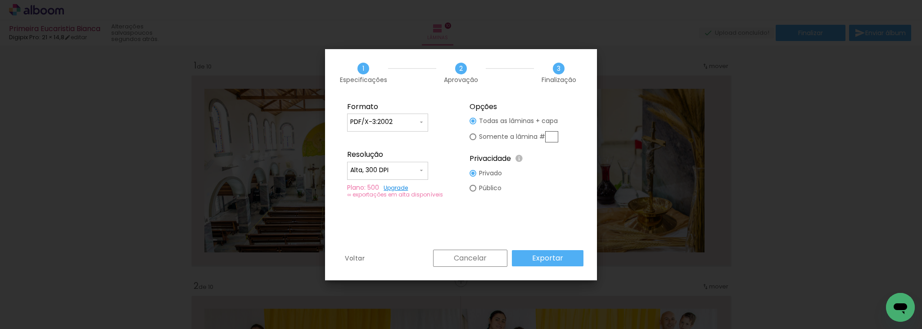
click at [421, 171] on iron-icon at bounding box center [421, 170] width 7 height 7
click at [421, 171] on paper-item "Alta, 300 DPI" at bounding box center [387, 169] width 81 height 18
click at [0, 0] on slot "Exportar" at bounding box center [0, 0] width 0 height 0
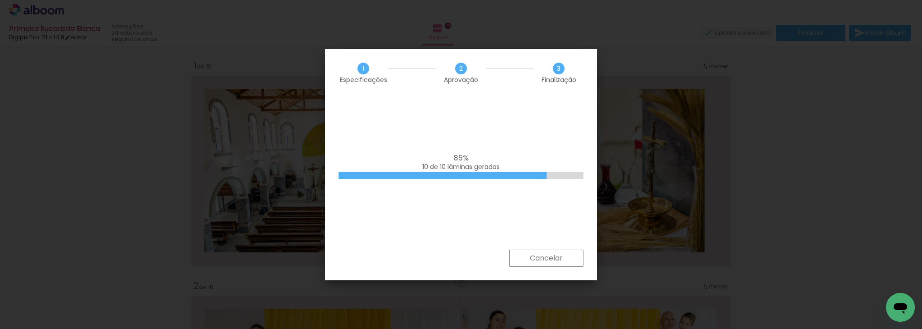
click at [807, 173] on iron-overlay-backdrop at bounding box center [461, 164] width 922 height 329
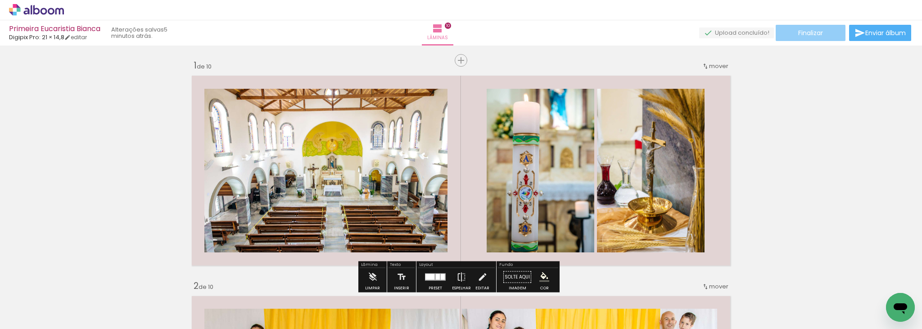
click at [812, 31] on span "Finalizar" at bounding box center [810, 33] width 25 height 6
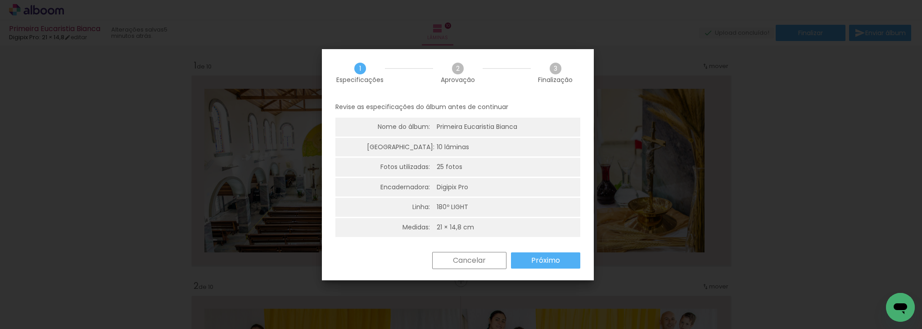
click at [0, 0] on slot "Próximo" at bounding box center [0, 0] width 0 height 0
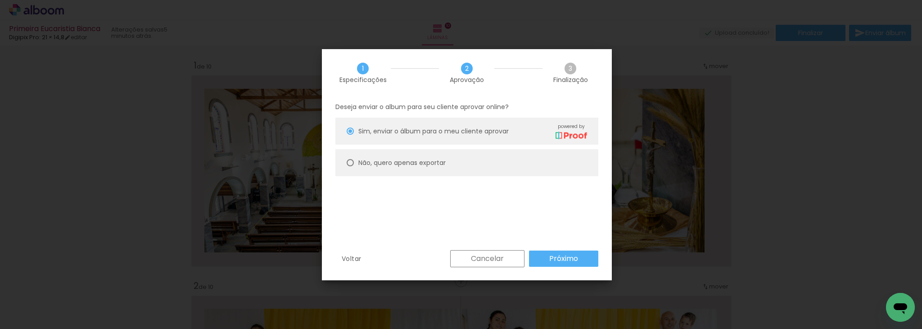
click at [0, 0] on slot "Não, quero apenas exportar" at bounding box center [0, 0] width 0 height 0
type paper-radio-button "on"
click at [585, 262] on paper-button "Próximo" at bounding box center [563, 258] width 69 height 16
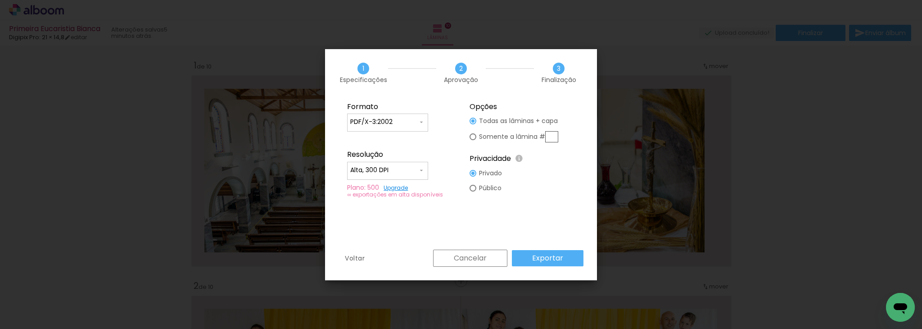
click at [0, 0] on slot "Exportar" at bounding box center [0, 0] width 0 height 0
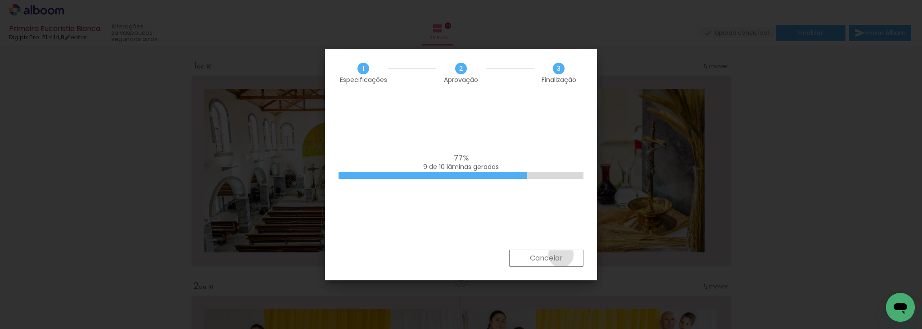
click at [0, 0] on slot "Cancelar" at bounding box center [0, 0] width 0 height 0
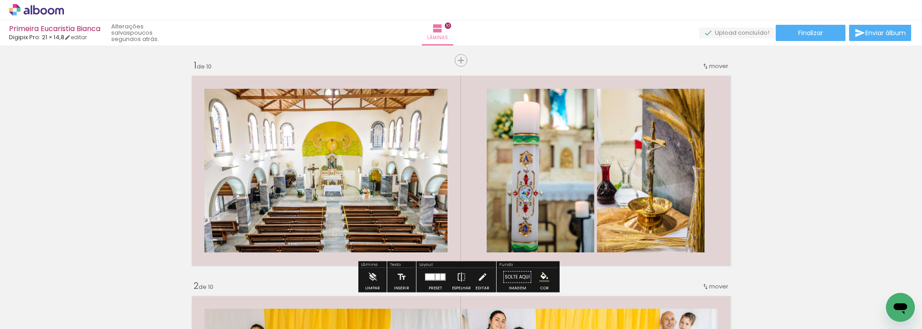
click at [812, 23] on div "Primeira Eucaristia Bianca Digipix Pro: 21 × 14,8 editar poucos segundos atrás.…" at bounding box center [461, 22] width 922 height 45
click at [809, 34] on span "Finalizar" at bounding box center [810, 33] width 25 height 6
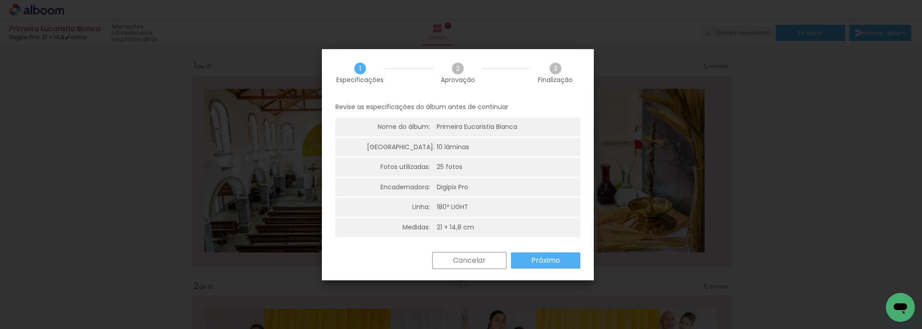
click at [0, 0] on slot "Próximo" at bounding box center [0, 0] width 0 height 0
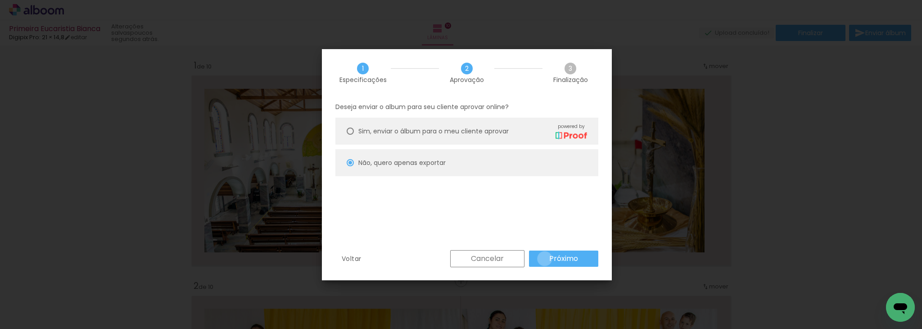
click at [545, 258] on paper-button "Próximo" at bounding box center [563, 258] width 69 height 16
type input "Alta, 300 DPI"
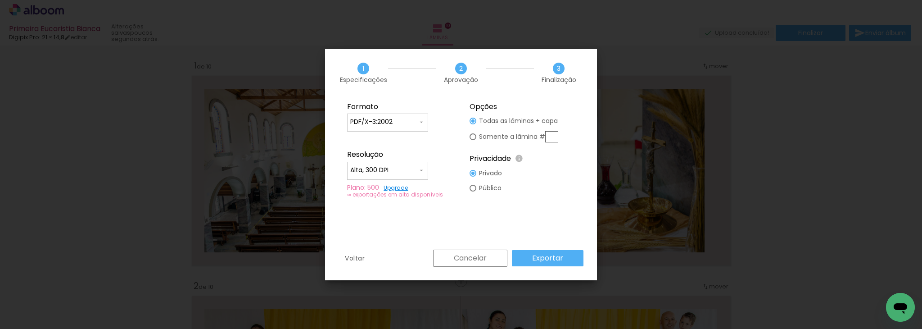
click at [0, 0] on slot "Exportar" at bounding box center [0, 0] width 0 height 0
click at [420, 122] on iron-icon at bounding box center [421, 121] width 7 height 7
click at [400, 121] on paper-item "JPG" at bounding box center [387, 121] width 81 height 18
type input "JPG"
click at [0, 0] on slot "Exportar" at bounding box center [0, 0] width 0 height 0
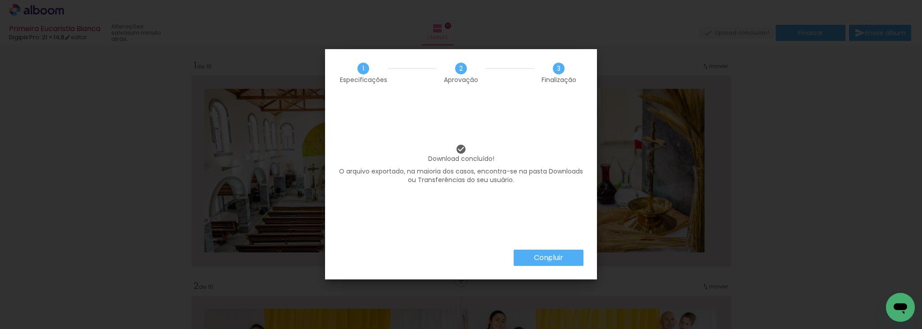
click at [0, 0] on slot "Concluir" at bounding box center [0, 0] width 0 height 0
